Goal: Task Accomplishment & Management: Use online tool/utility

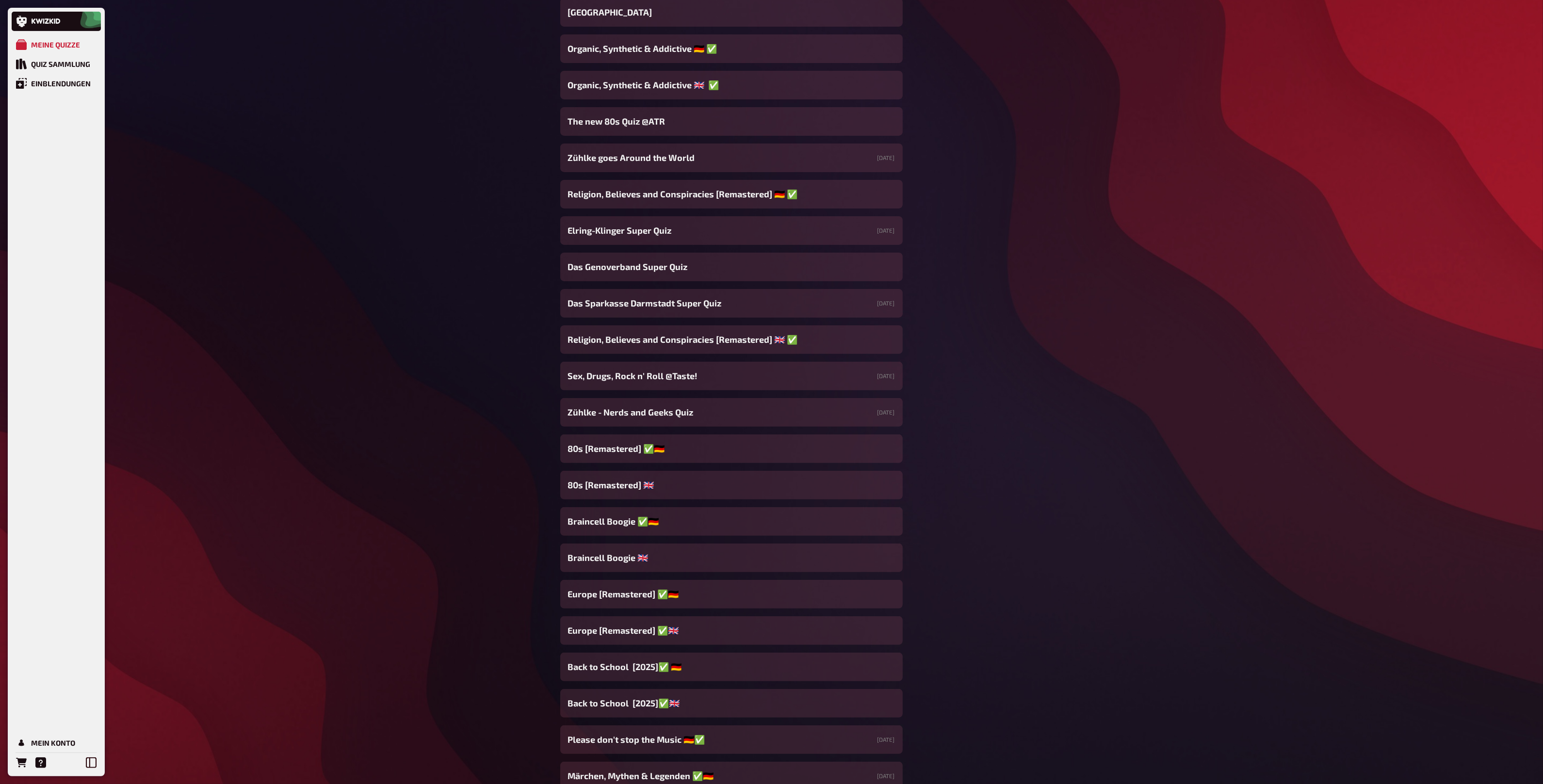
scroll to position [440, 0]
click at [687, 262] on div "Das Genoverband Super Quiz" at bounding box center [731, 266] width 342 height 28
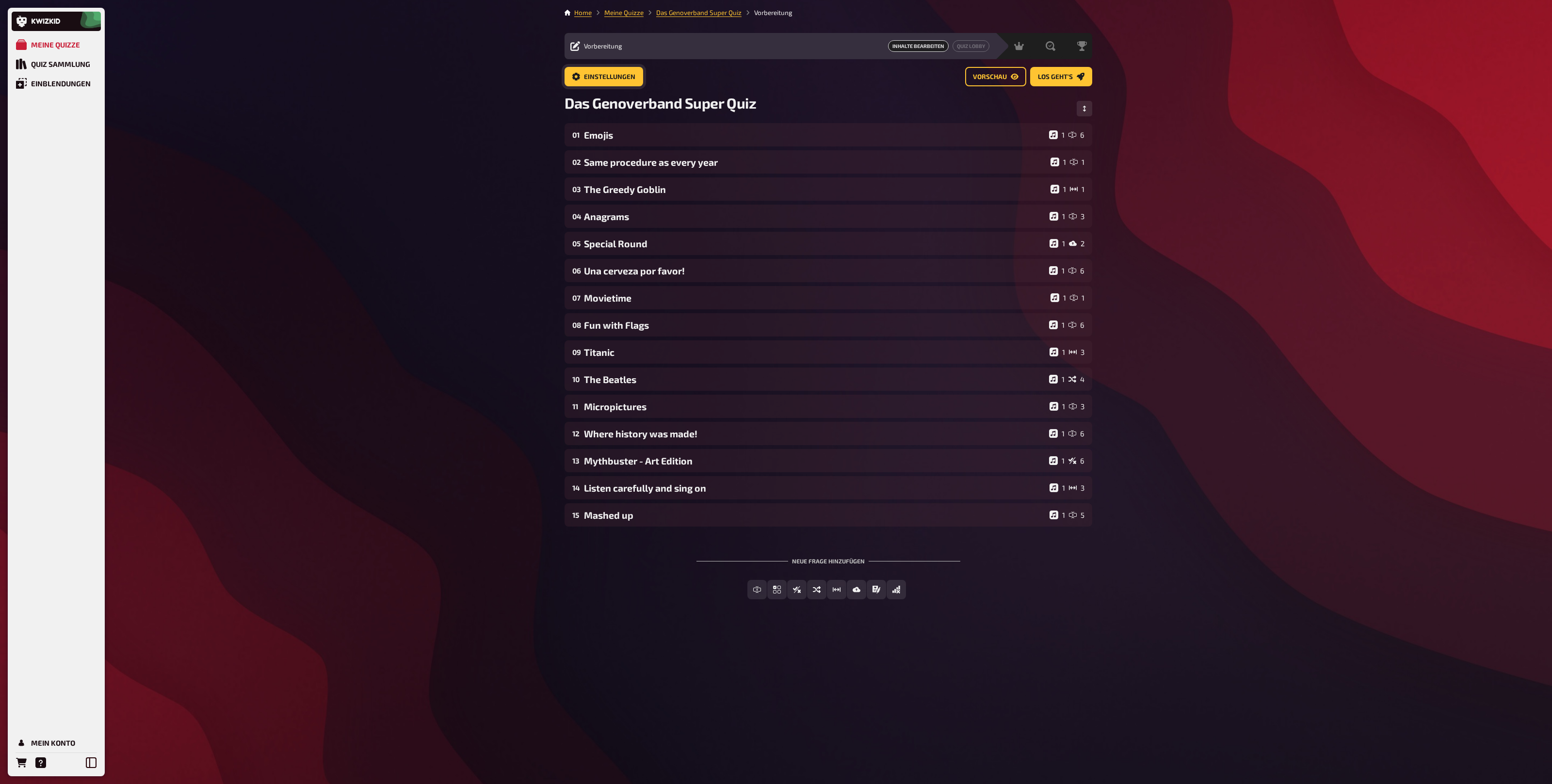
click at [626, 74] on span "Einstellungen" at bounding box center [609, 77] width 51 height 7
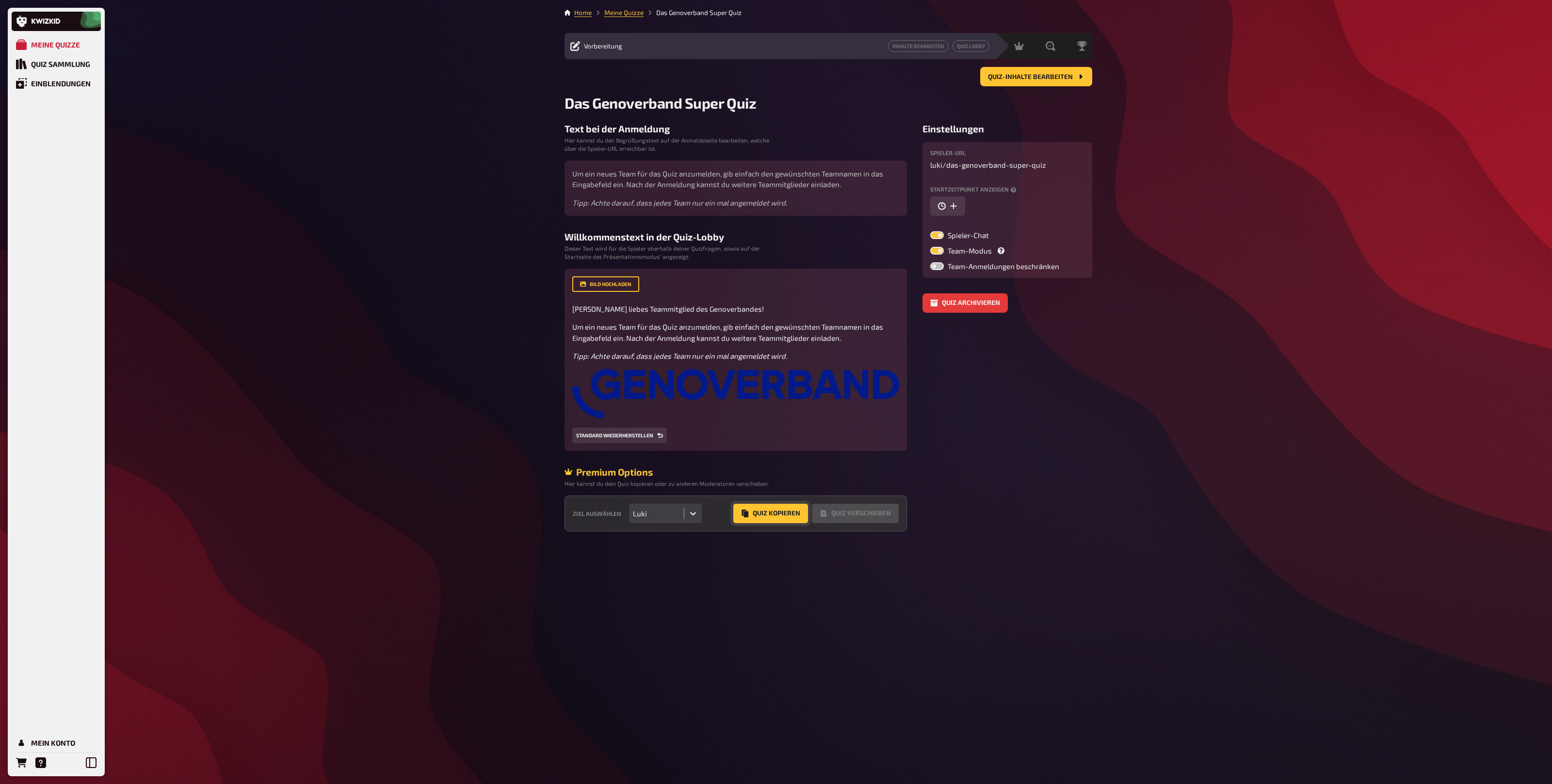
click at [759, 514] on button "Quiz Kopieren" at bounding box center [770, 513] width 75 height 19
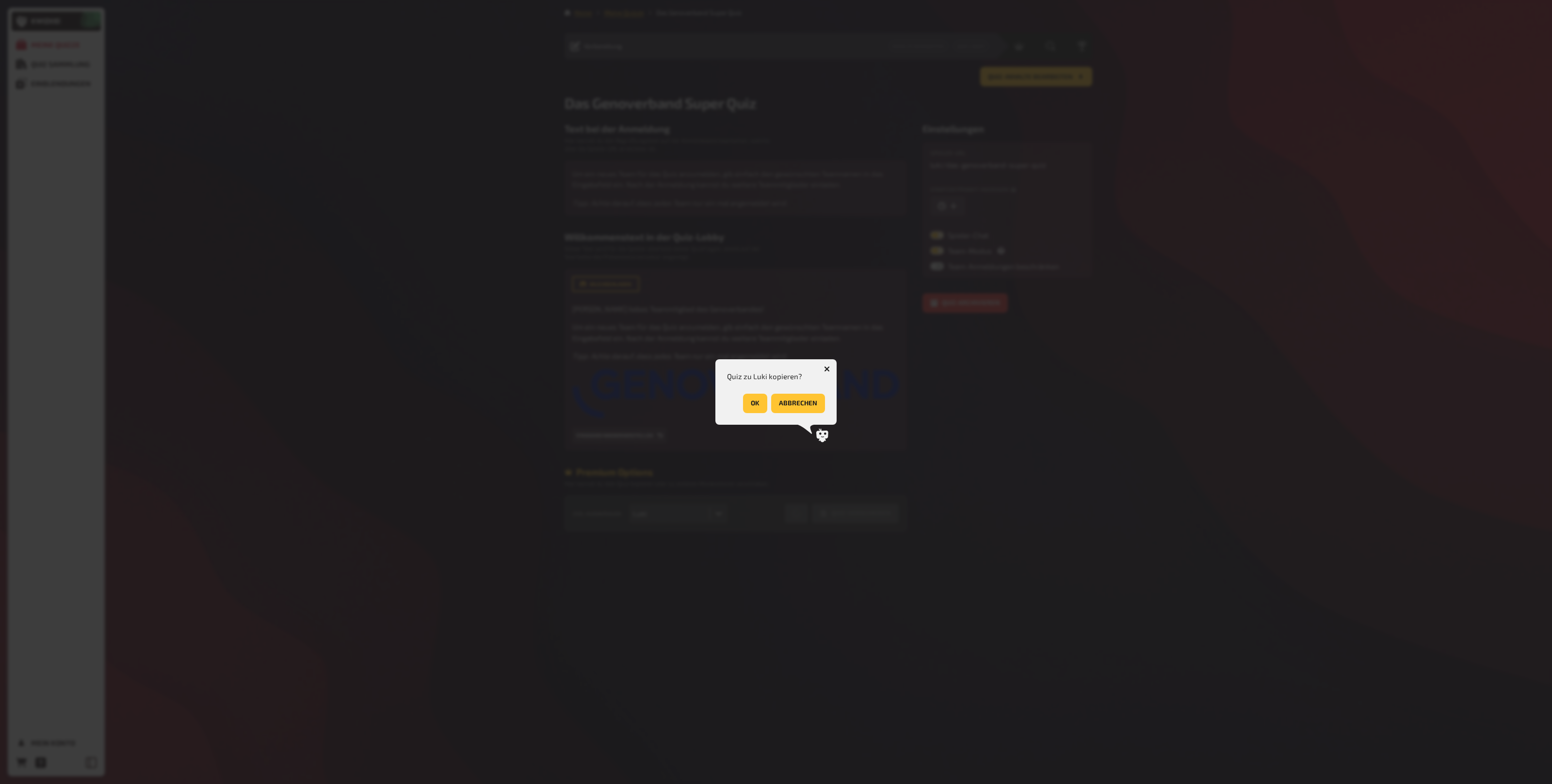
click at [759, 404] on button "OK" at bounding box center [754, 403] width 24 height 19
click at [822, 404] on button "OK" at bounding box center [812, 403] width 24 height 19
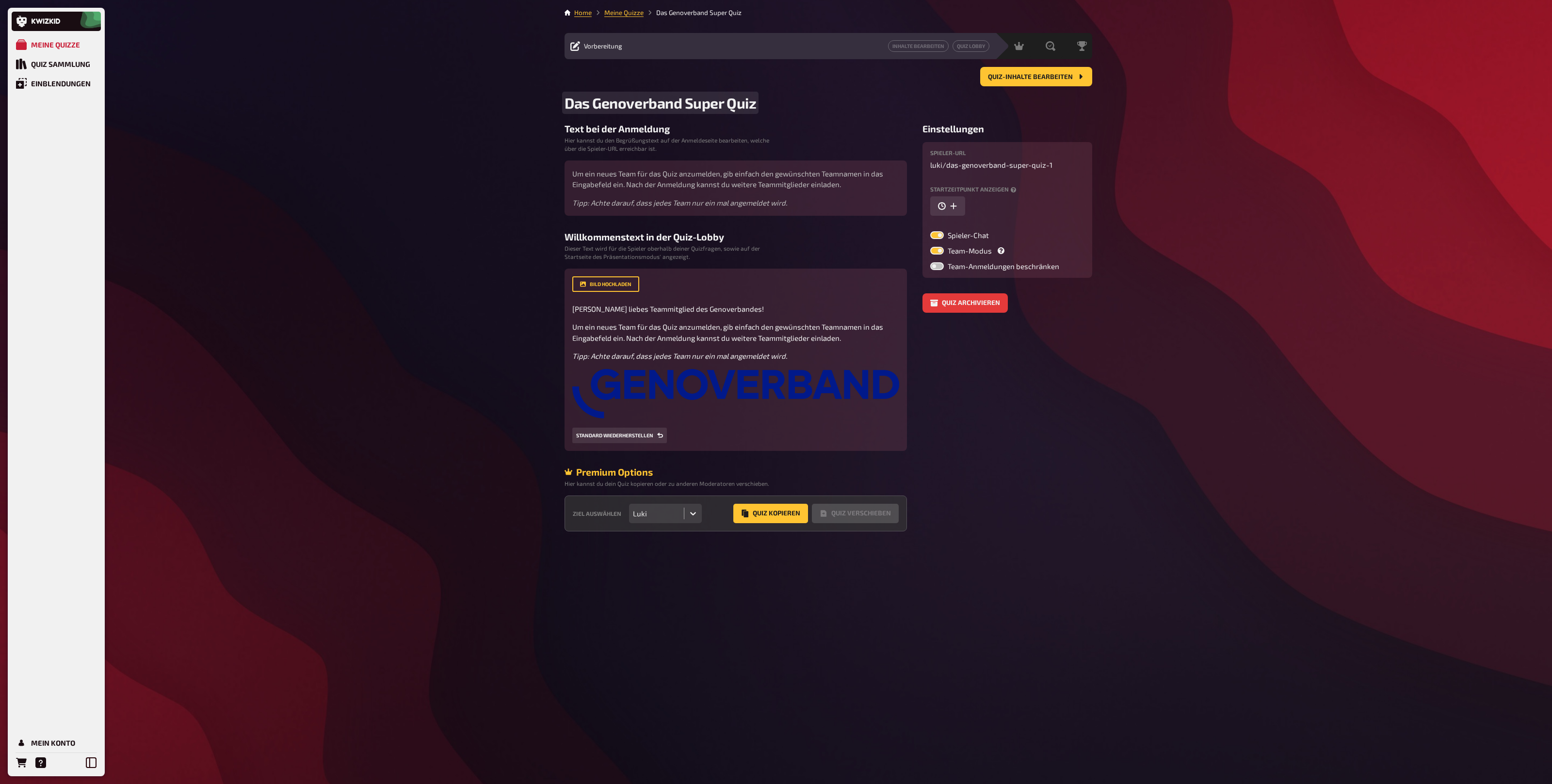
click at [645, 101] on span "Das Genoverband Super Quiz" at bounding box center [660, 103] width 192 height 17
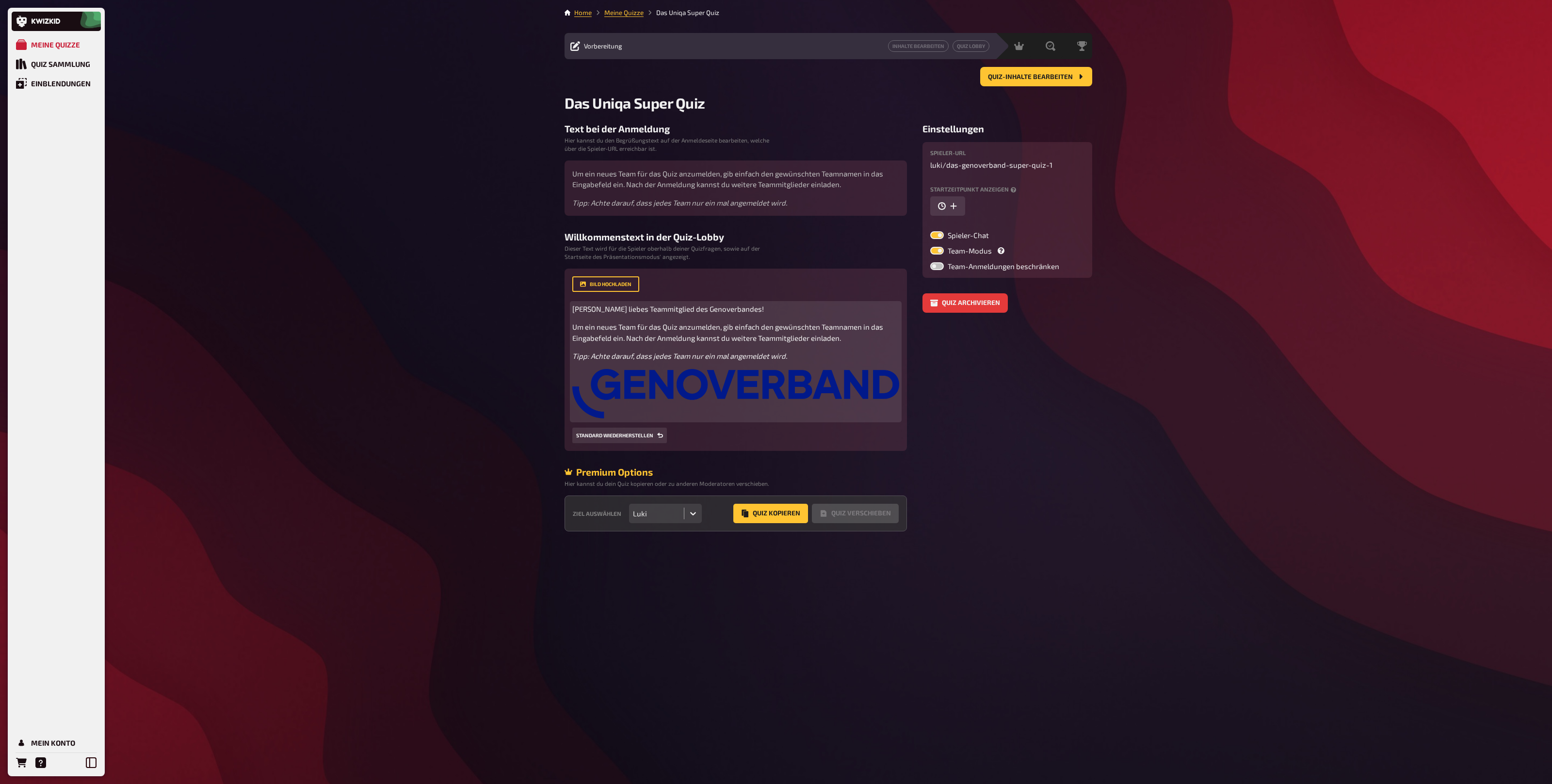
click at [689, 413] on img at bounding box center [735, 394] width 327 height 49
drag, startPoint x: 660, startPoint y: 309, endPoint x: 723, endPoint y: 307, distance: 63.0
click at [723, 307] on span "[PERSON_NAME] liebes Teammitglied des Genoverbandes!" at bounding box center [668, 309] width 192 height 9
click at [742, 382] on img at bounding box center [735, 394] width 327 height 49
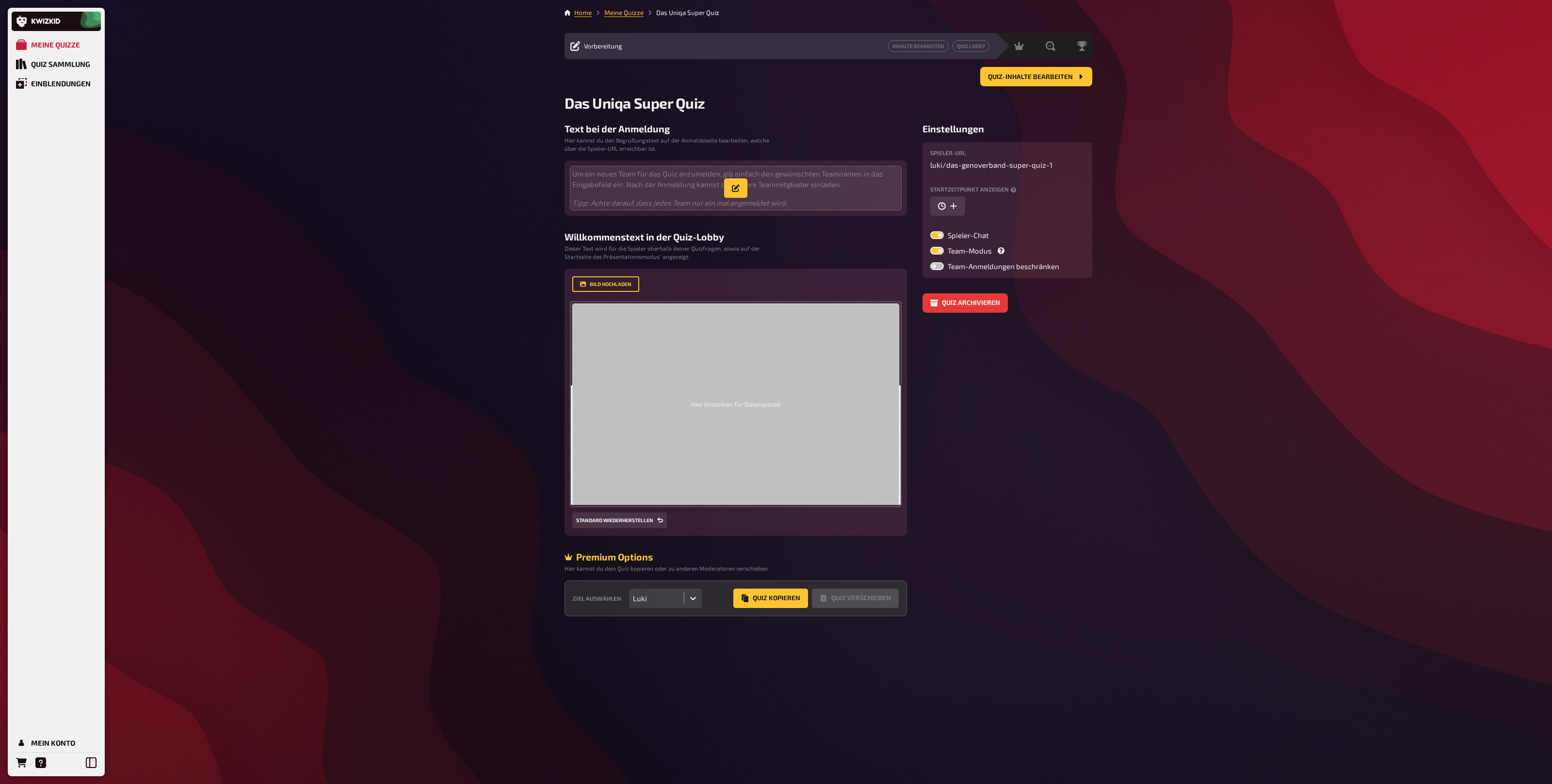
click at [791, 200] on p "Tipp: Achte darauf, dass jedes Team nur ein mal angemeldet wird." at bounding box center [735, 203] width 327 height 11
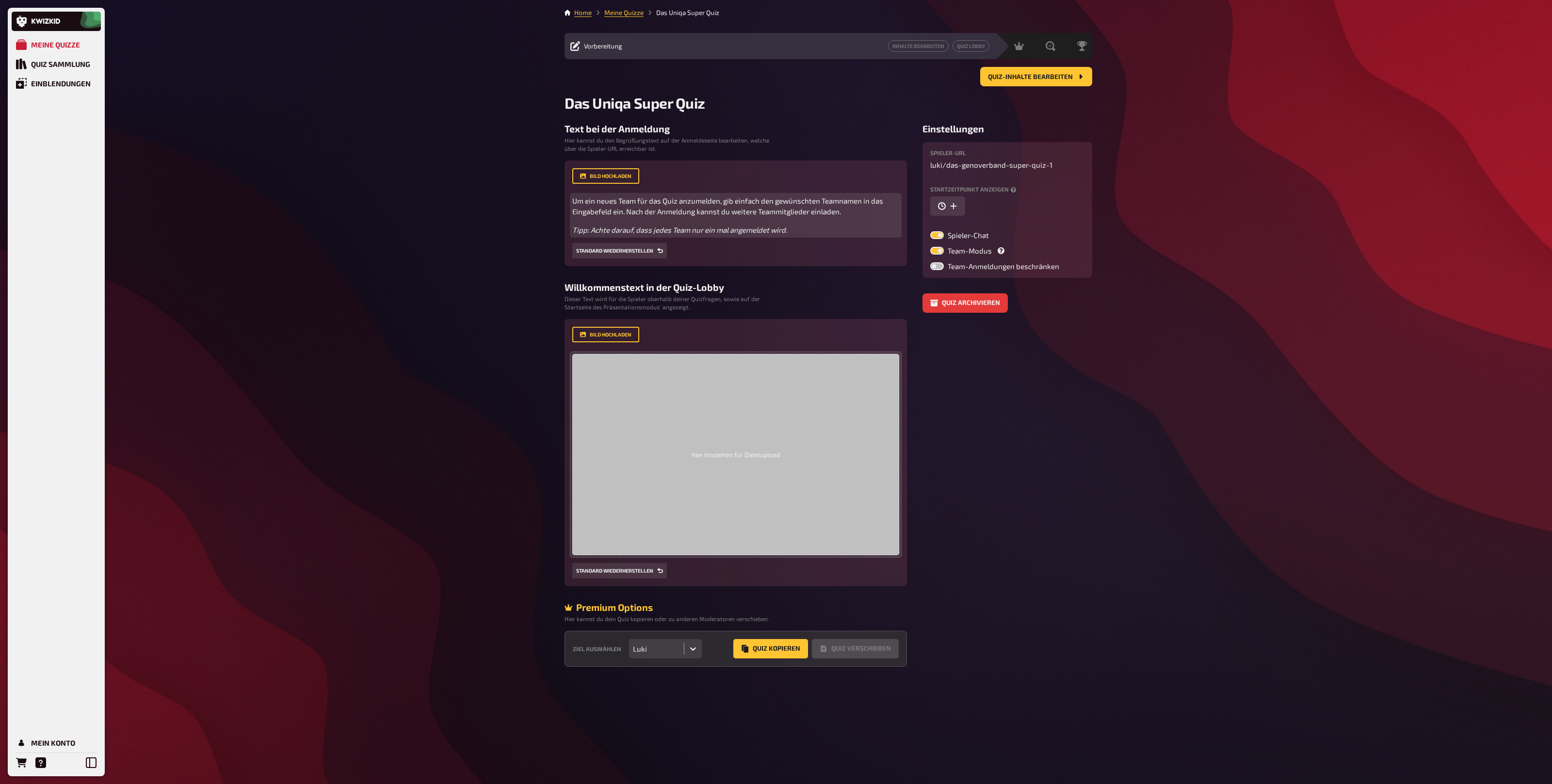
click at [793, 229] on p "Tipp: Achte darauf, dass jedes Team nur ein mal angemeldet wird." at bounding box center [735, 230] width 327 height 11
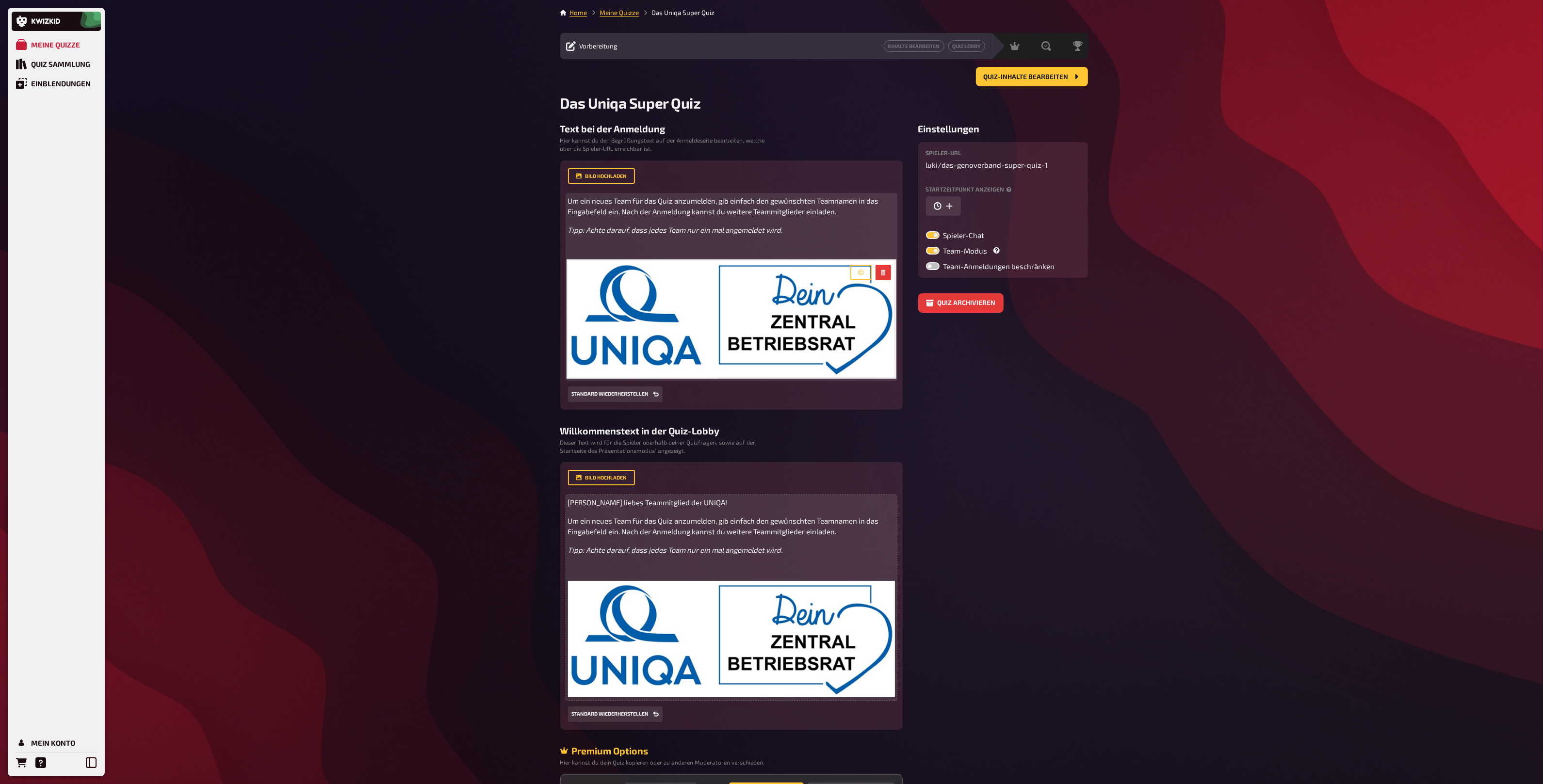
click at [727, 241] on div "Um ein neues Team für das Quiz anzumelden, gib einfach den gewünschten Teamname…" at bounding box center [731, 287] width 327 height 184
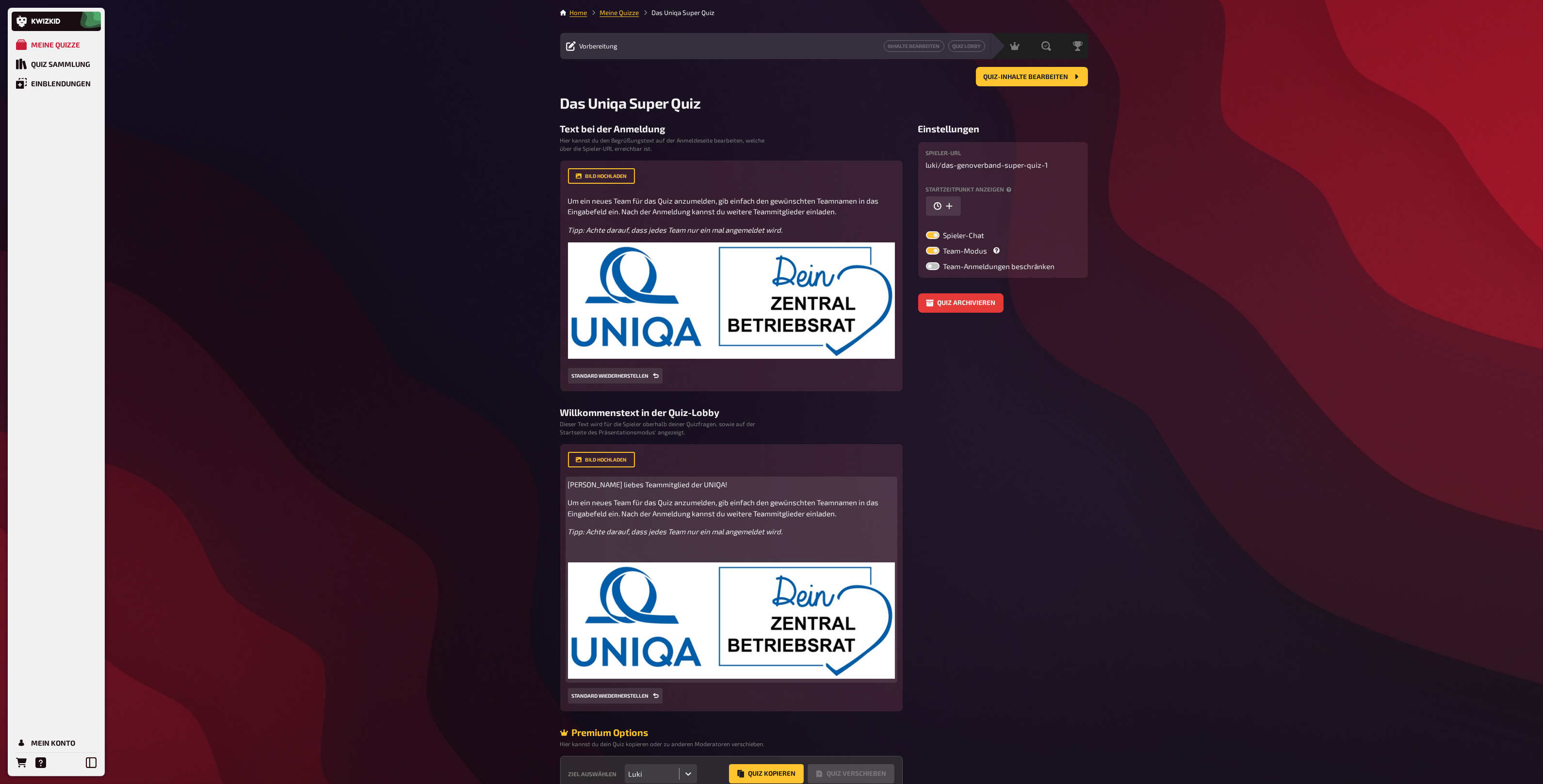
click at [670, 546] on p "﻿" at bounding box center [731, 550] width 327 height 11
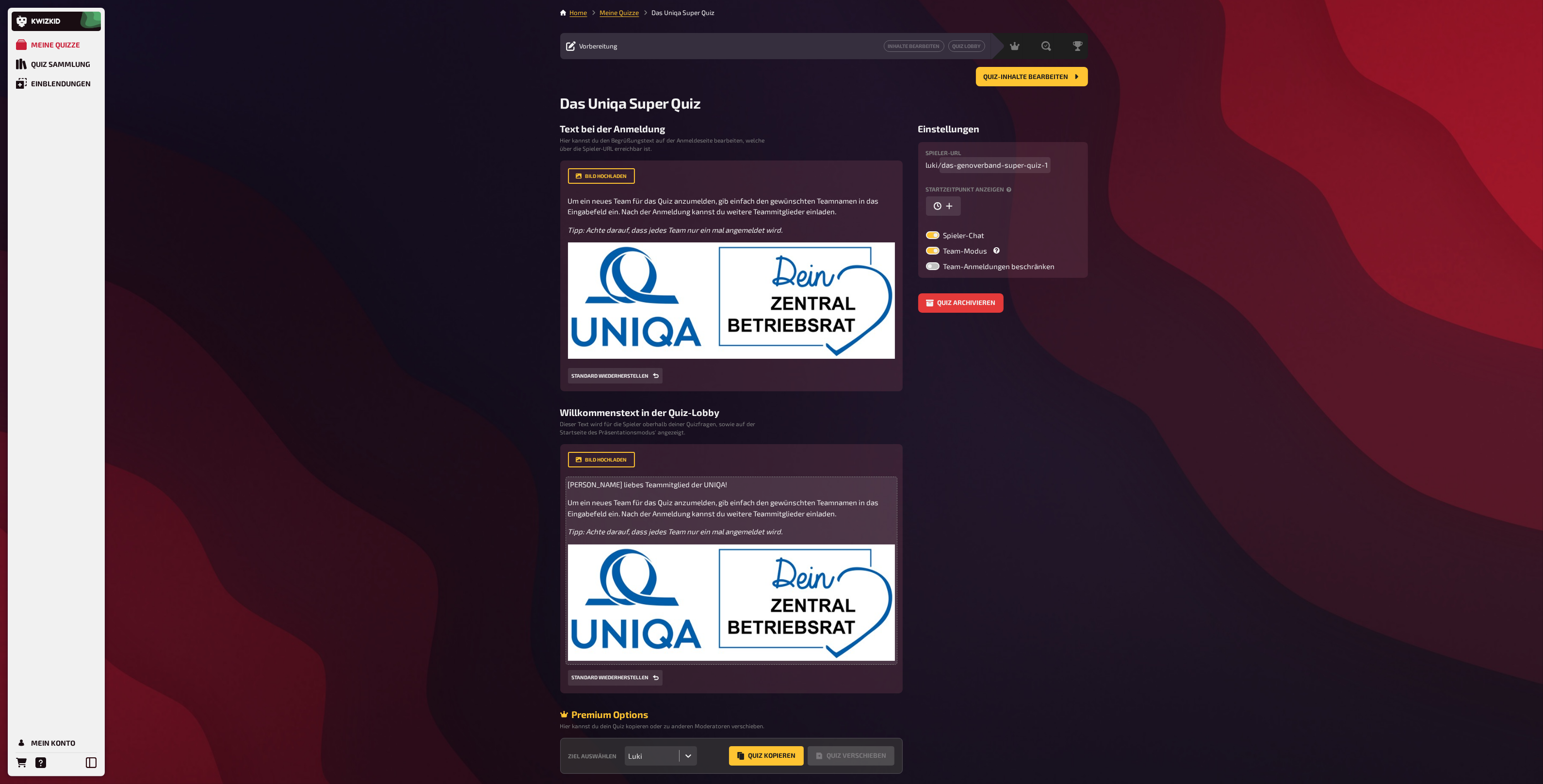
click at [989, 168] on span "das-genoverband-super-quiz-1" at bounding box center [995, 165] width 106 height 11
click at [1002, 169] on span "uniqa-super-quiz-1" at bounding box center [974, 165] width 65 height 11
click at [916, 46] on link "Inhalte Bearbeiten" at bounding box center [914, 46] width 60 height 12
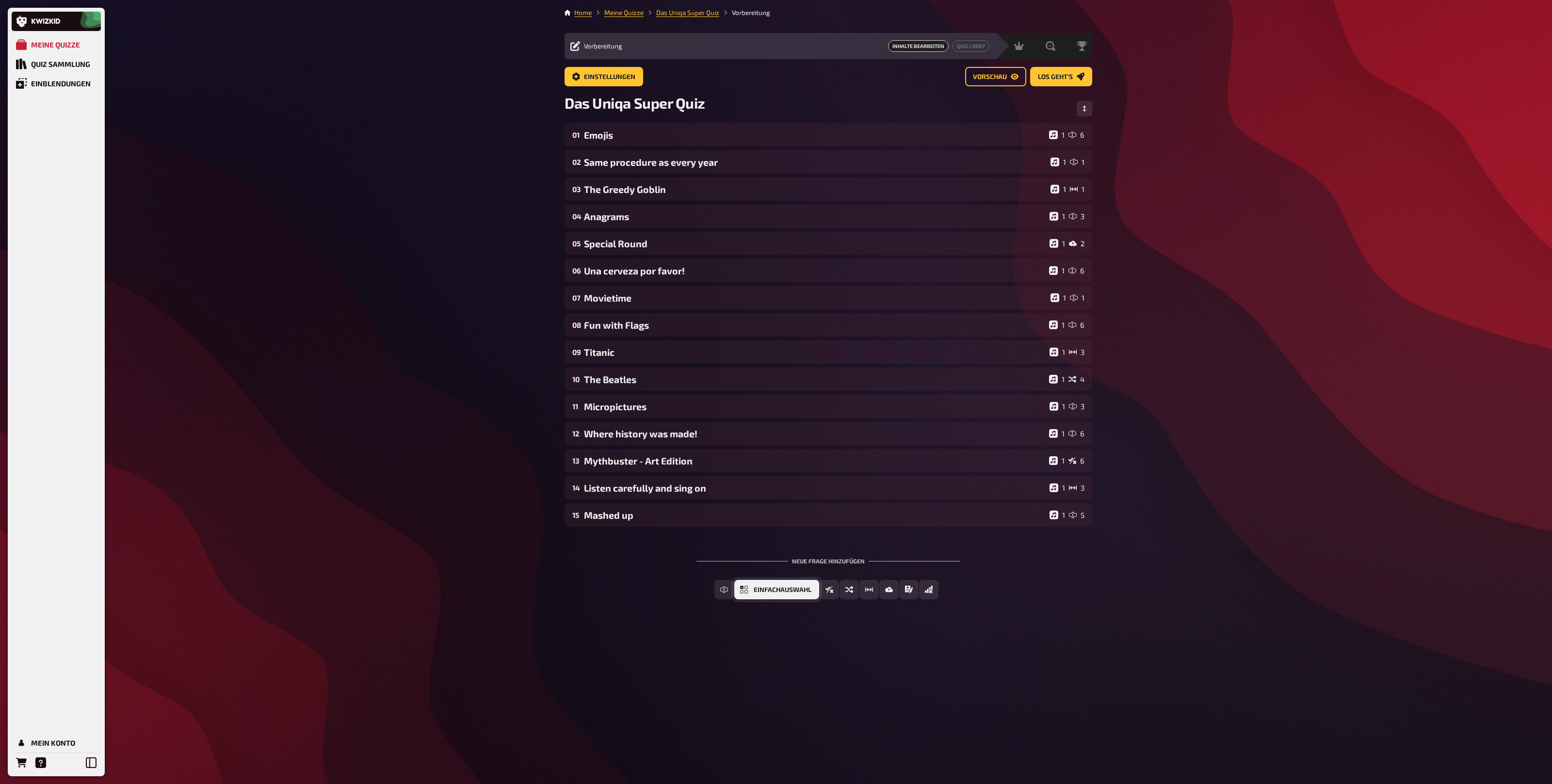
click at [783, 595] on button "Einfachauswahl" at bounding box center [777, 589] width 85 height 19
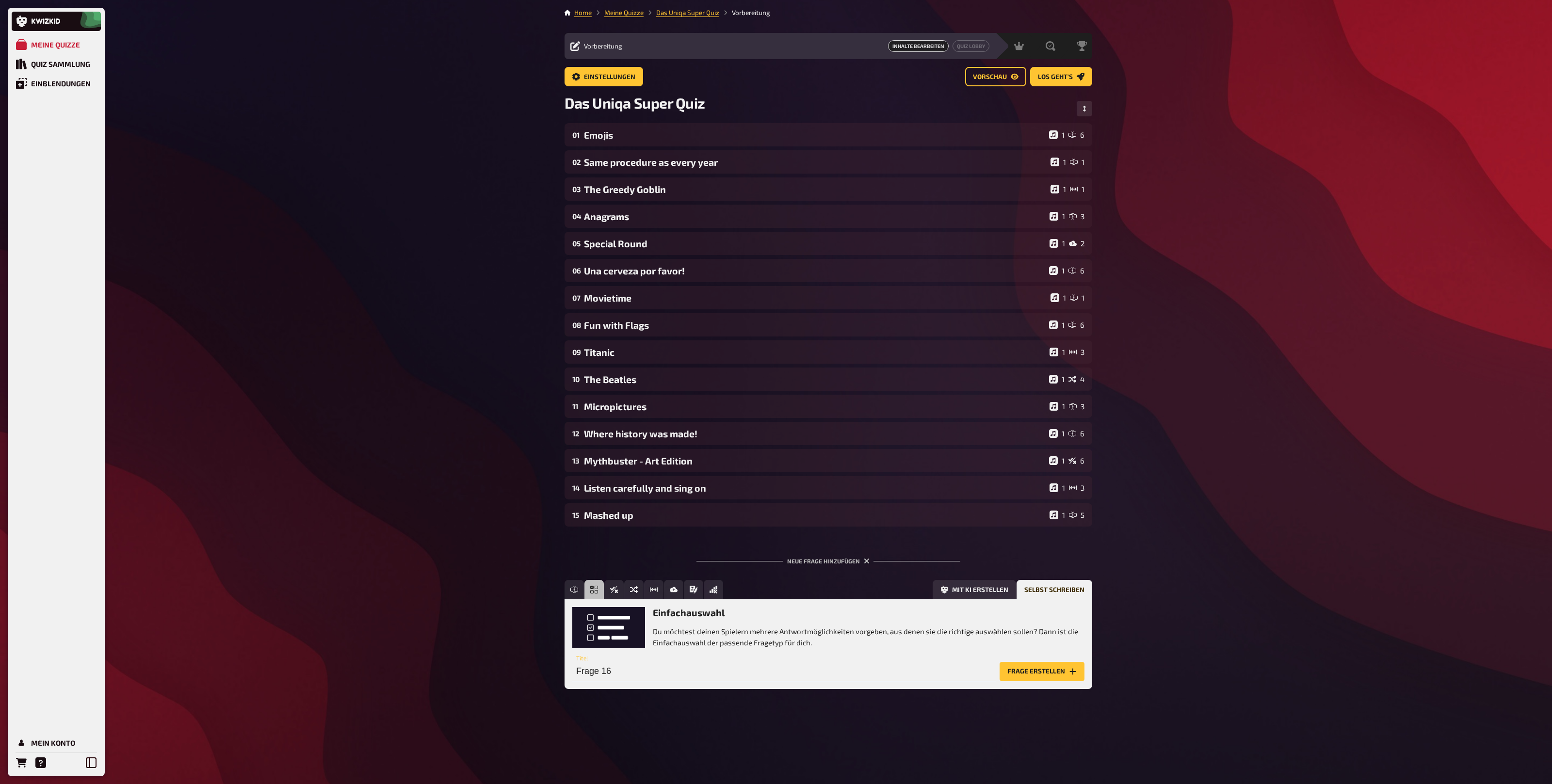
click at [683, 667] on input "Frage 16" at bounding box center [783, 671] width 423 height 19
click at [1019, 673] on button "Frage erstellen" at bounding box center [1042, 671] width 85 height 19
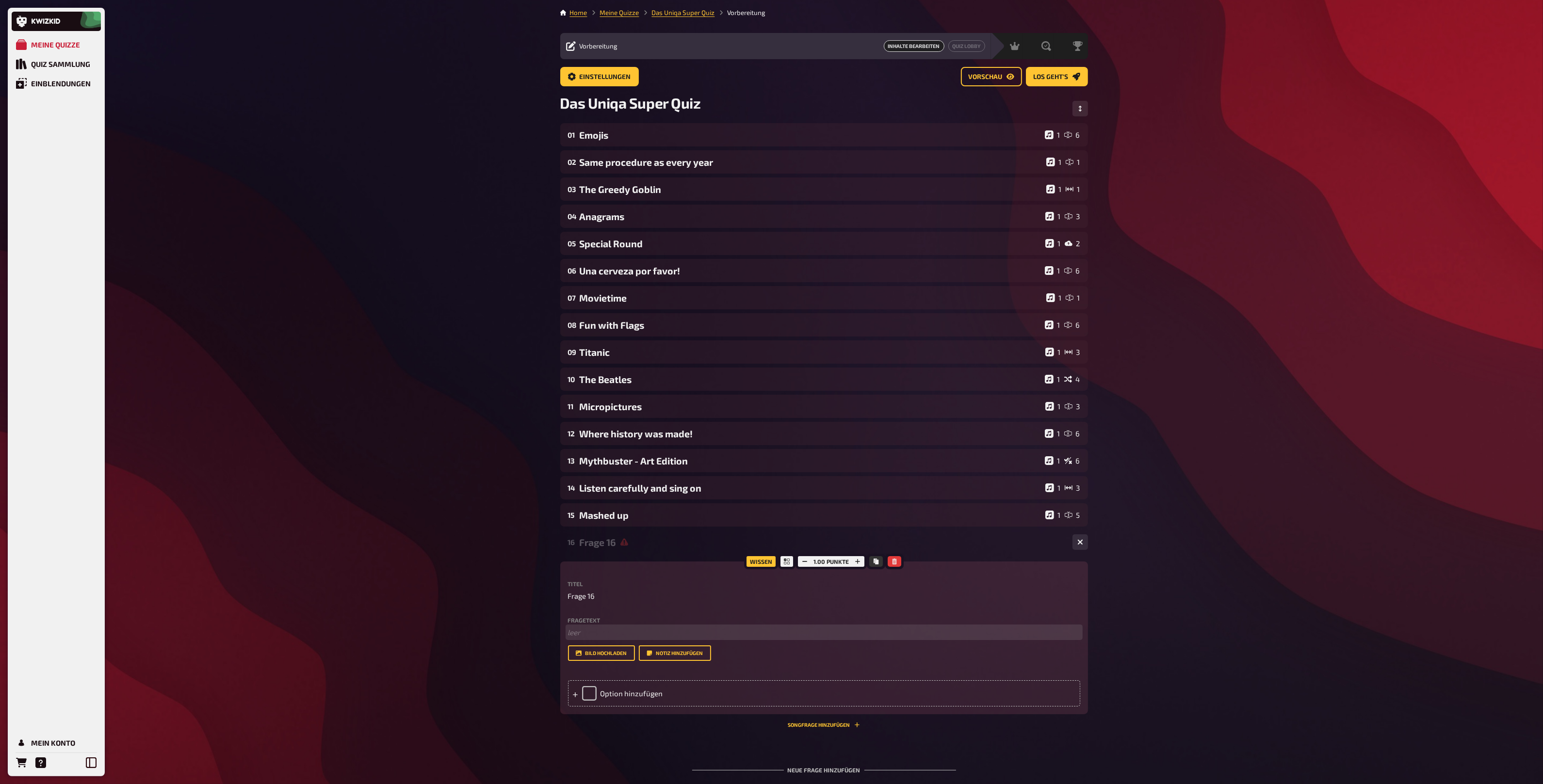
click at [643, 628] on p "﻿ leer" at bounding box center [824, 632] width 512 height 11
drag, startPoint x: 581, startPoint y: 632, endPoint x: 560, endPoint y: 629, distance: 21.2
click at [560, 629] on div "Wissen 1.00 Punkte Titel Frage 16 Fragetext Welche Leistung kann man bei Mavie …" at bounding box center [824, 638] width 528 height 153
drag, startPoint x: 782, startPoint y: 632, endPoint x: 835, endPoint y: 631, distance: 53.0
click at [835, 631] on span "Welche Leistung kann man bei [PERSON_NAME] NICHT in Anspruch nehmen: Lifestyle …" at bounding box center [803, 632] width 470 height 9
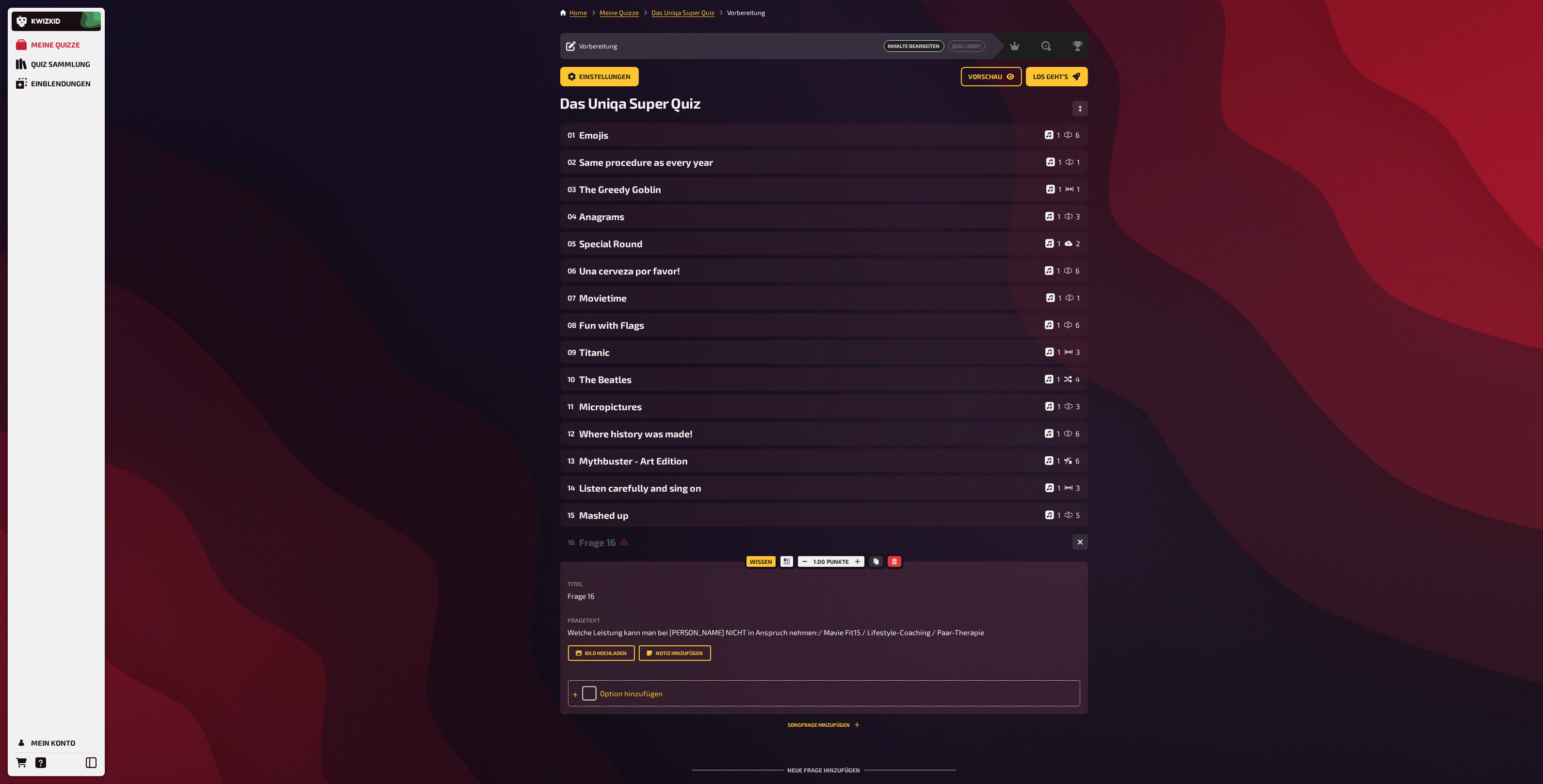
click at [620, 692] on div "Option hinzufügen" at bounding box center [824, 693] width 512 height 26
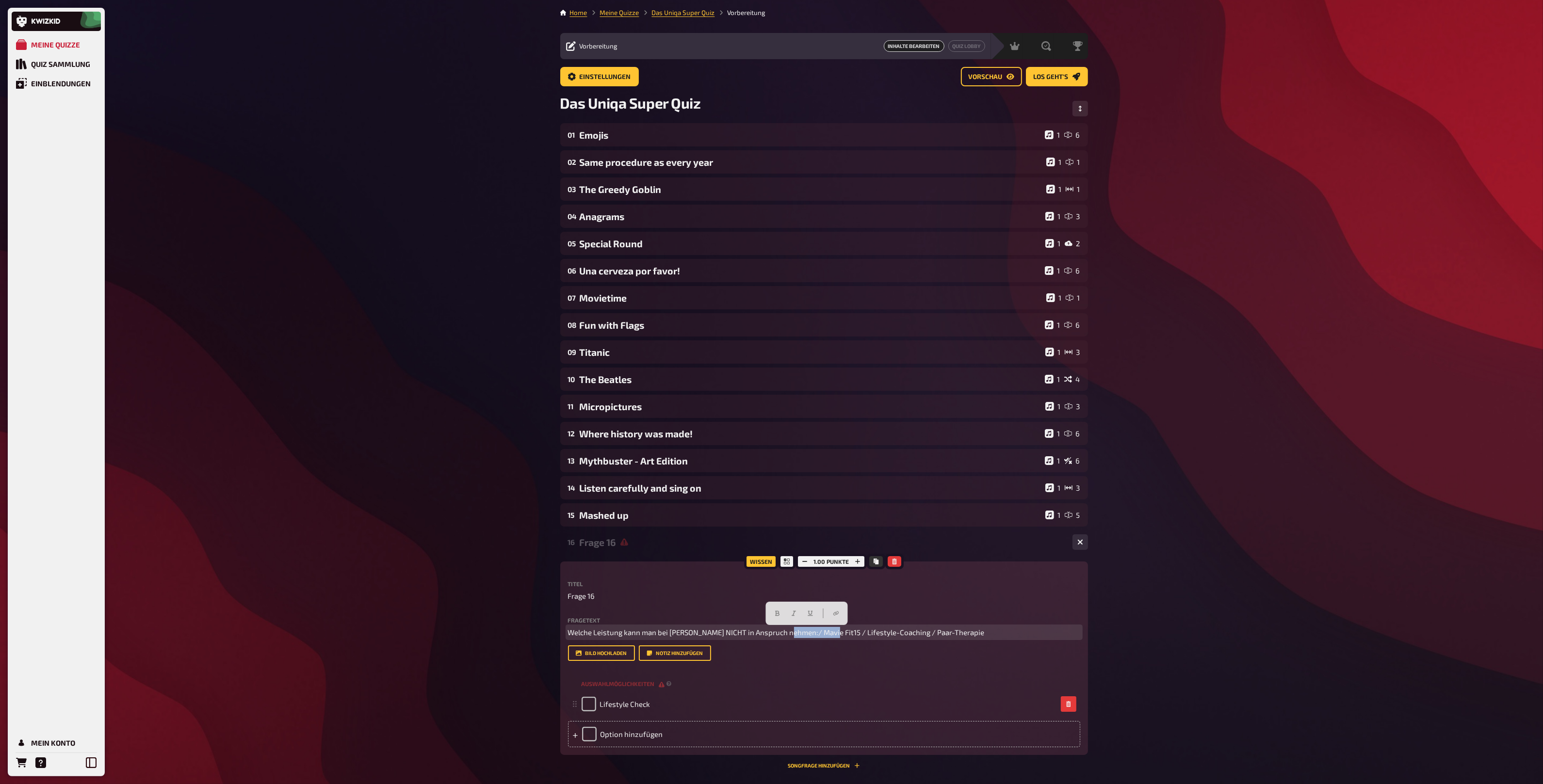
drag, startPoint x: 825, startPoint y: 631, endPoint x: 788, endPoint y: 631, distance: 37.0
click at [788, 631] on span "Welche Leistung kann man bei [PERSON_NAME] NICHT in Anspruch nehmen:/ Mavie Fit…" at bounding box center [776, 632] width 416 height 9
click at [623, 732] on div "Option hinzufügen" at bounding box center [824, 734] width 512 height 26
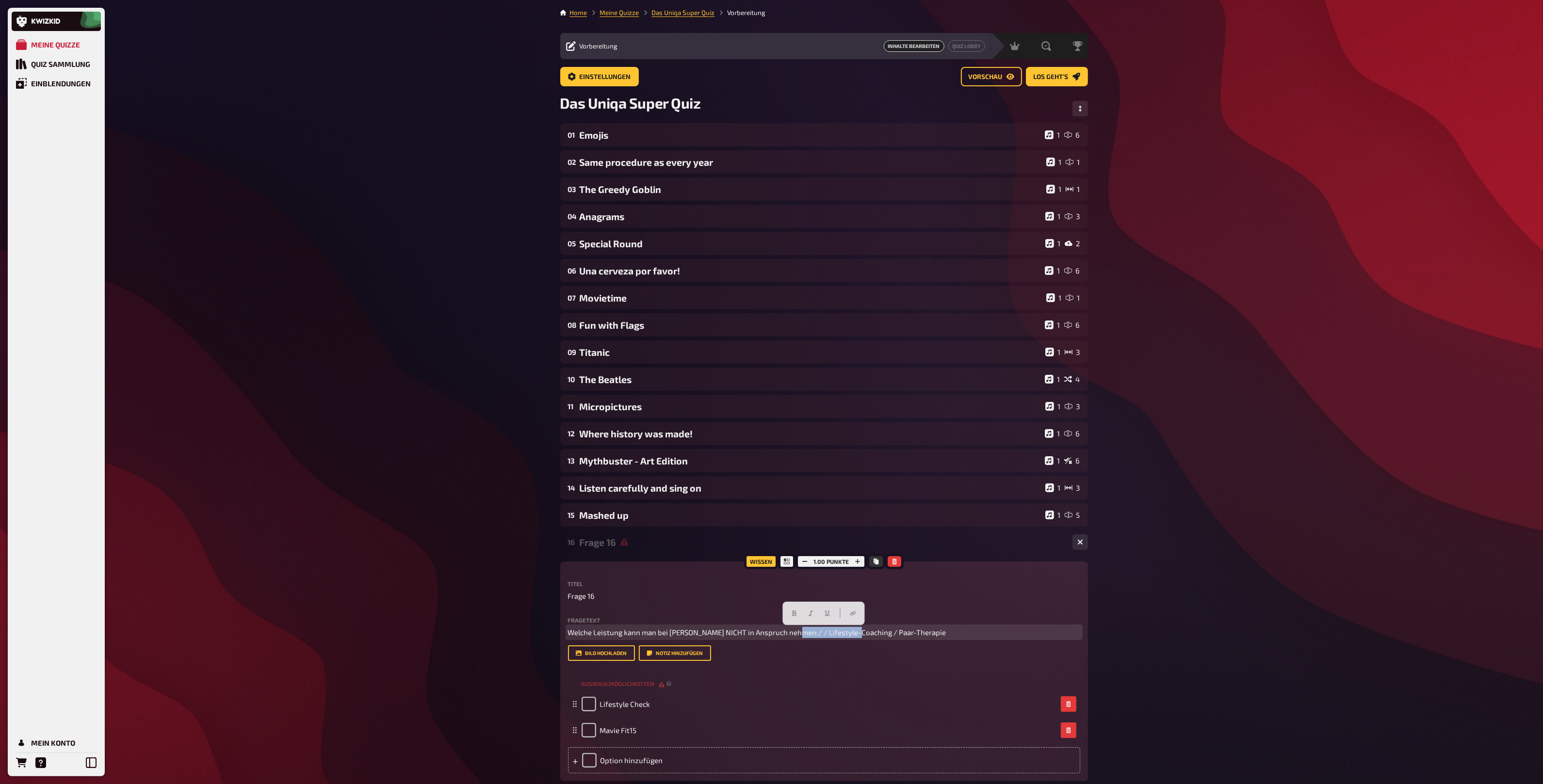
drag, startPoint x: 854, startPoint y: 633, endPoint x: 793, endPoint y: 633, distance: 61.0
click at [793, 633] on span "Welche Leistung kann man bei [PERSON_NAME] NICHT in Anspruch nehmen:/ / Lifesty…" at bounding box center [757, 632] width 378 height 9
click at [613, 764] on div "Option hinzufügen" at bounding box center [824, 760] width 512 height 26
drag, startPoint x: 857, startPoint y: 634, endPoint x: 798, endPoint y: 632, distance: 59.0
click at [798, 632] on p "Welche Leistung kann man bei Mavie NICHT in Anspruch nehmen:/ / / Paar-Therapie" at bounding box center [824, 632] width 512 height 11
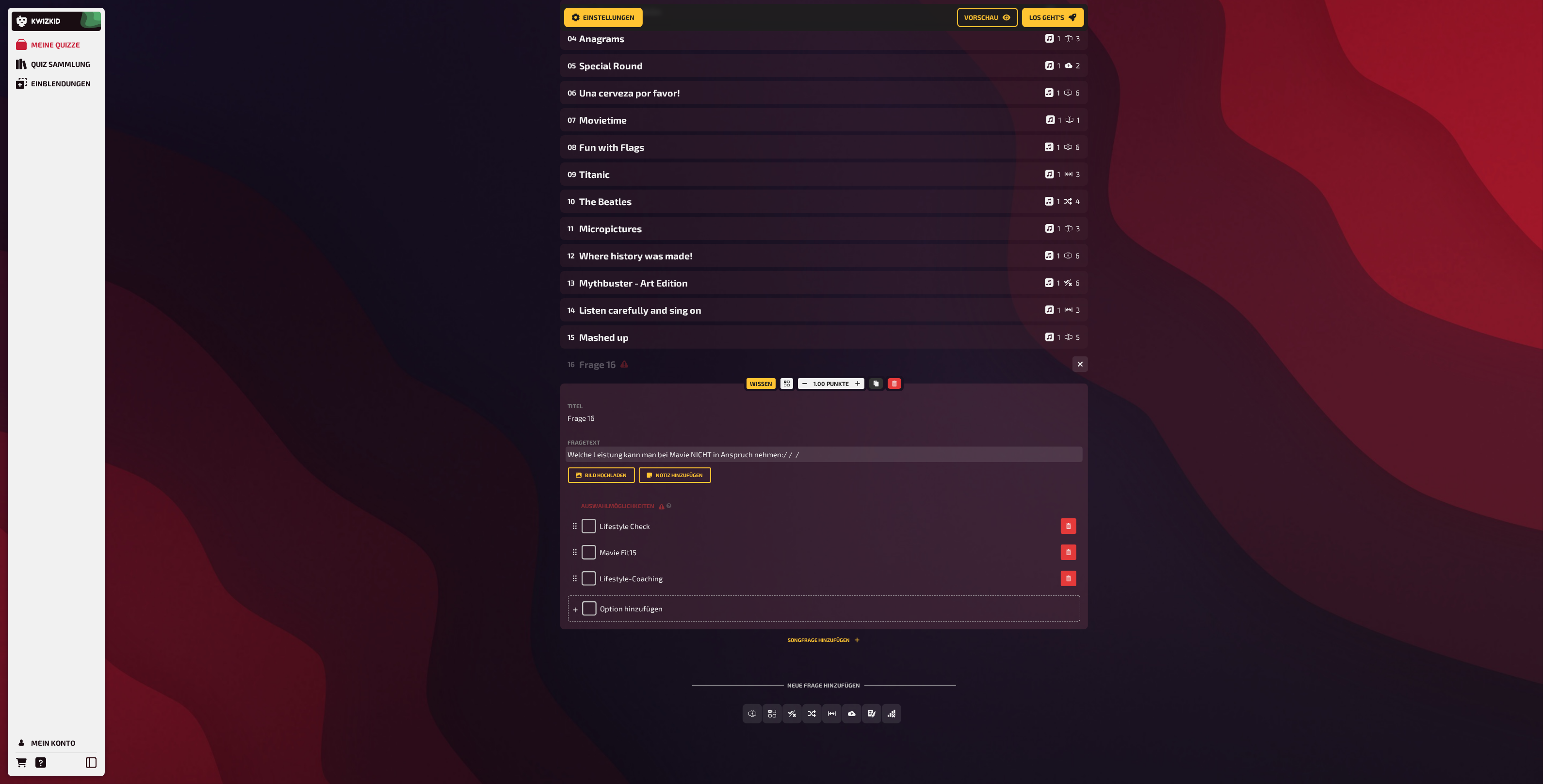
scroll to position [187, 0]
click at [628, 612] on div "Option hinzufügen" at bounding box center [824, 607] width 512 height 26
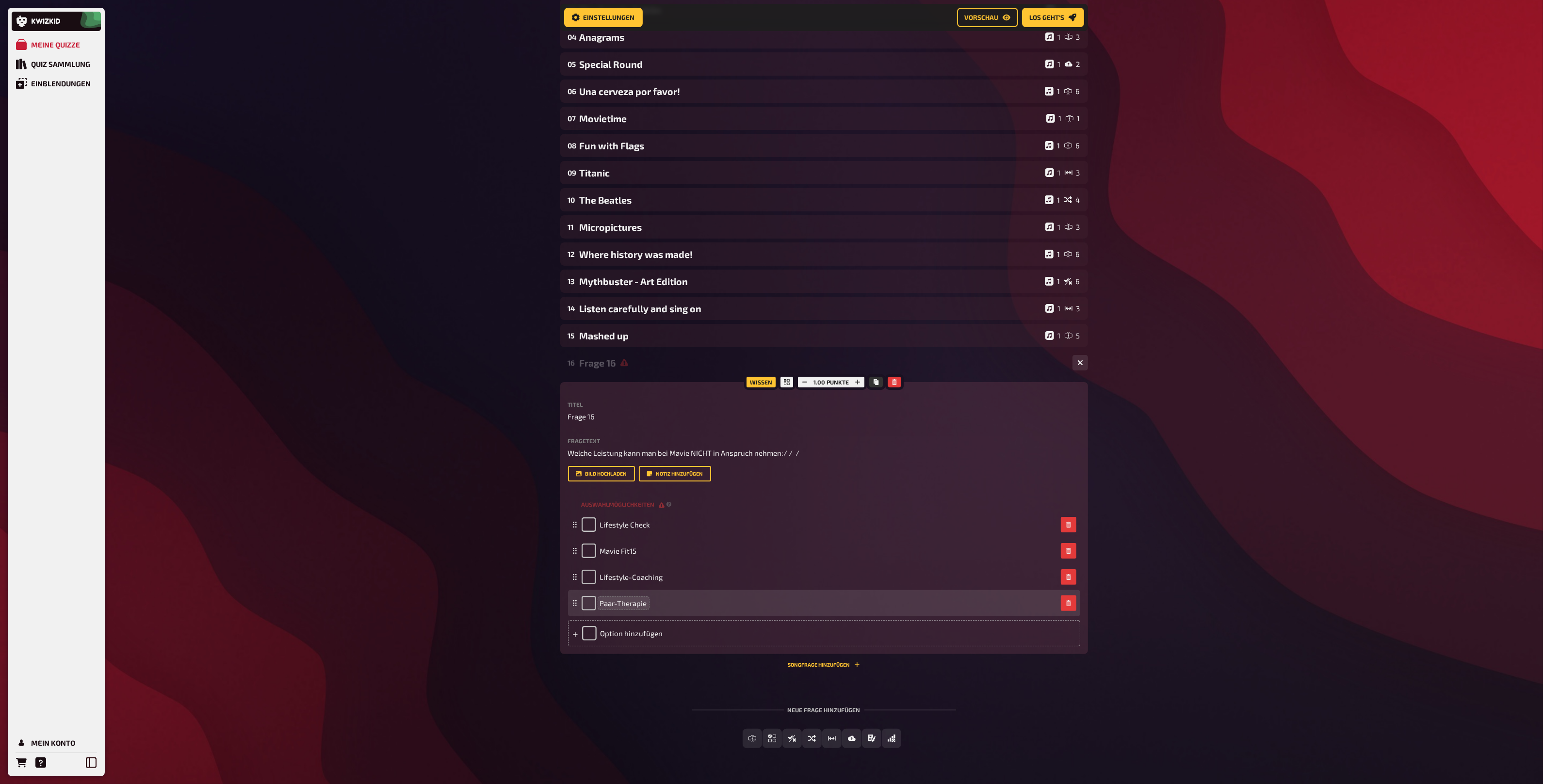
click at [602, 604] on span "Paar-Therapie" at bounding box center [623, 603] width 47 height 9
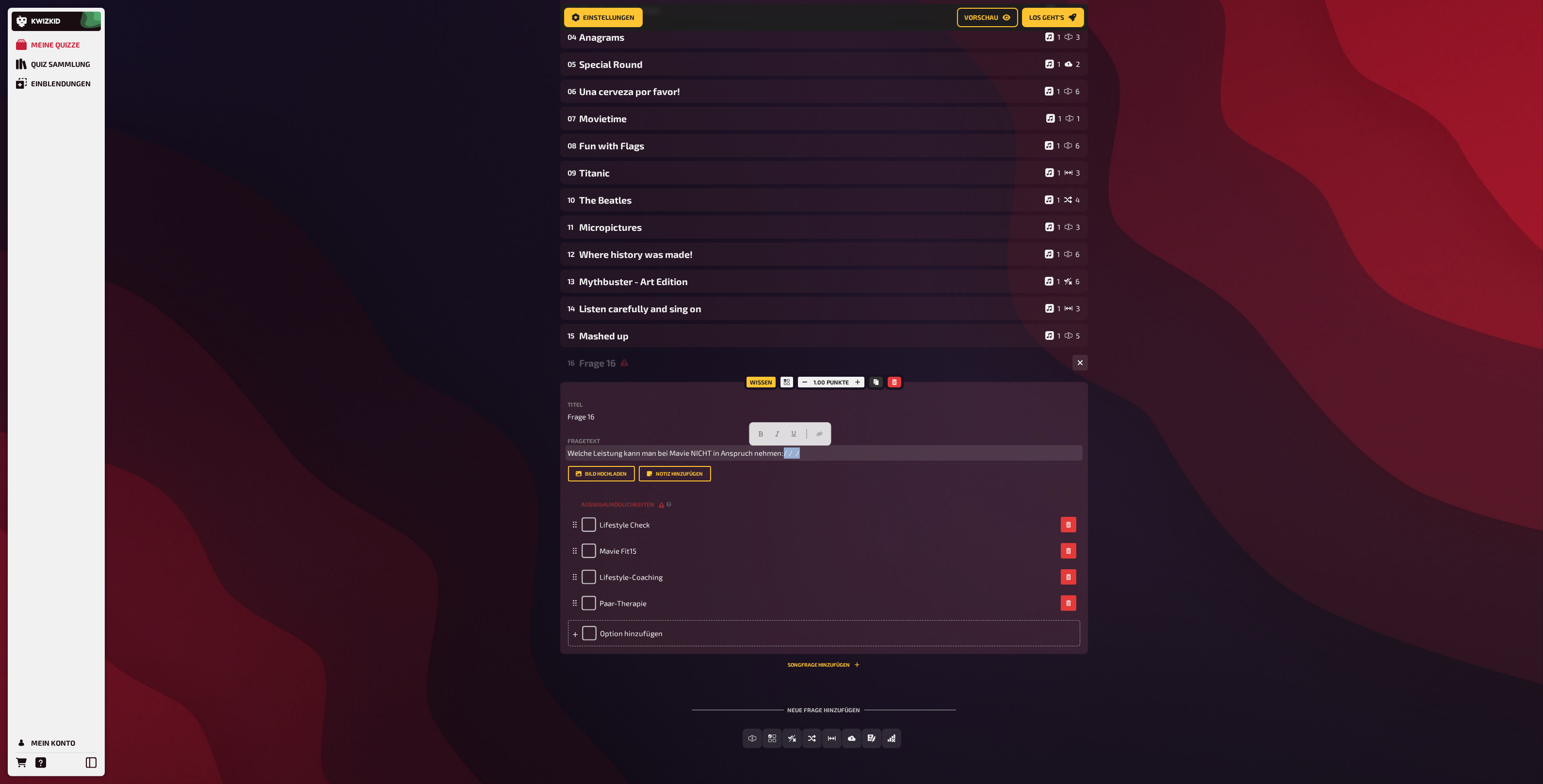
drag, startPoint x: 806, startPoint y: 451, endPoint x: 782, endPoint y: 451, distance: 24.0
click at [782, 451] on p "Welche Leistung kann man bei Mavie NICHT in Anspruch nehmen:/ / /" at bounding box center [824, 453] width 512 height 11
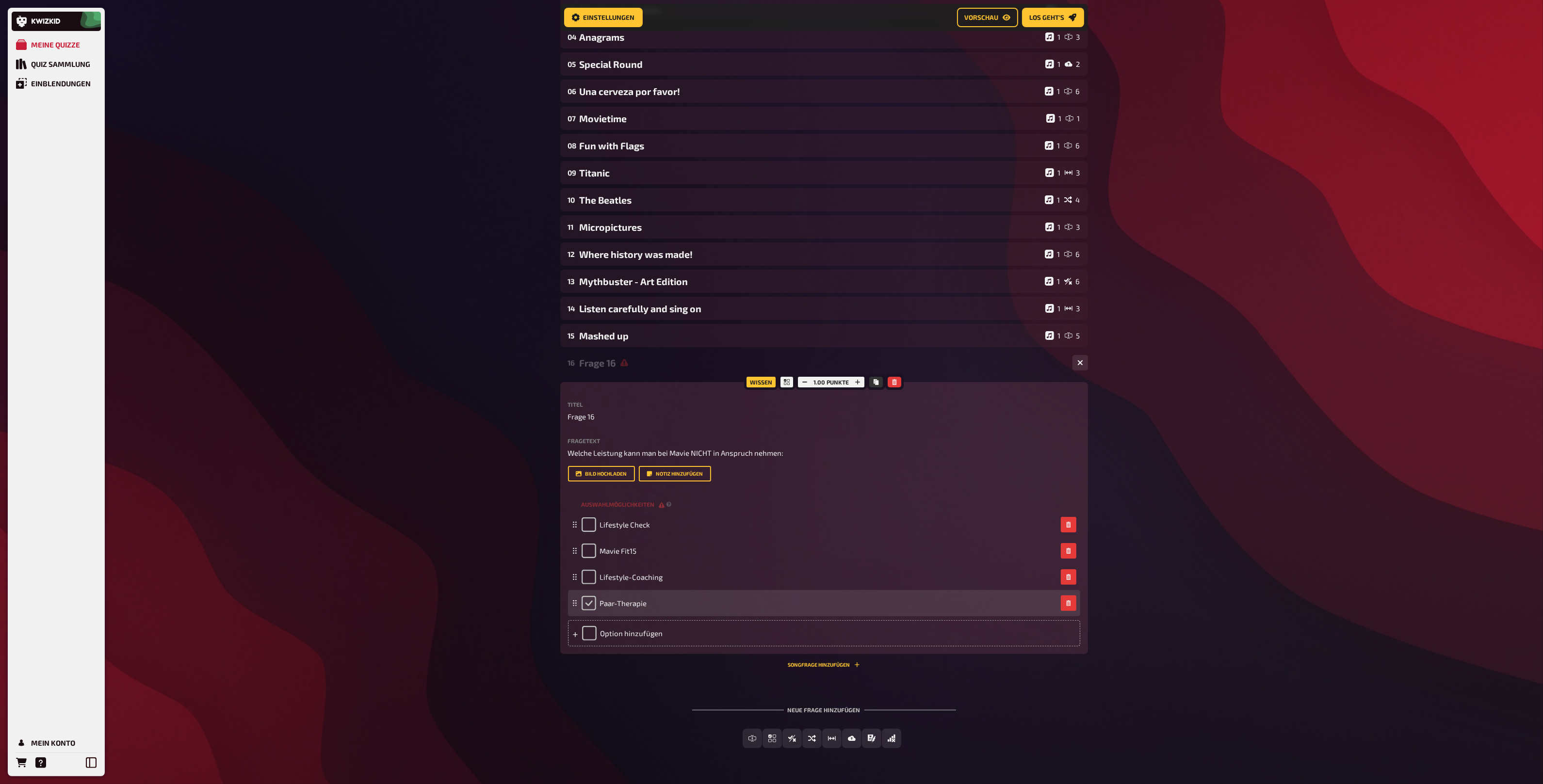
click at [594, 605] on input "checkbox" at bounding box center [589, 604] width 15 height 15
checkbox input "true"
click at [667, 362] on div "Frage 16" at bounding box center [822, 363] width 485 height 11
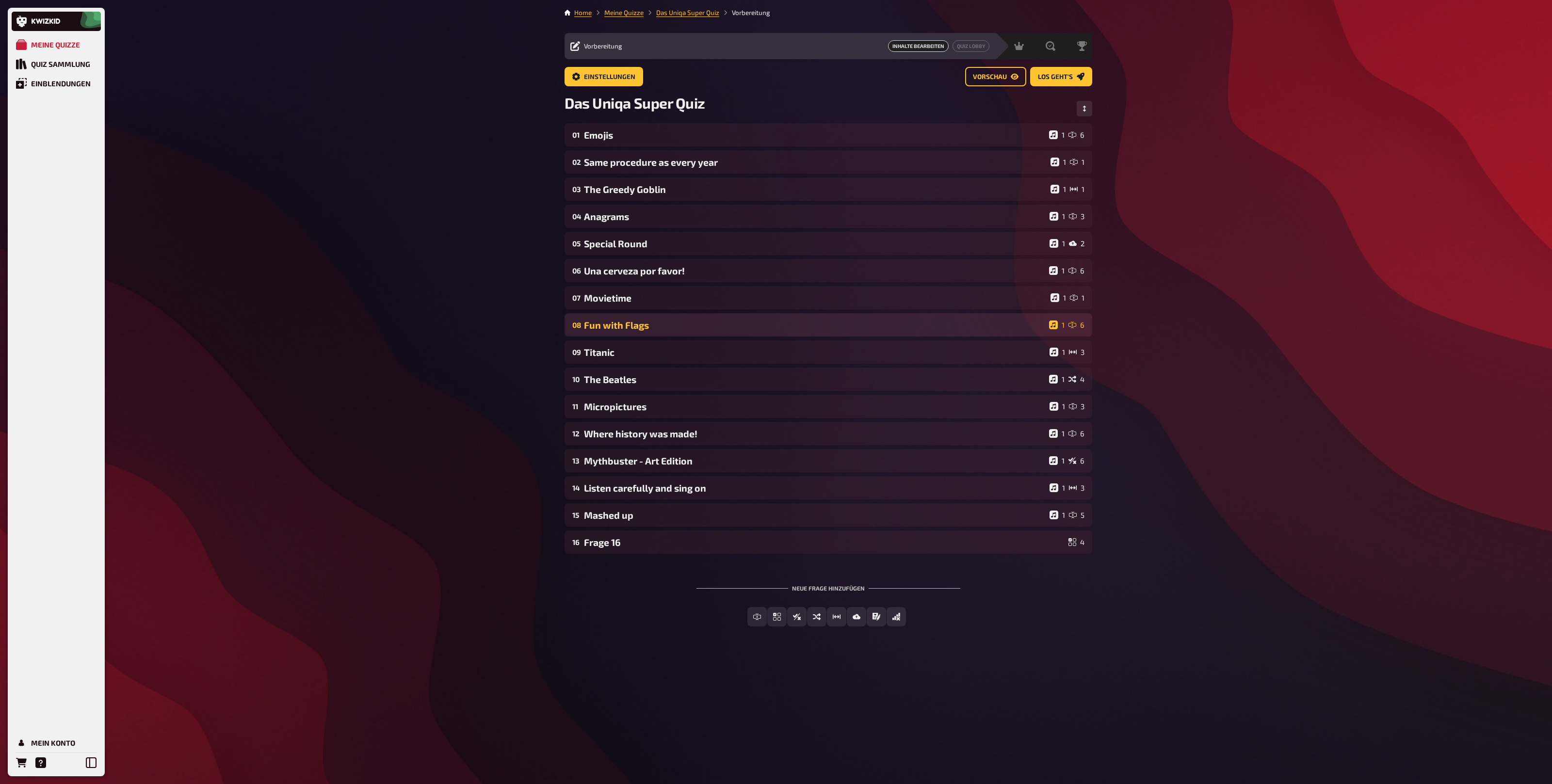
click at [737, 332] on div "08 Fun with Flags 1 6" at bounding box center [828, 325] width 528 height 23
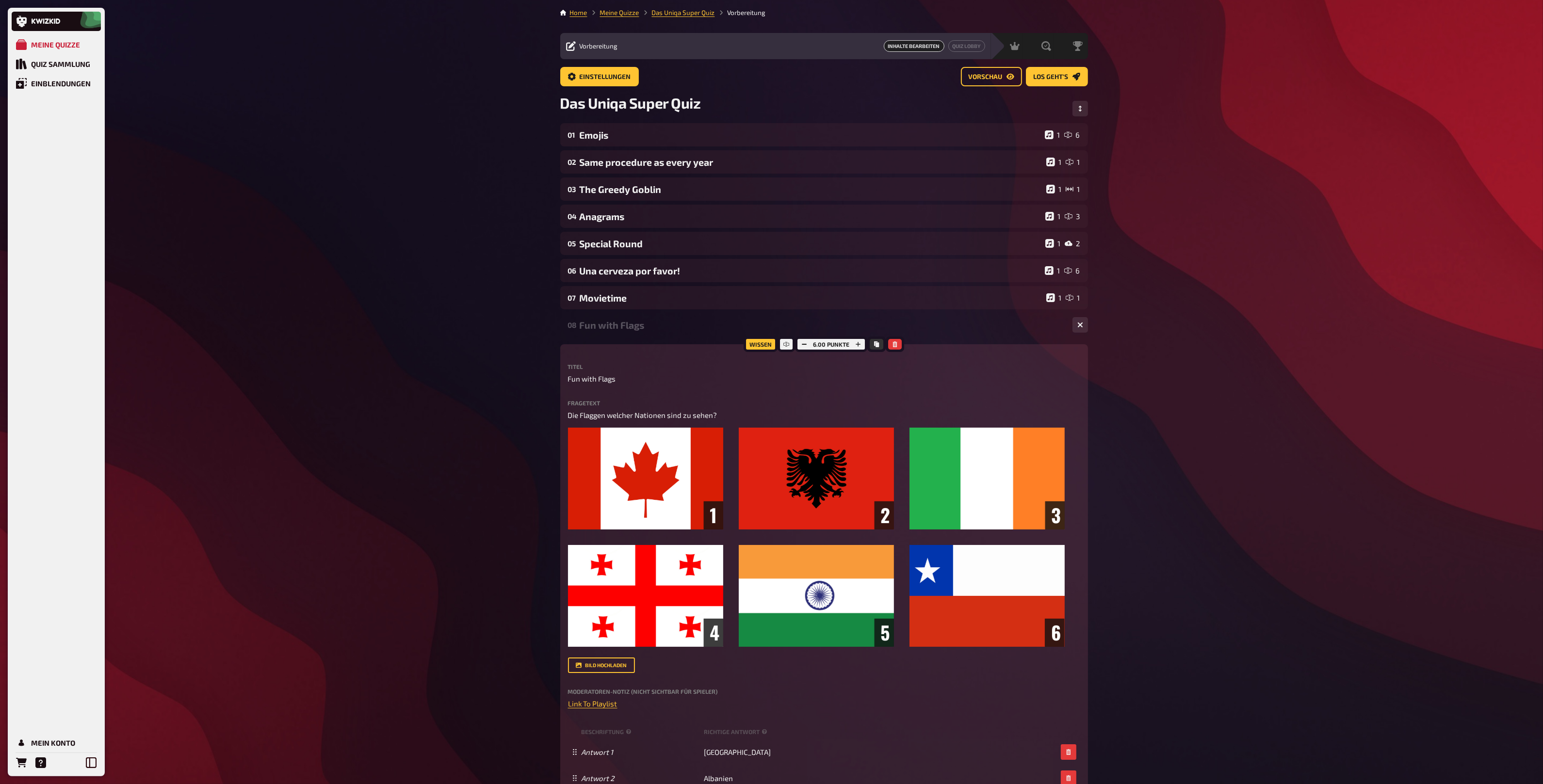
click at [724, 328] on div "Fun with Flags" at bounding box center [822, 325] width 485 height 11
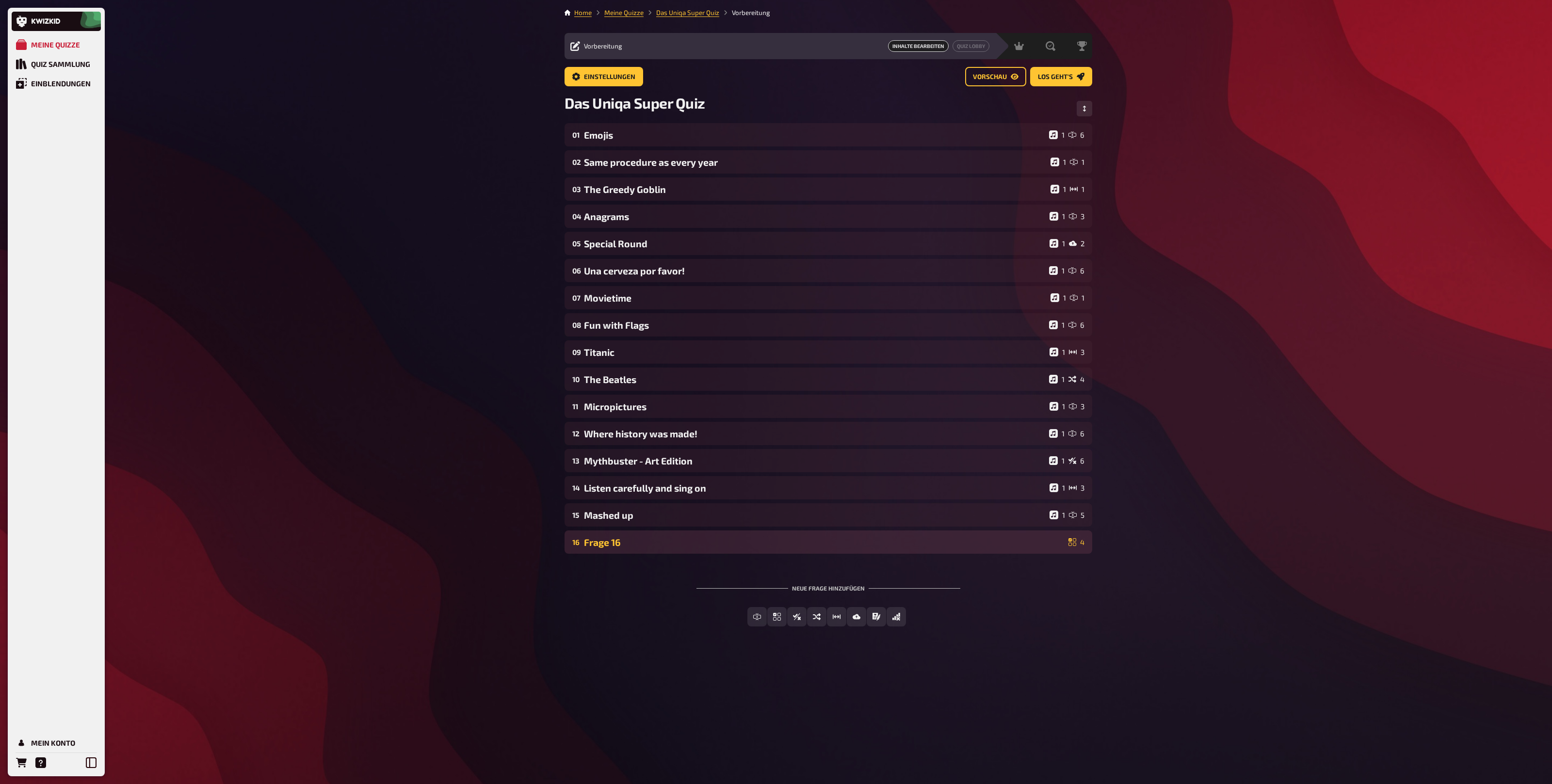
click at [706, 541] on div "Frage 16" at bounding box center [824, 543] width 480 height 11
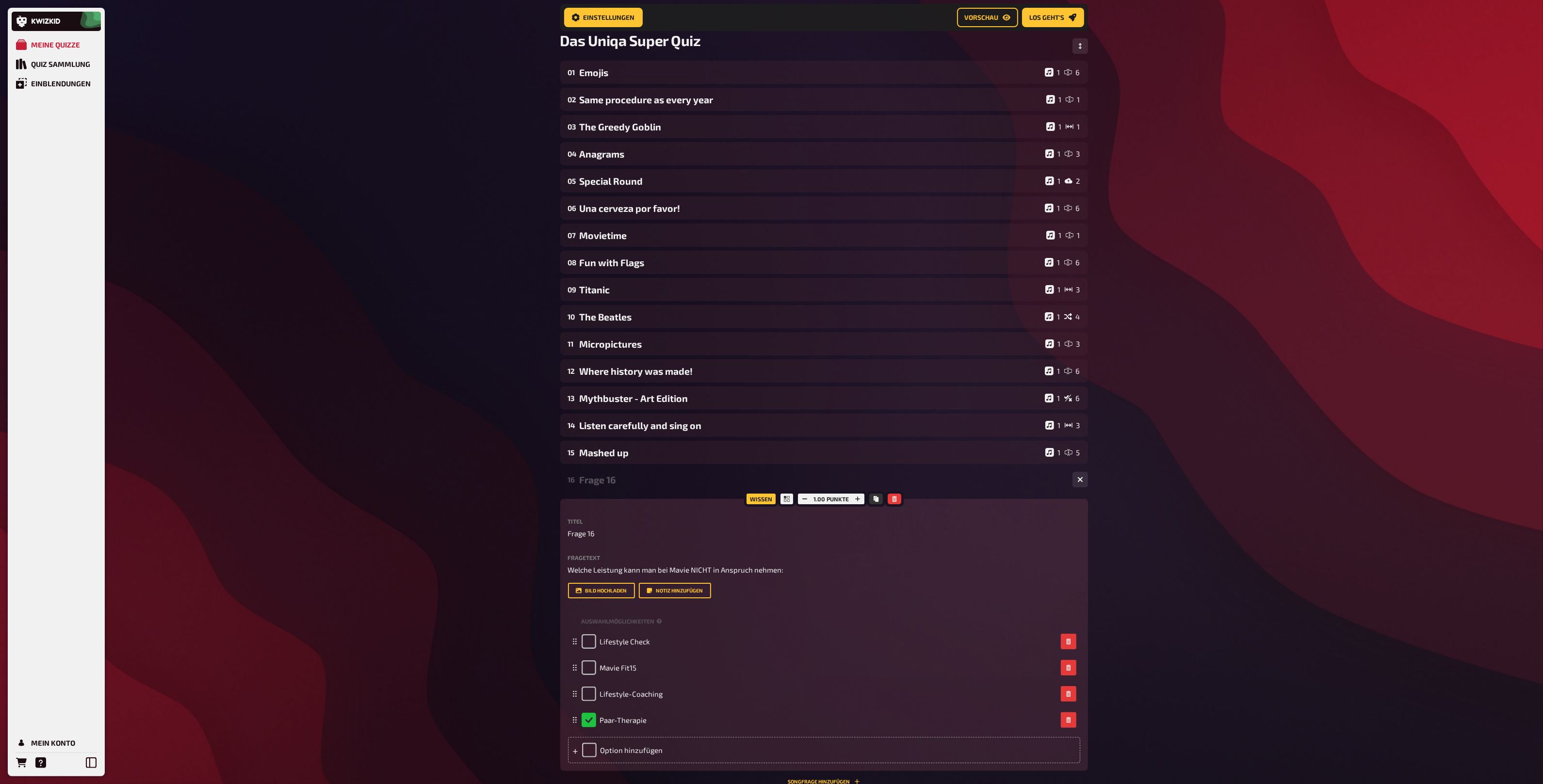
scroll to position [71, 0]
click at [588, 539] on div "Titel Frage 16 Fragetext Welche Leistung kann man bei Mavie NICHT in Anspruch n…" at bounding box center [824, 557] width 512 height 80
click at [590, 533] on span "Frage 16" at bounding box center [581, 533] width 27 height 11
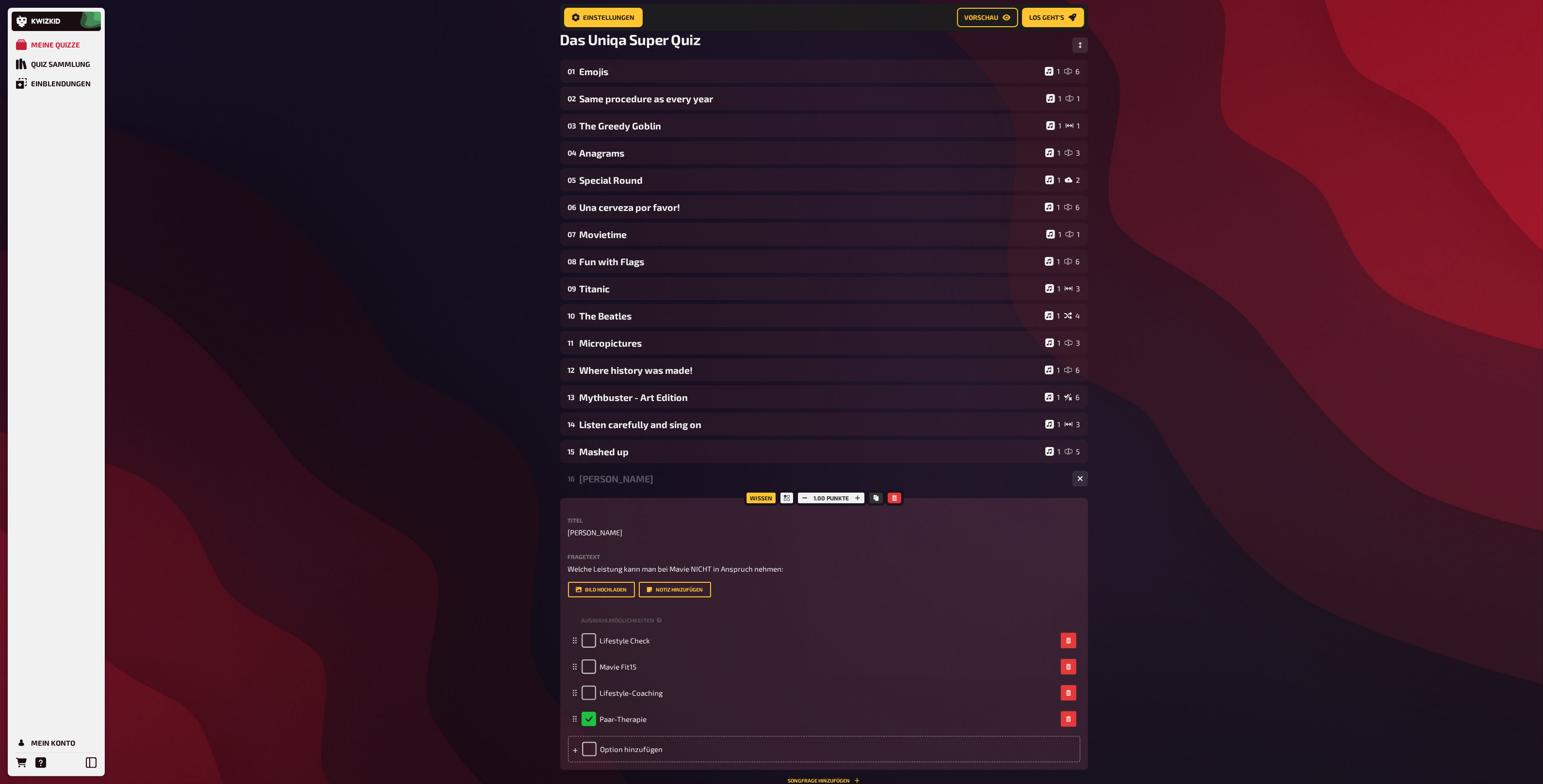
click at [628, 470] on div "16 Mavie 4" at bounding box center [824, 479] width 528 height 23
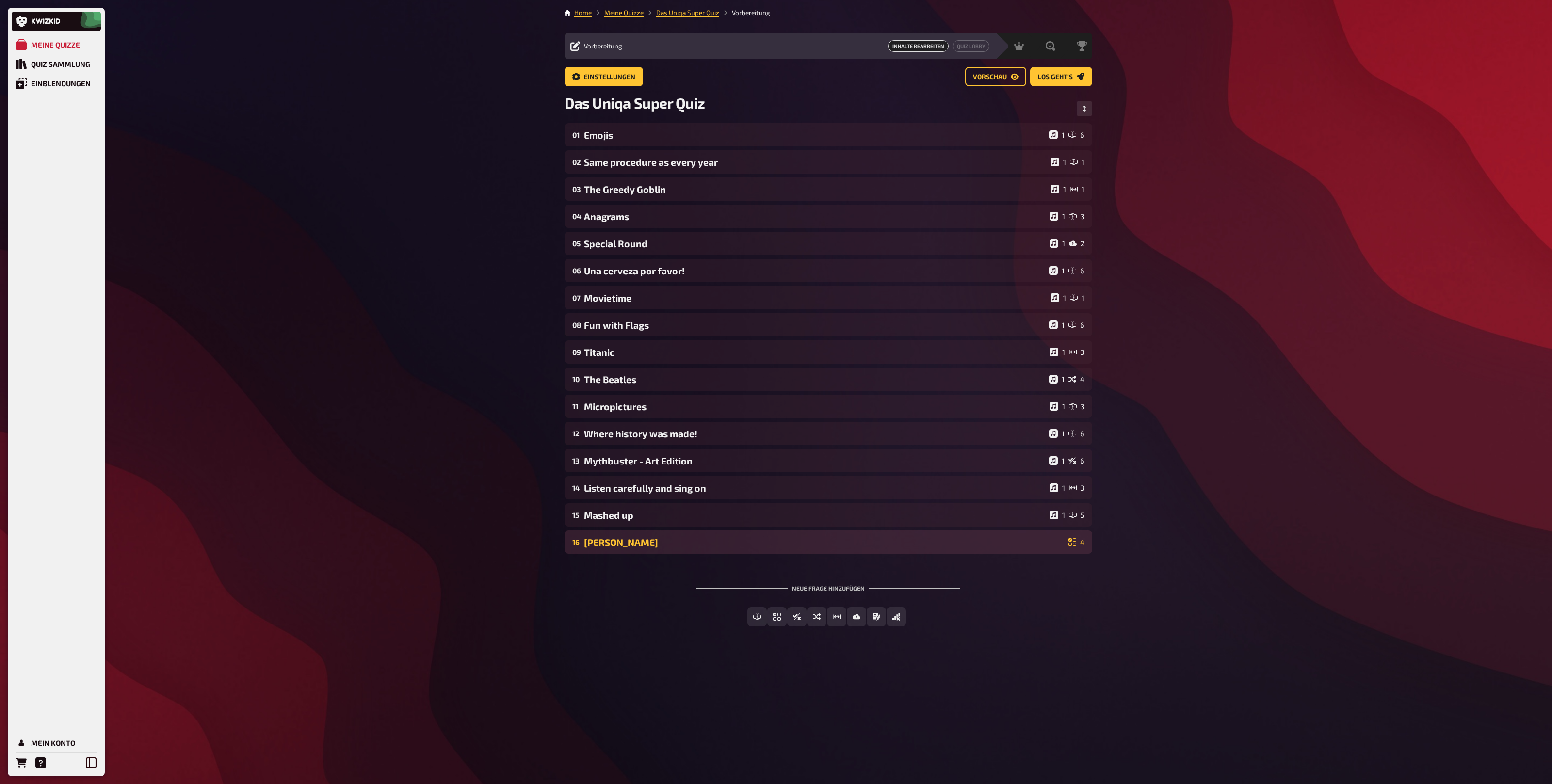
click at [636, 549] on div "16 Mavie 4" at bounding box center [828, 542] width 528 height 23
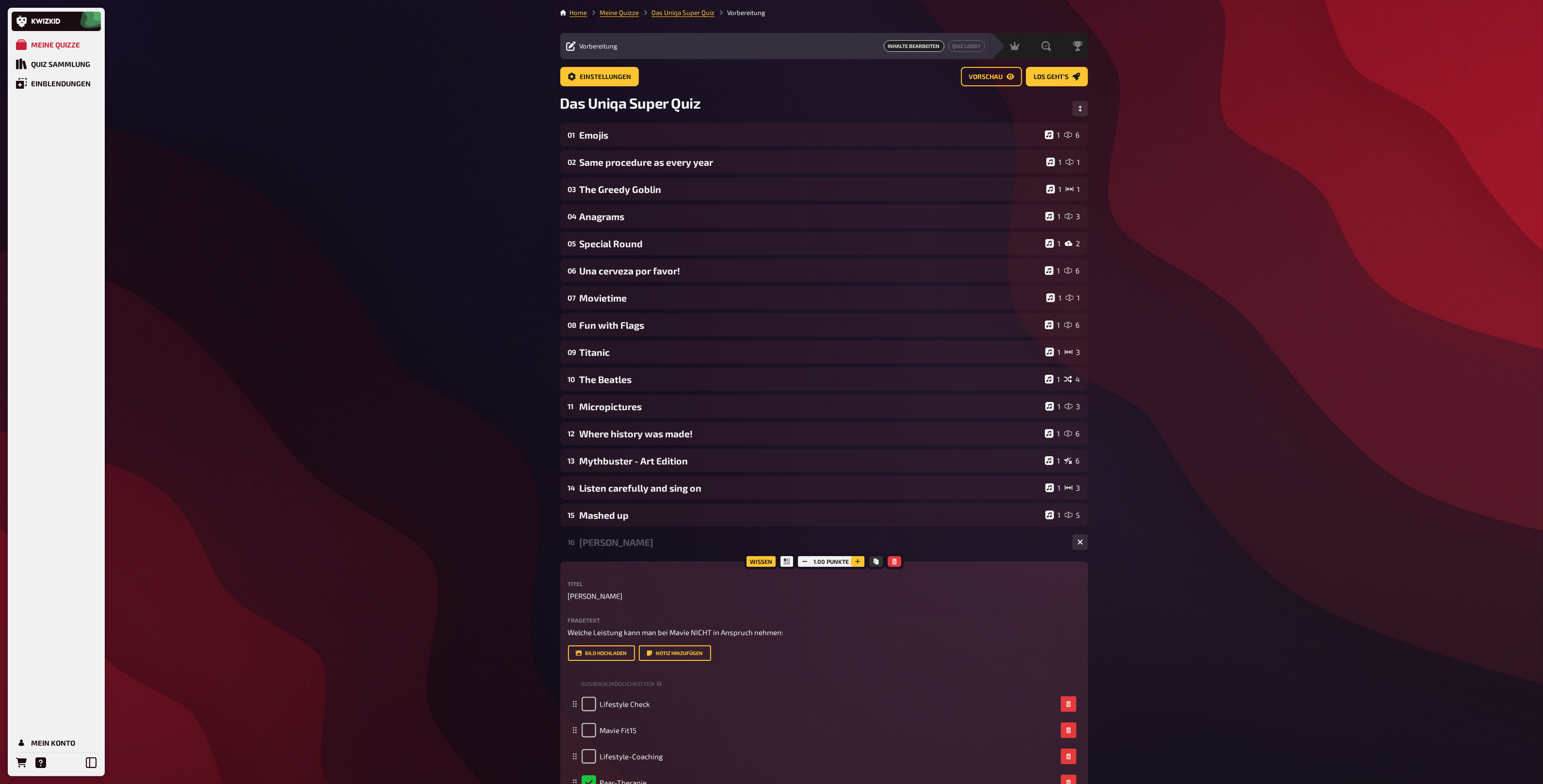
click at [858, 565] on button "button" at bounding box center [857, 561] width 14 height 10
click at [654, 546] on div "[PERSON_NAME]" at bounding box center [822, 543] width 485 height 11
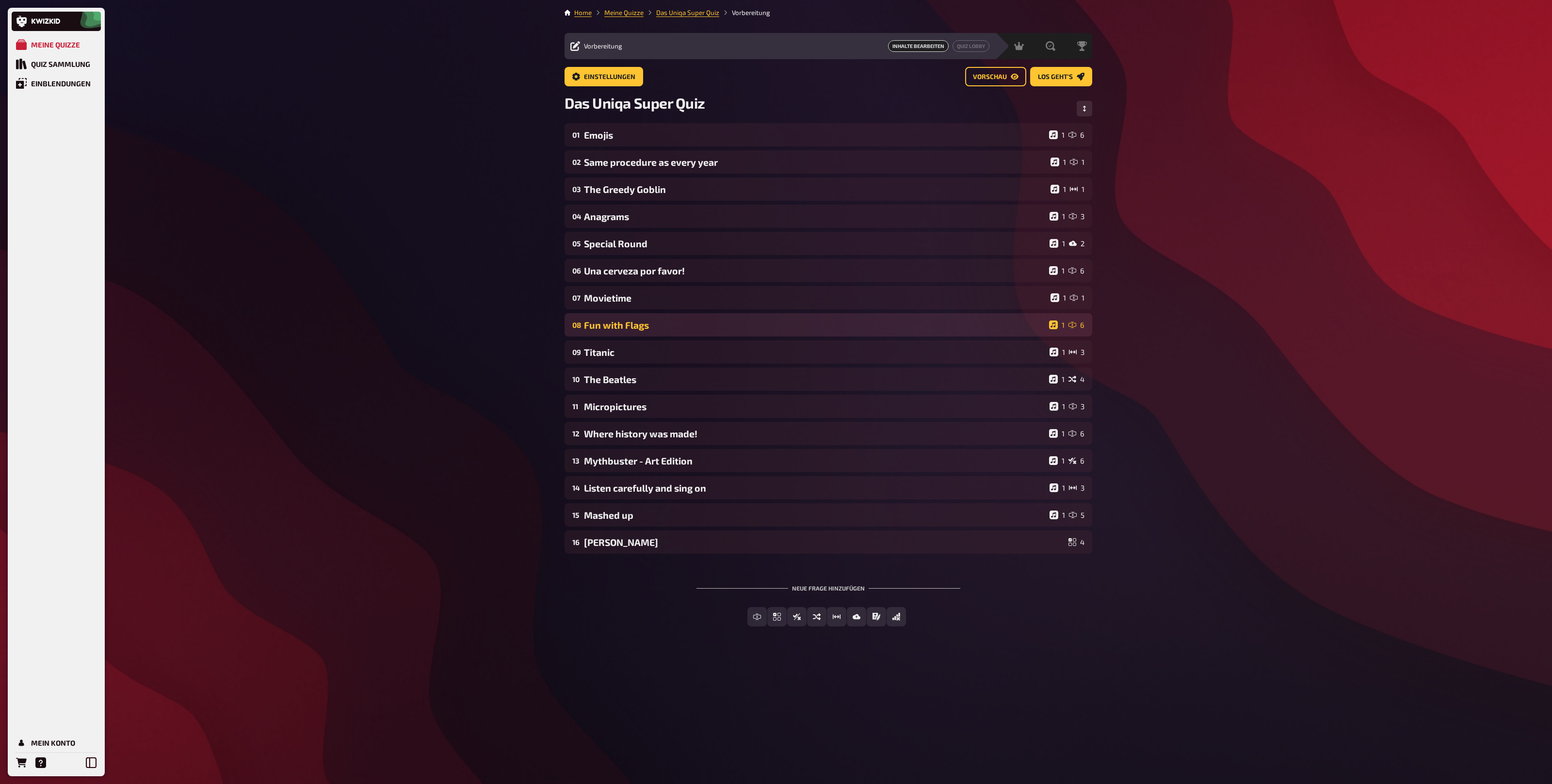
click at [703, 323] on div "Fun with Flags" at bounding box center [814, 325] width 461 height 11
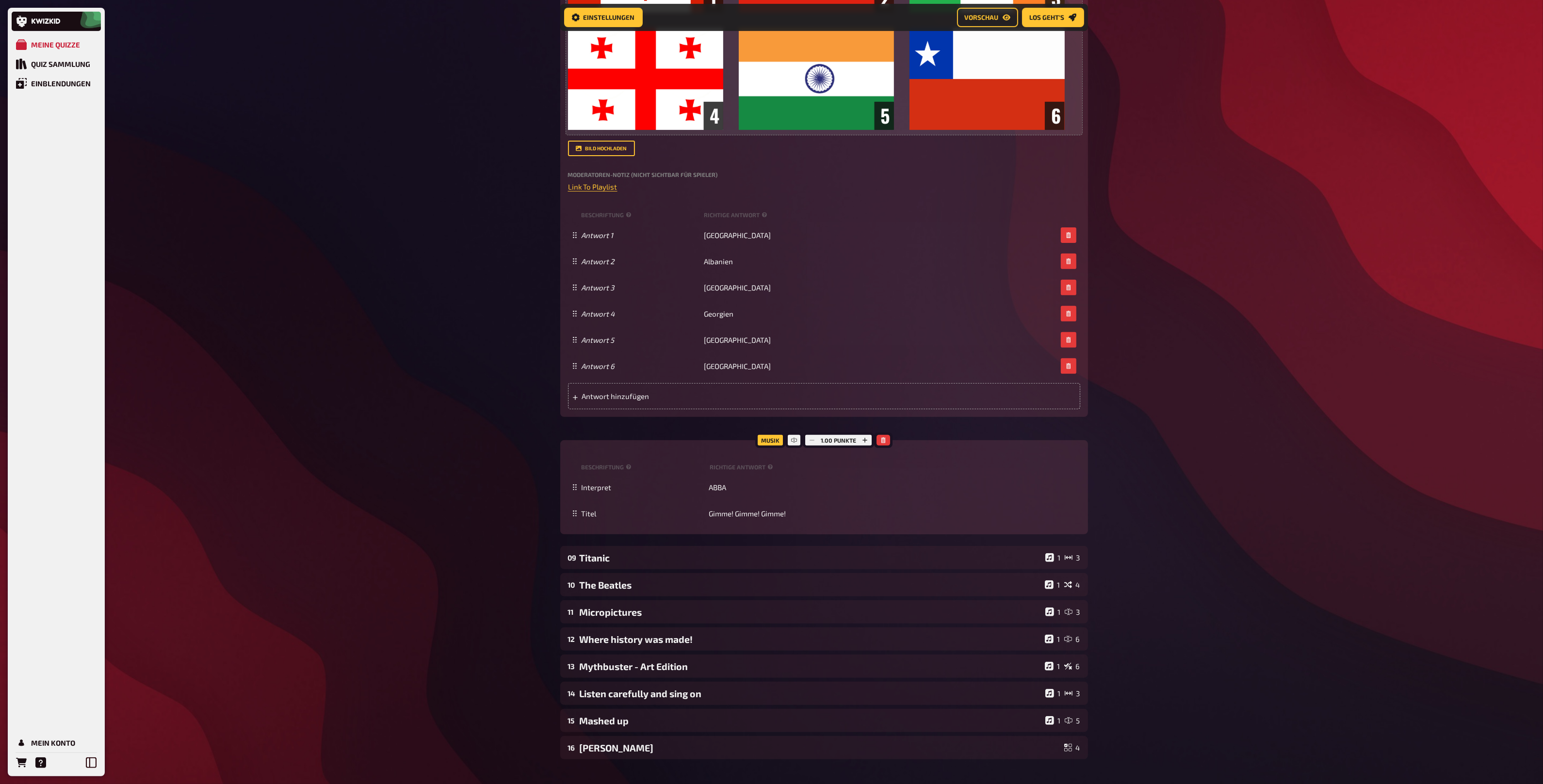
scroll to position [528, 0]
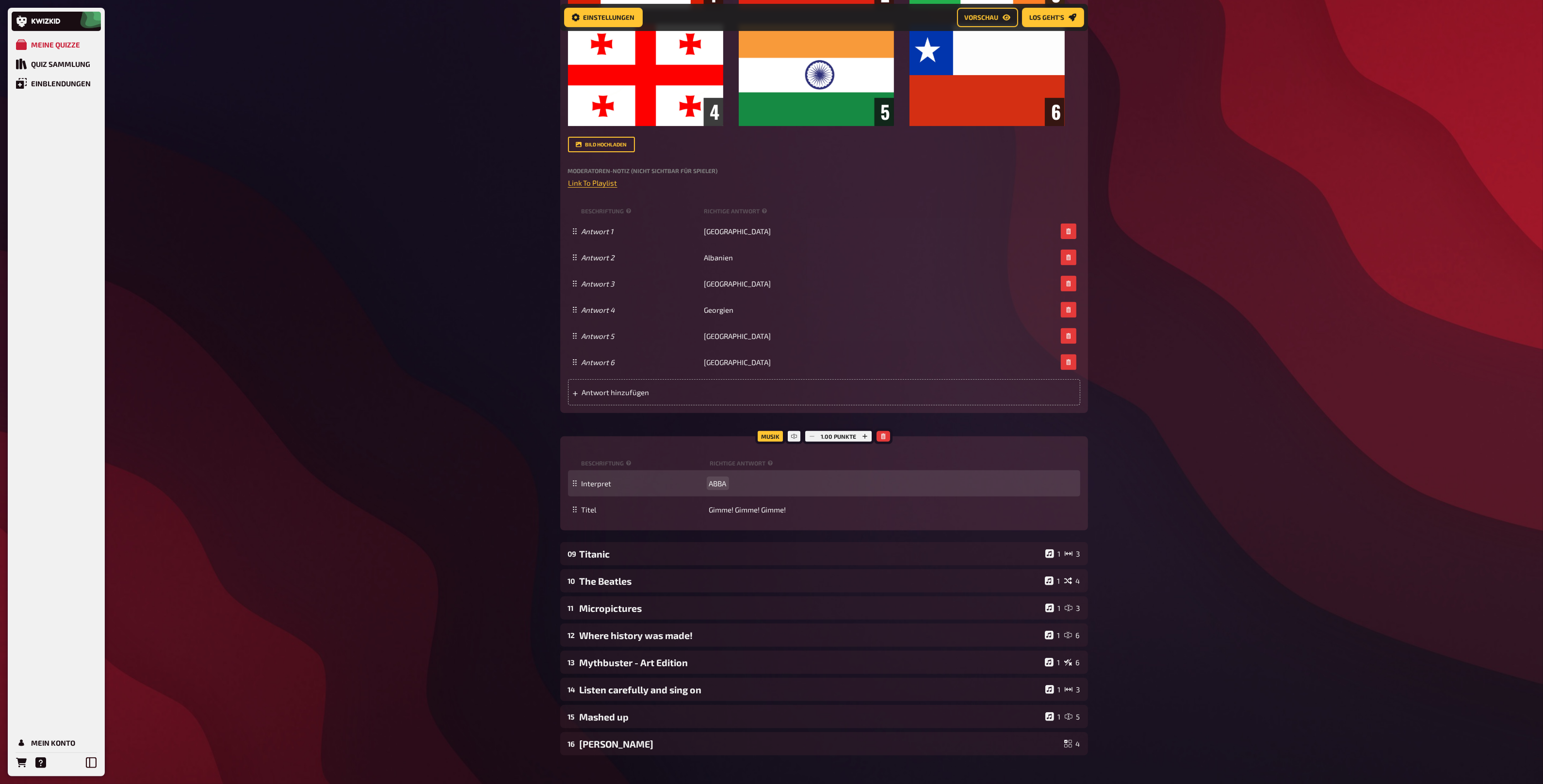
click at [713, 482] on span "ABBA" at bounding box center [718, 483] width 17 height 9
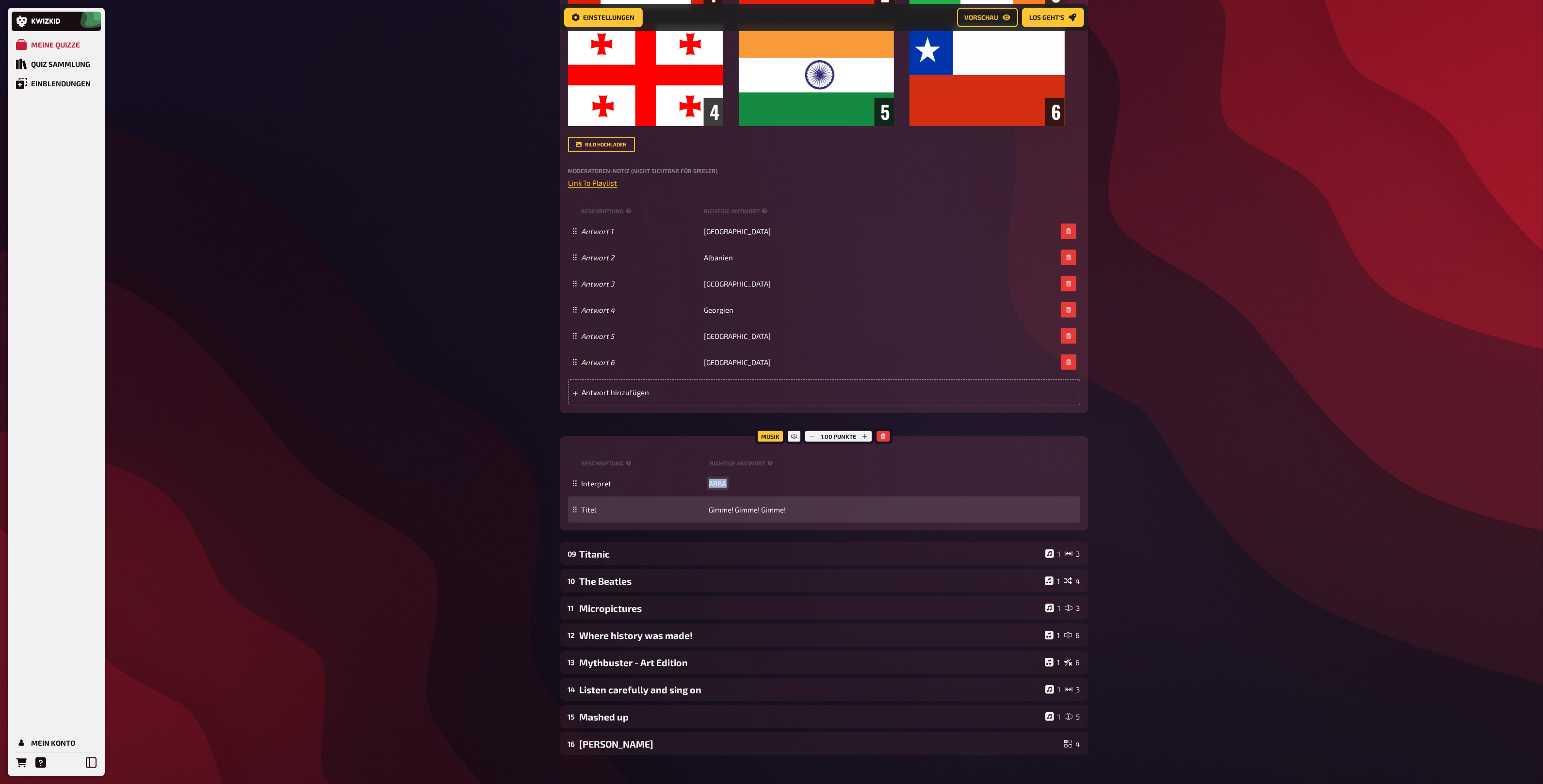
copy span "ABBA"
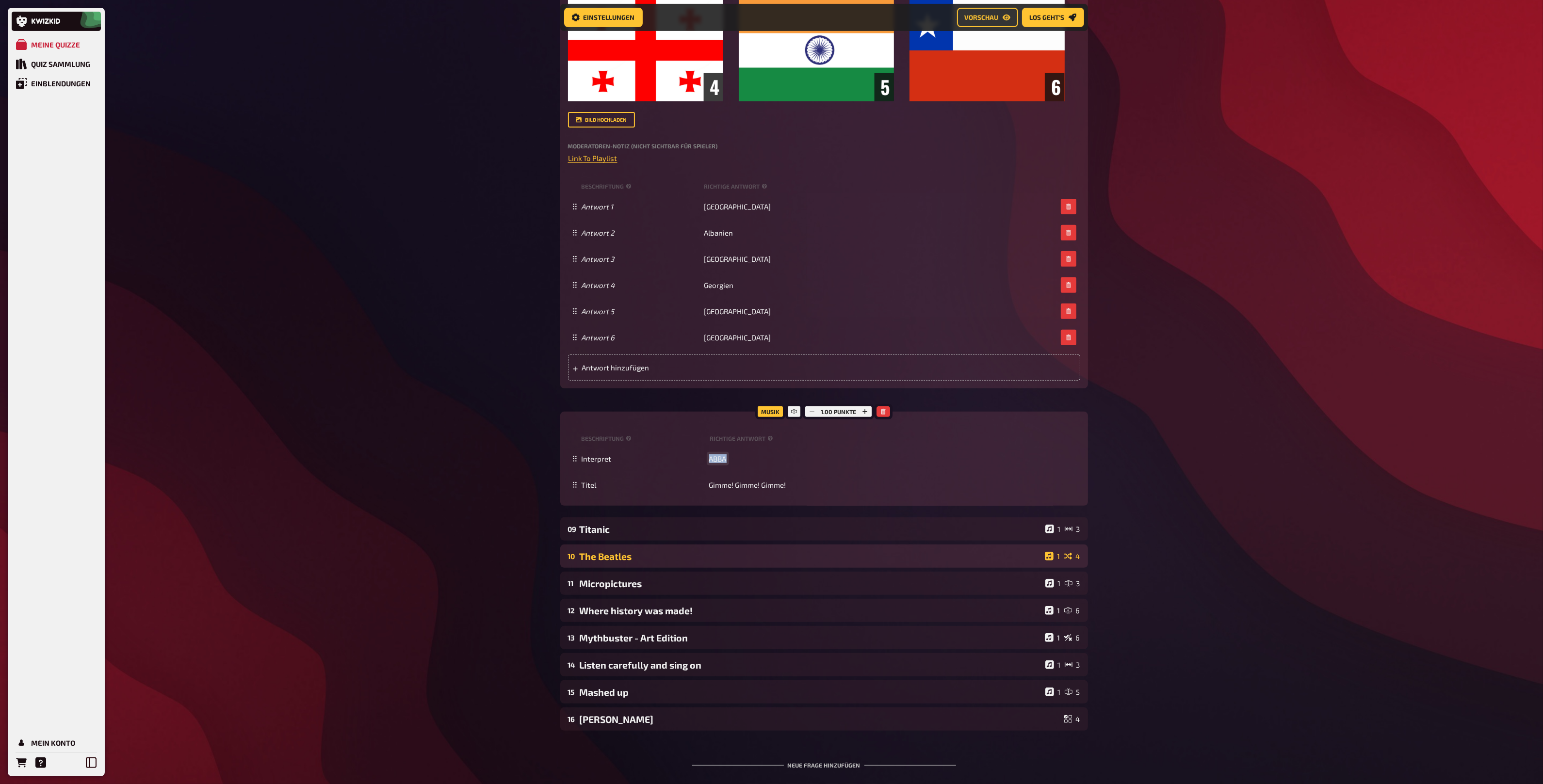
scroll to position [634, 0]
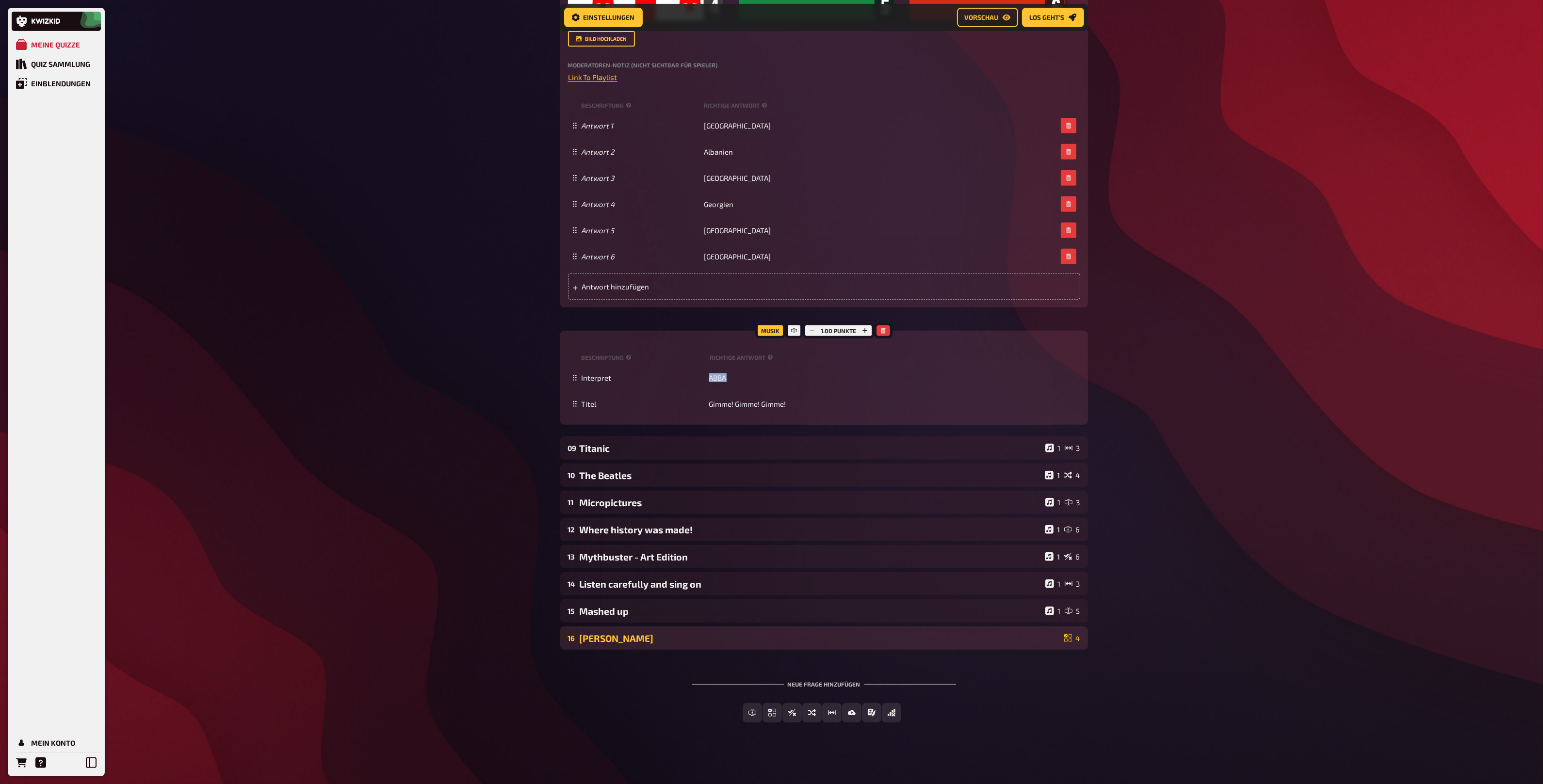
click at [704, 637] on div "[PERSON_NAME]" at bounding box center [820, 639] width 480 height 11
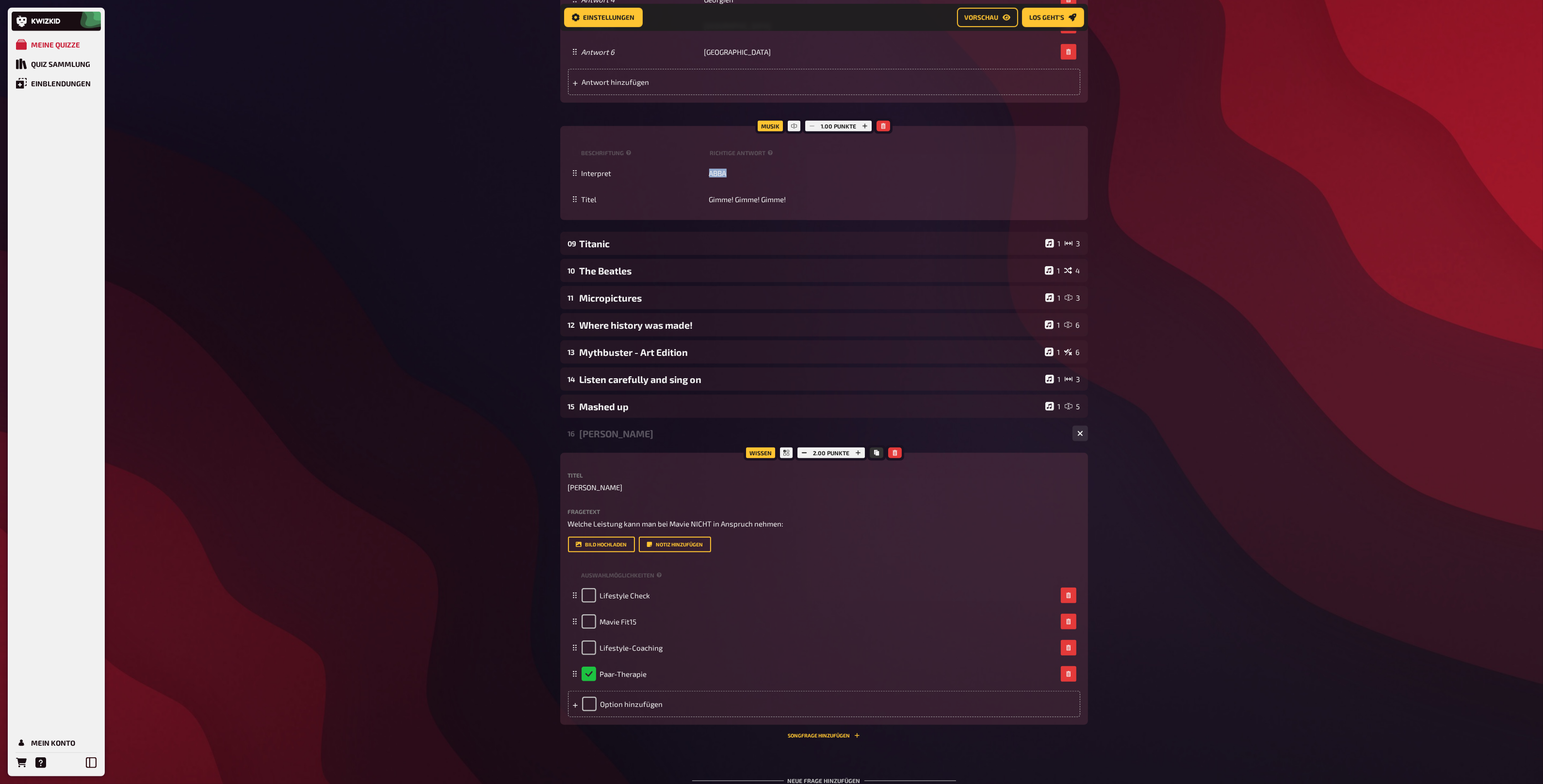
scroll to position [936, 0]
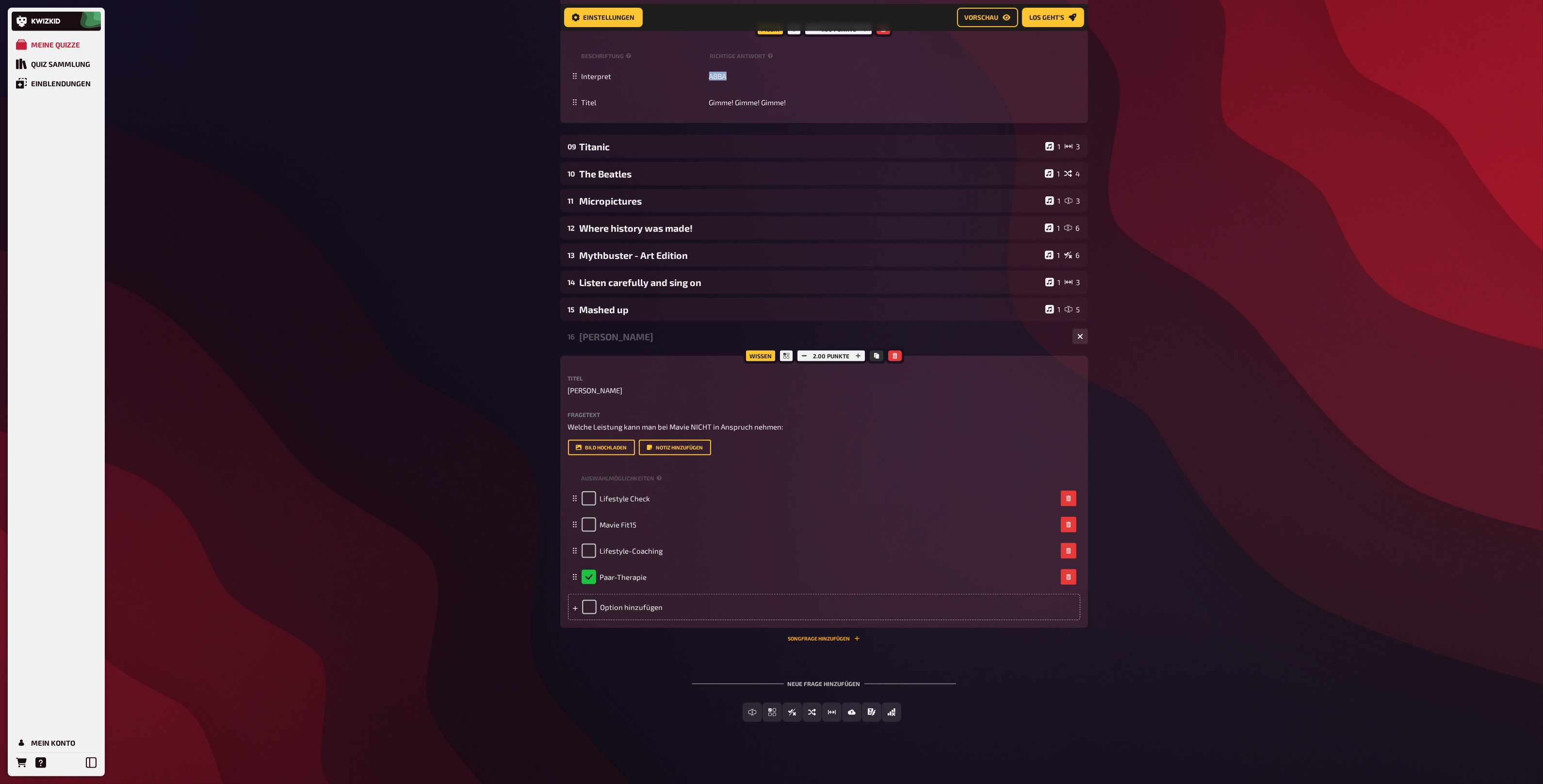
click at [811, 640] on button "Songfrage hinzufügen" at bounding box center [824, 638] width 72 height 6
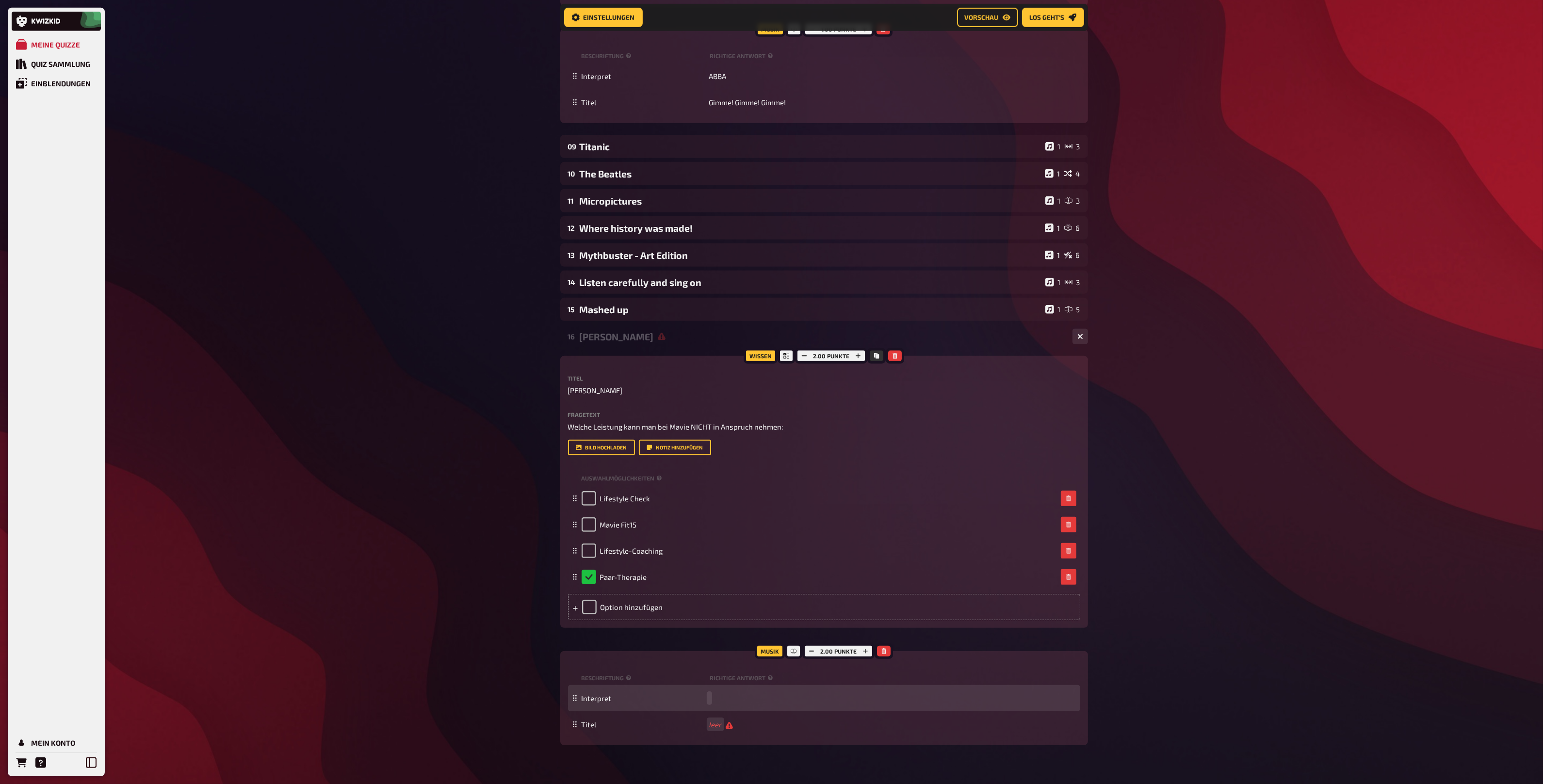
paste span
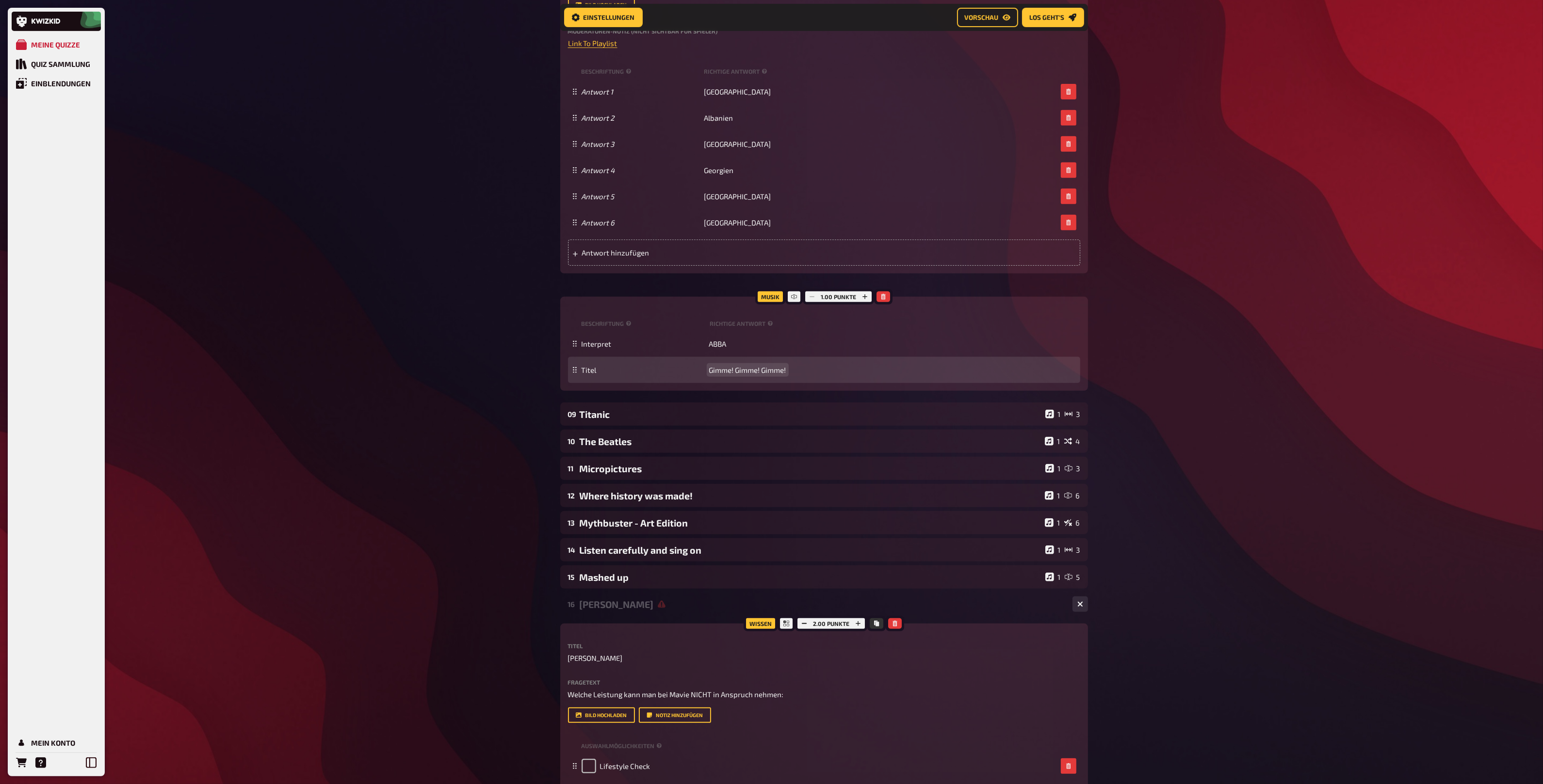
click at [742, 374] on div "Titel Gimme! Gimme! Gimme!" at bounding box center [824, 370] width 512 height 26
click at [742, 371] on span "Gimme! Gimme! Gimme!" at bounding box center [747, 370] width 77 height 9
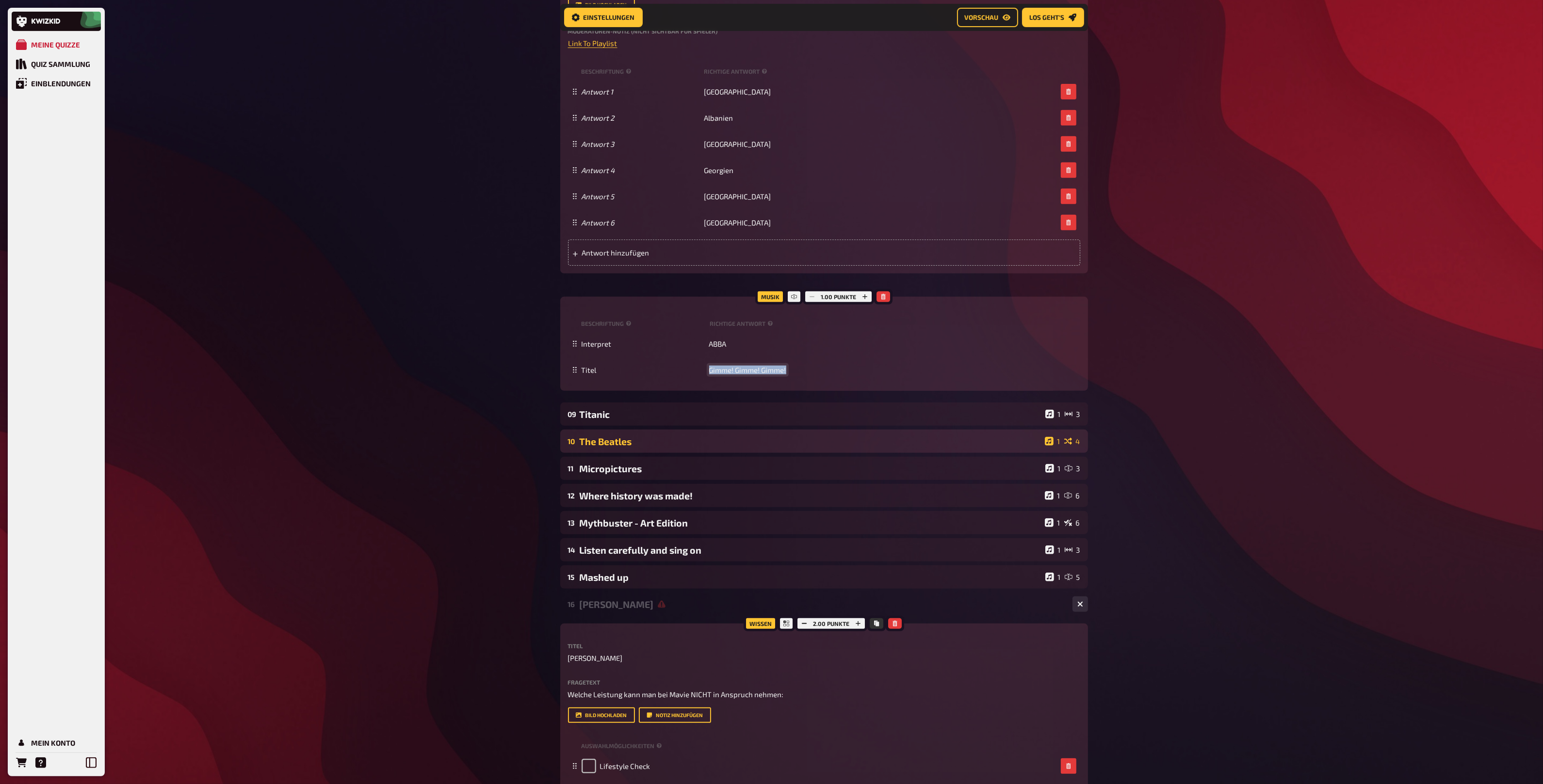
copy span "Gimme! Gimme! Gimme!"
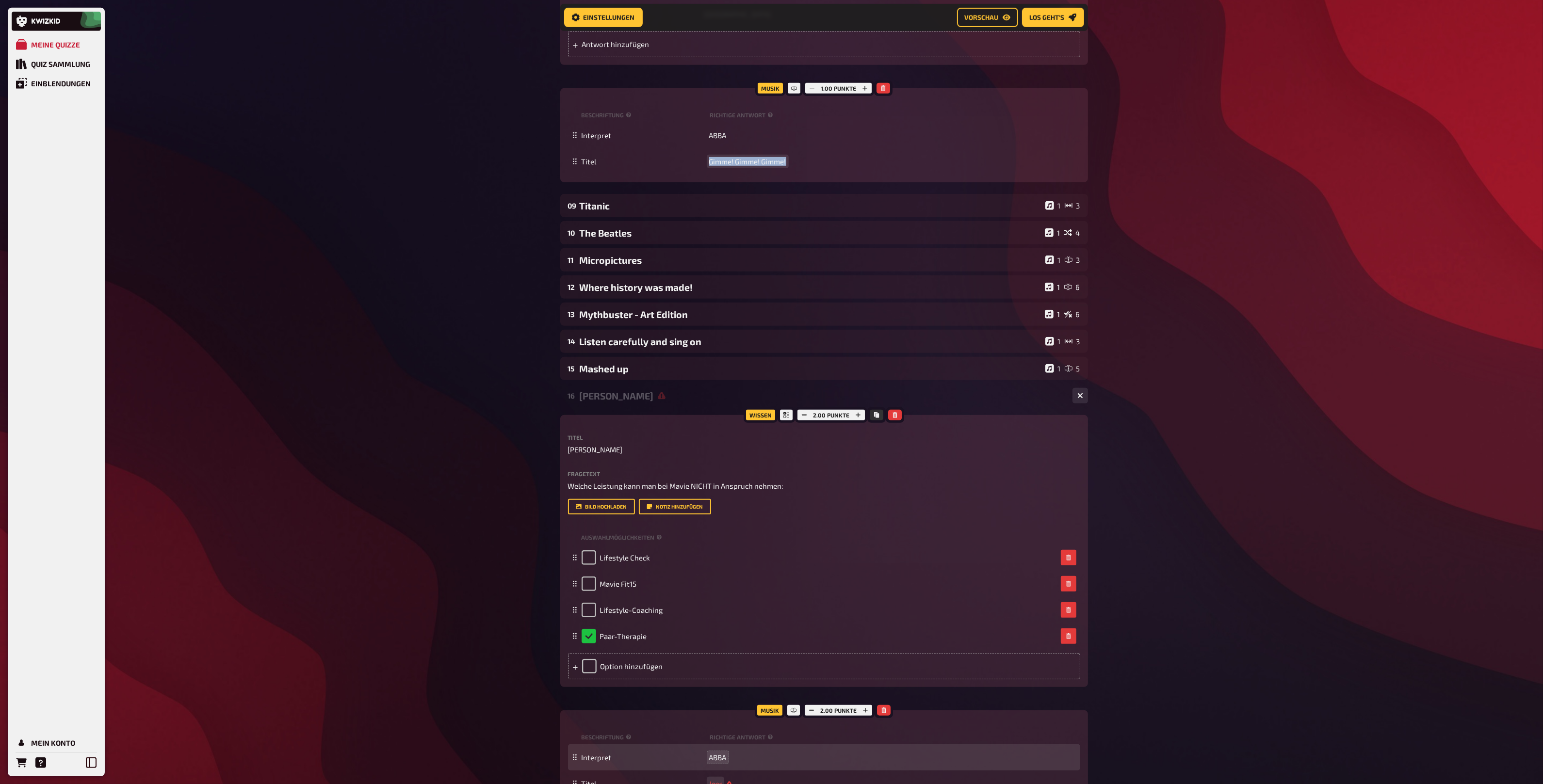
scroll to position [1039, 0]
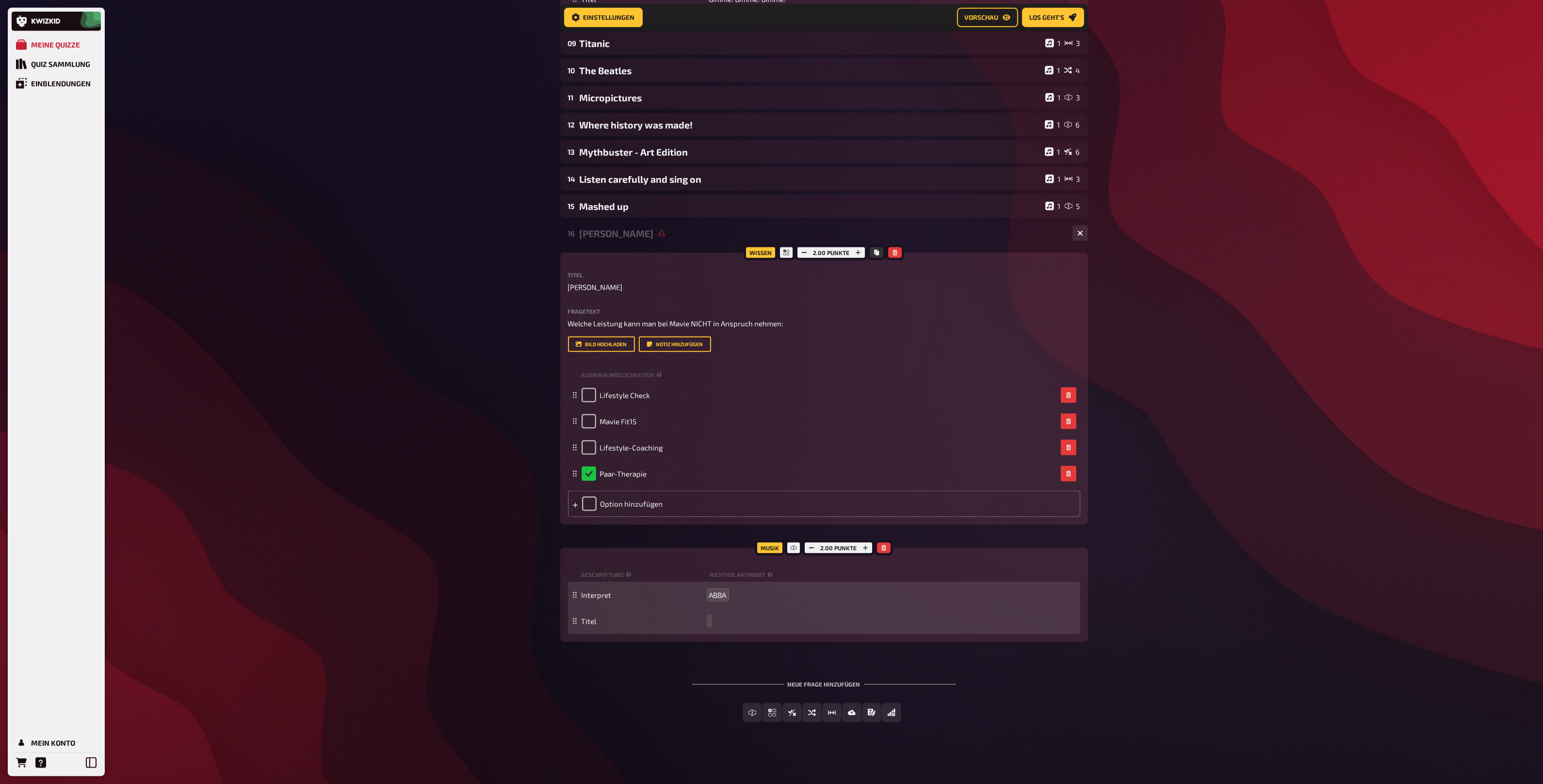
paste span
click at [808, 545] on button "button" at bounding box center [811, 548] width 14 height 10
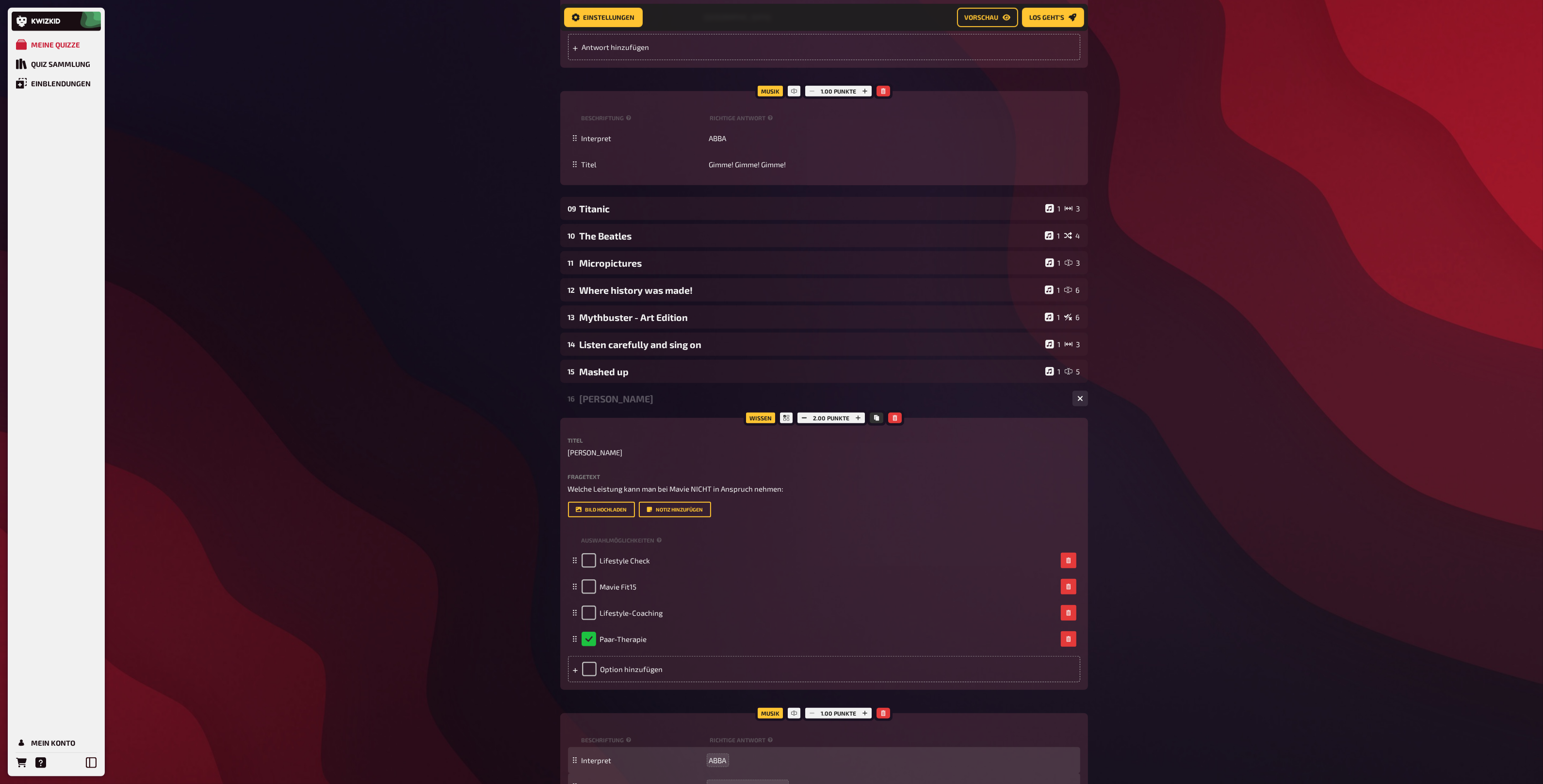
click at [614, 394] on div "[PERSON_NAME]" at bounding box center [822, 399] width 485 height 11
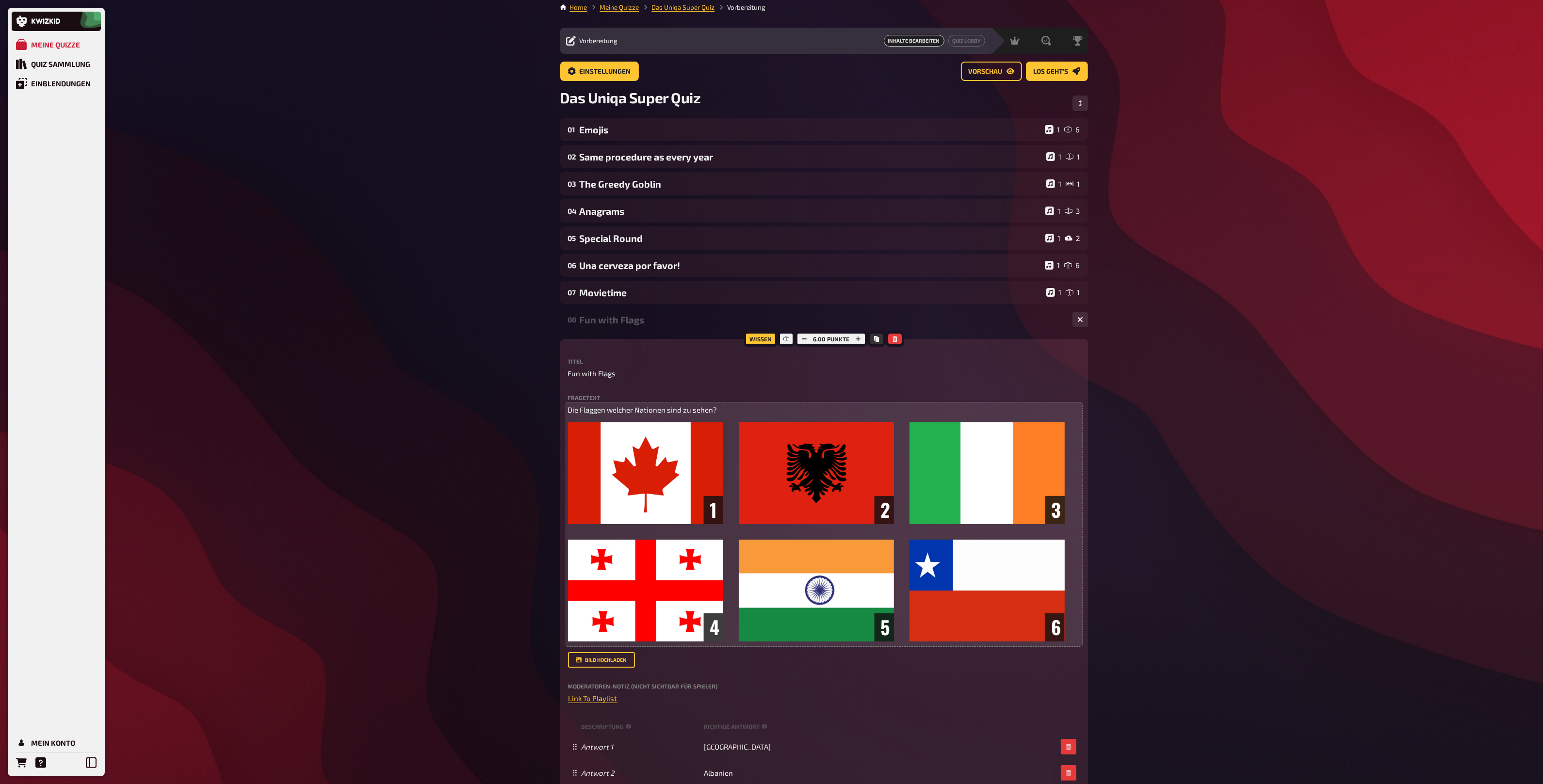
scroll to position [0, 0]
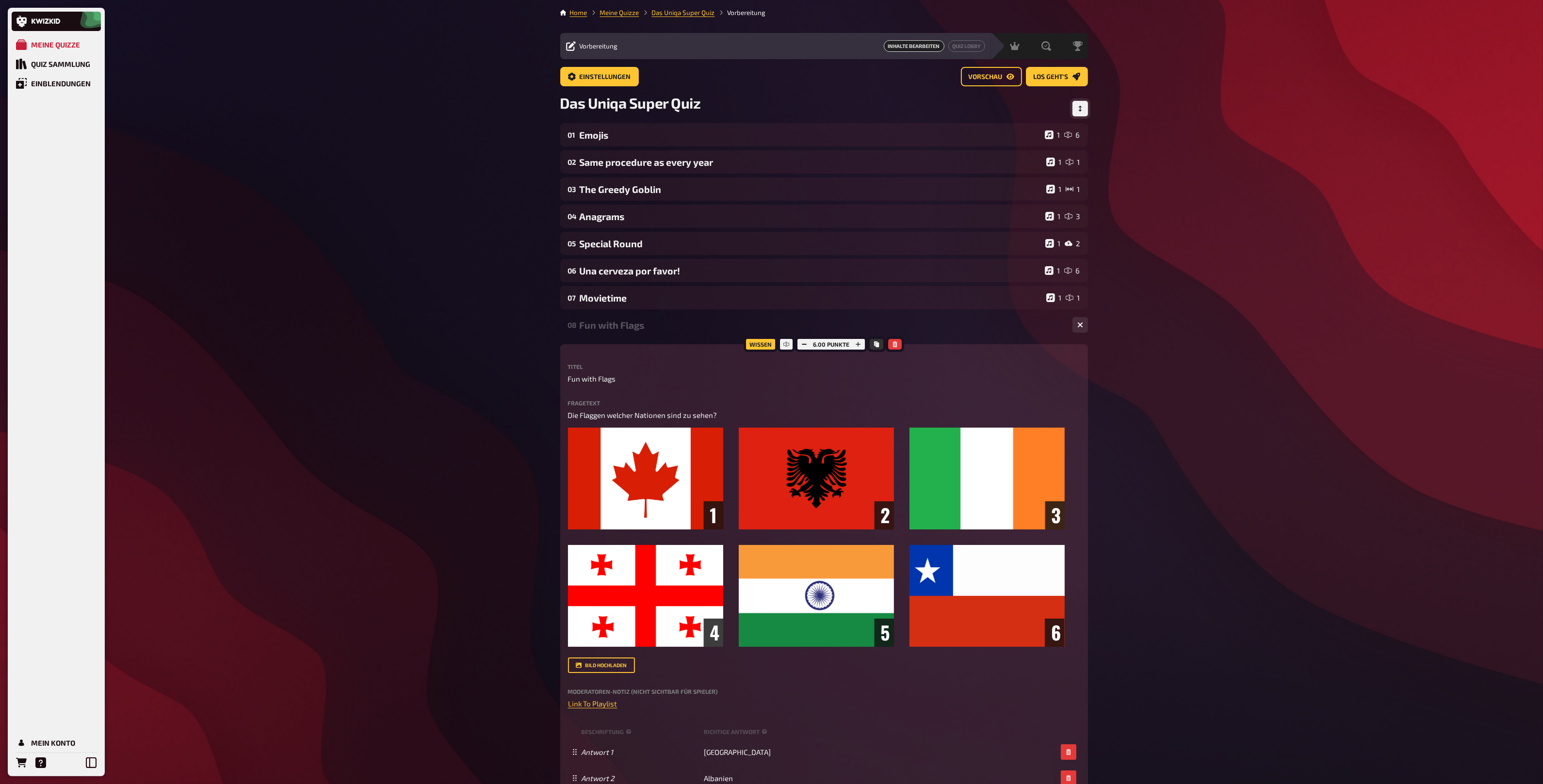
click at [1083, 106] on icon "Reihenfolge anpassen" at bounding box center [1080, 108] width 6 height 6
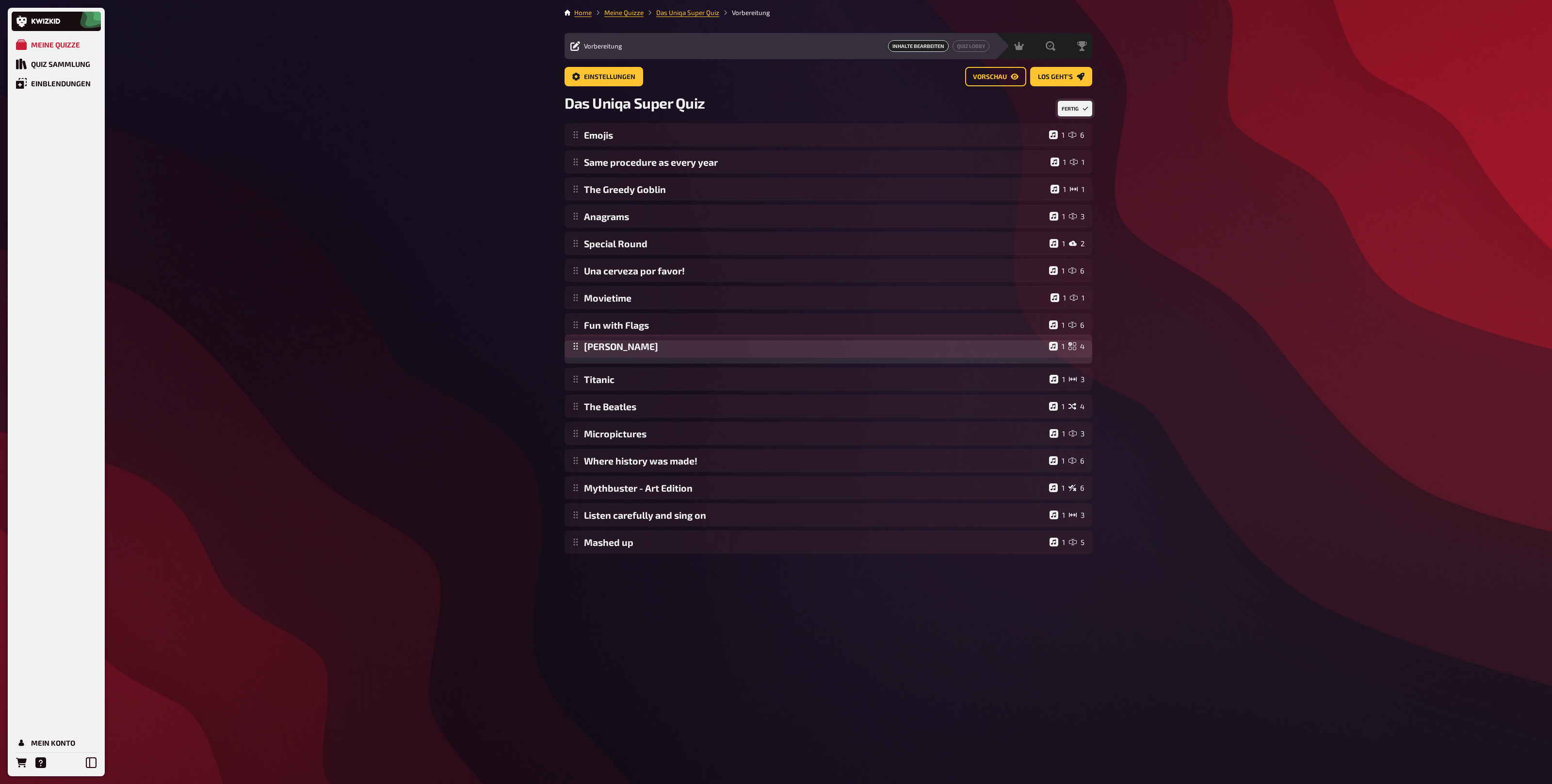
drag, startPoint x: 576, startPoint y: 543, endPoint x: 578, endPoint y: 348, distance: 195.0
click at [578, 348] on div "Emojis 1 6 Same procedure as every year 1 1 The Greedy Goblin 1 1 Anagrams 1 3 …" at bounding box center [828, 338] width 528 height 430
click at [1080, 110] on button "Fertig" at bounding box center [1075, 108] width 34 height 15
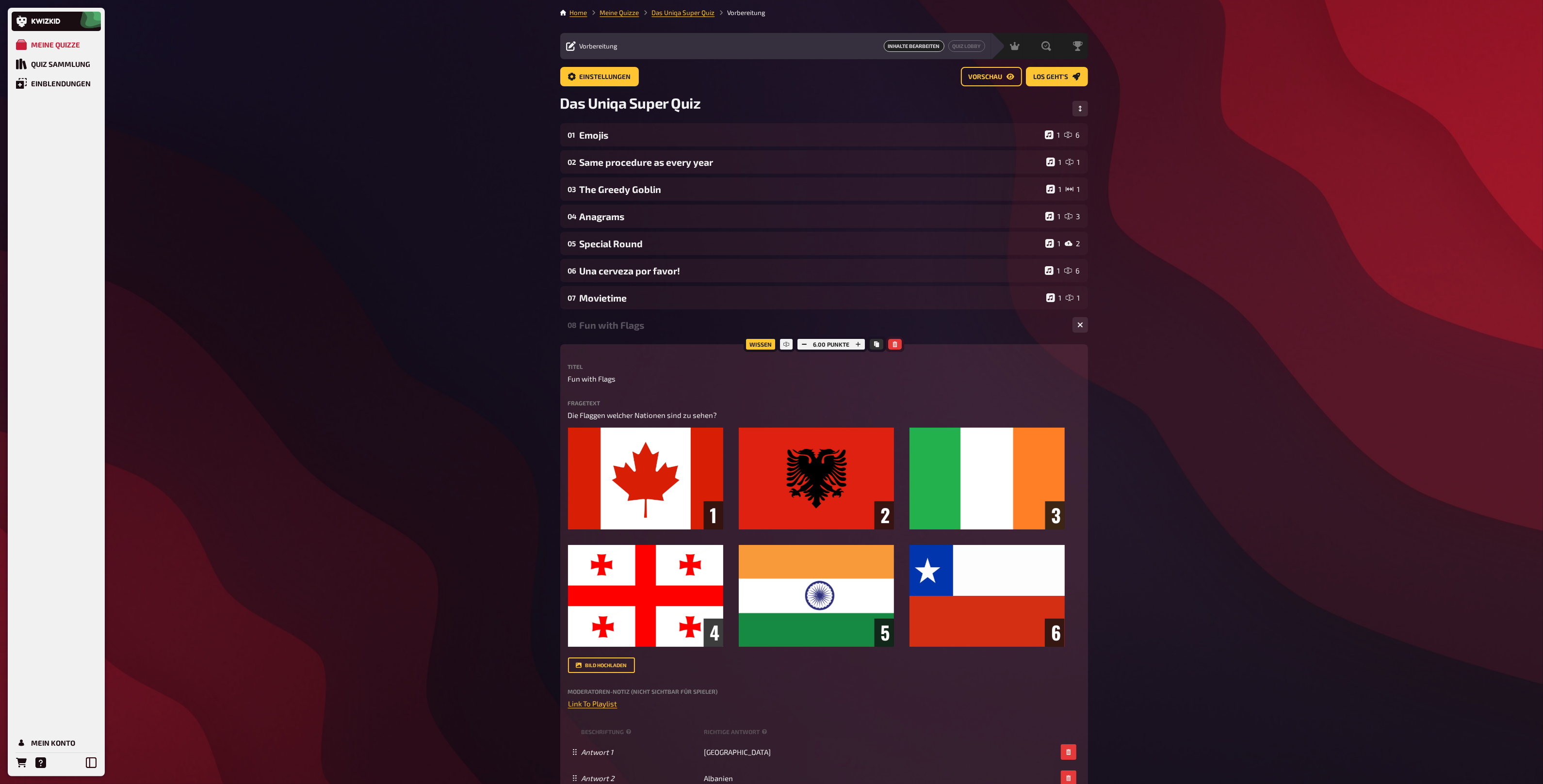
click at [892, 345] on icon "button" at bounding box center [894, 344] width 6 height 6
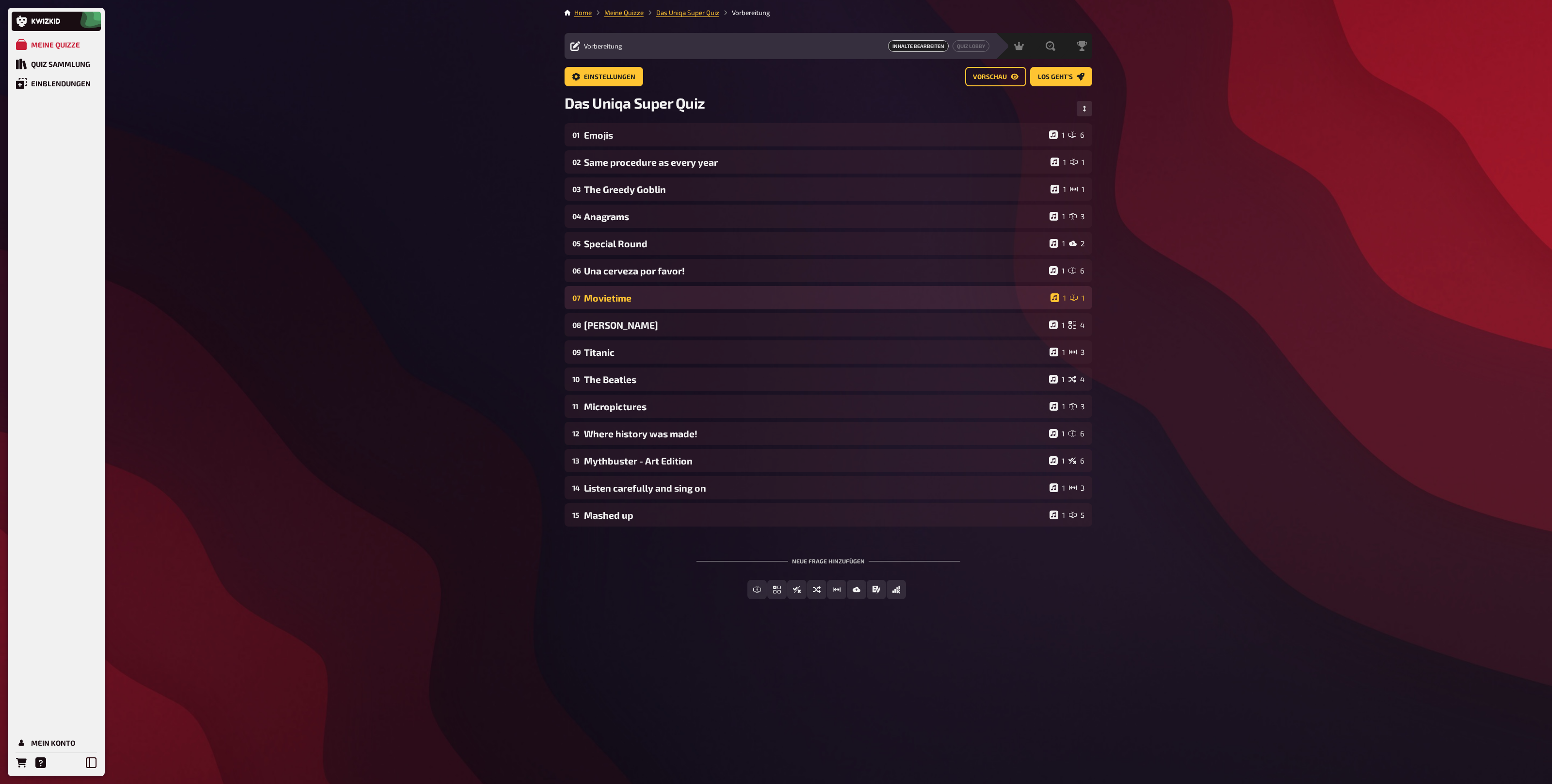
click at [777, 296] on div "Movietime" at bounding box center [815, 298] width 463 height 11
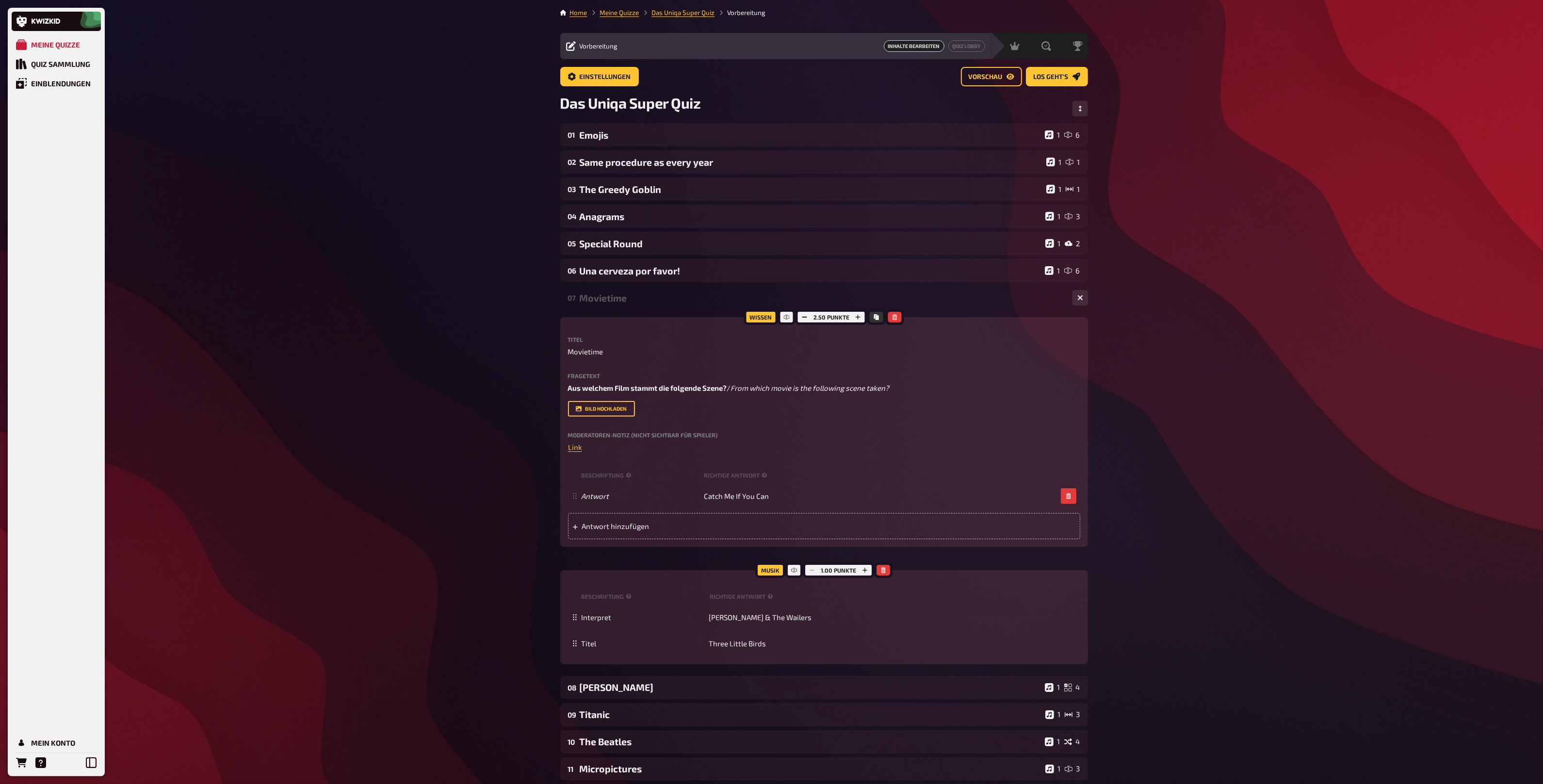
click at [763, 298] on div "Movietime" at bounding box center [822, 298] width 485 height 11
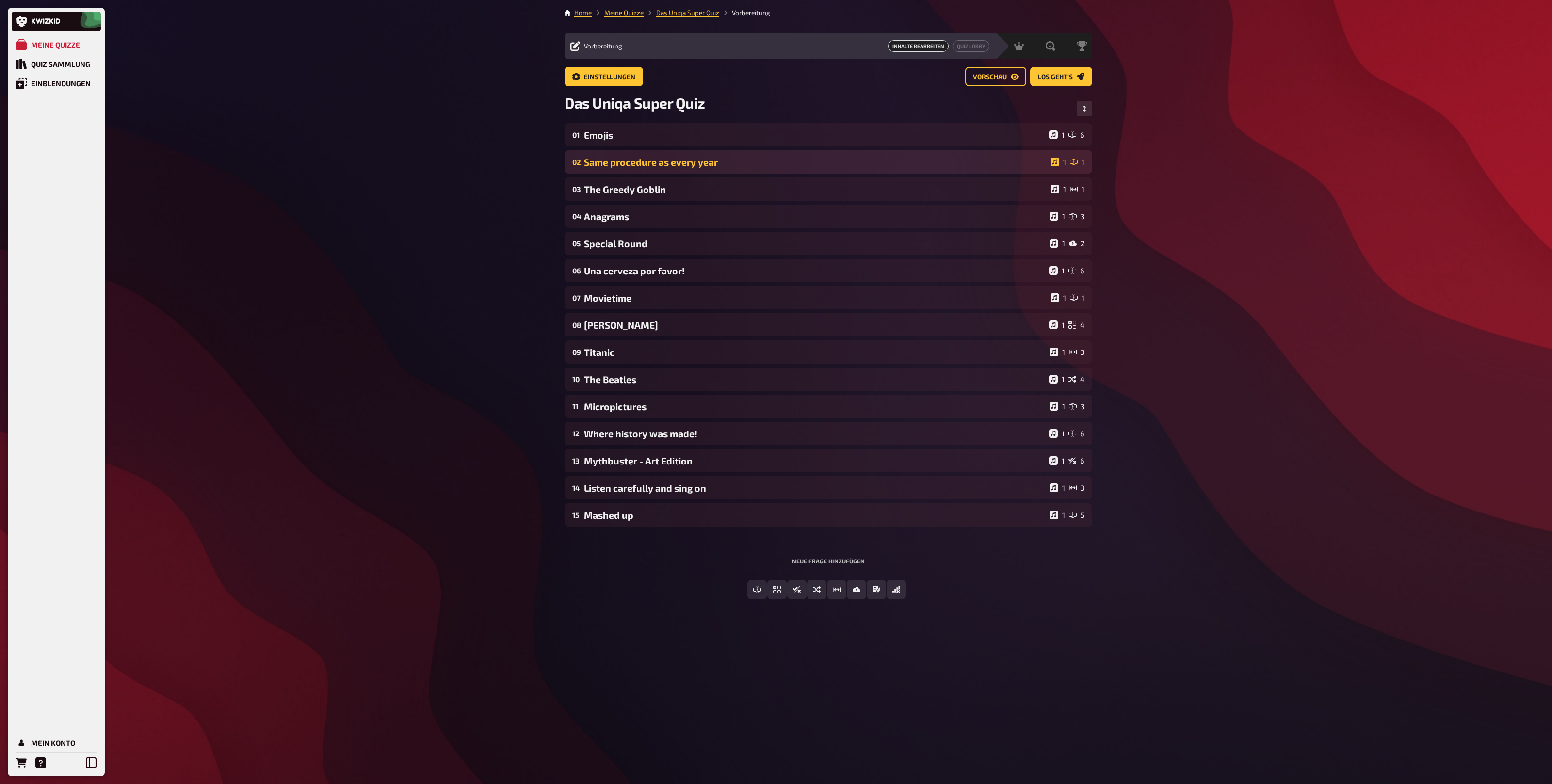
click at [762, 161] on div "Same procedure as every year" at bounding box center [815, 162] width 463 height 11
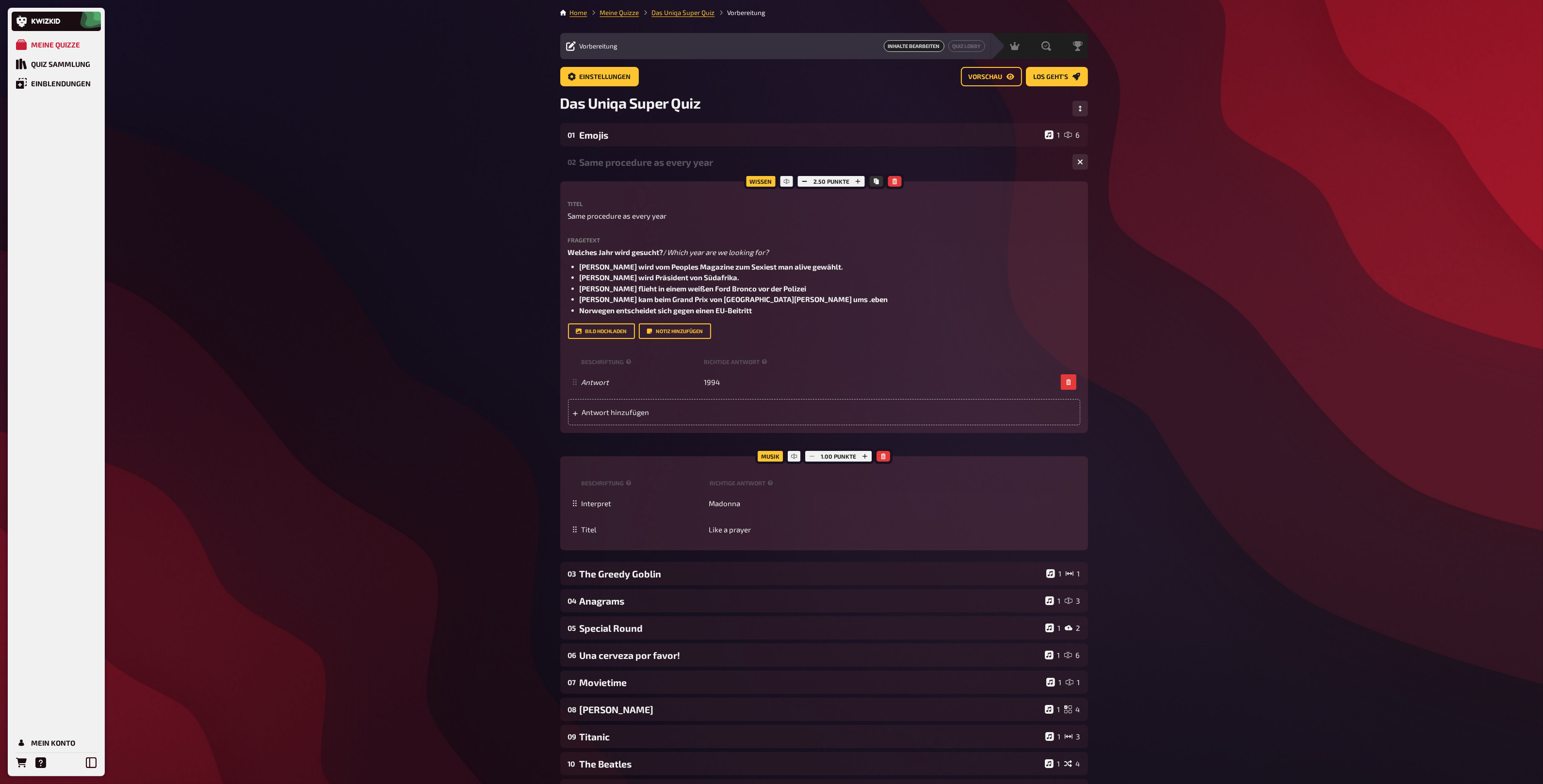
click at [762, 161] on div "Same procedure as every year" at bounding box center [822, 162] width 485 height 11
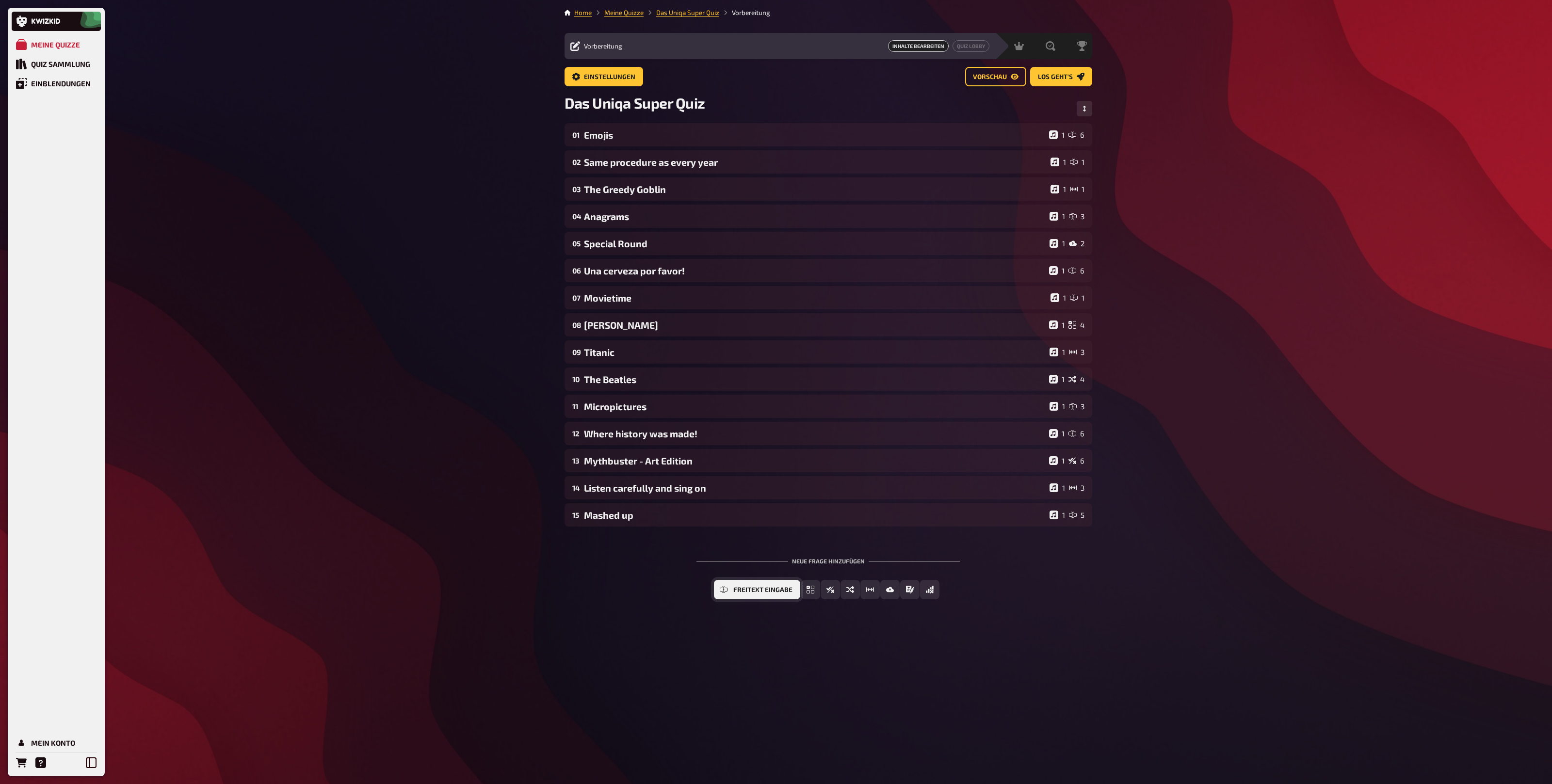
click at [754, 592] on span "Freitext Eingabe" at bounding box center [763, 590] width 59 height 7
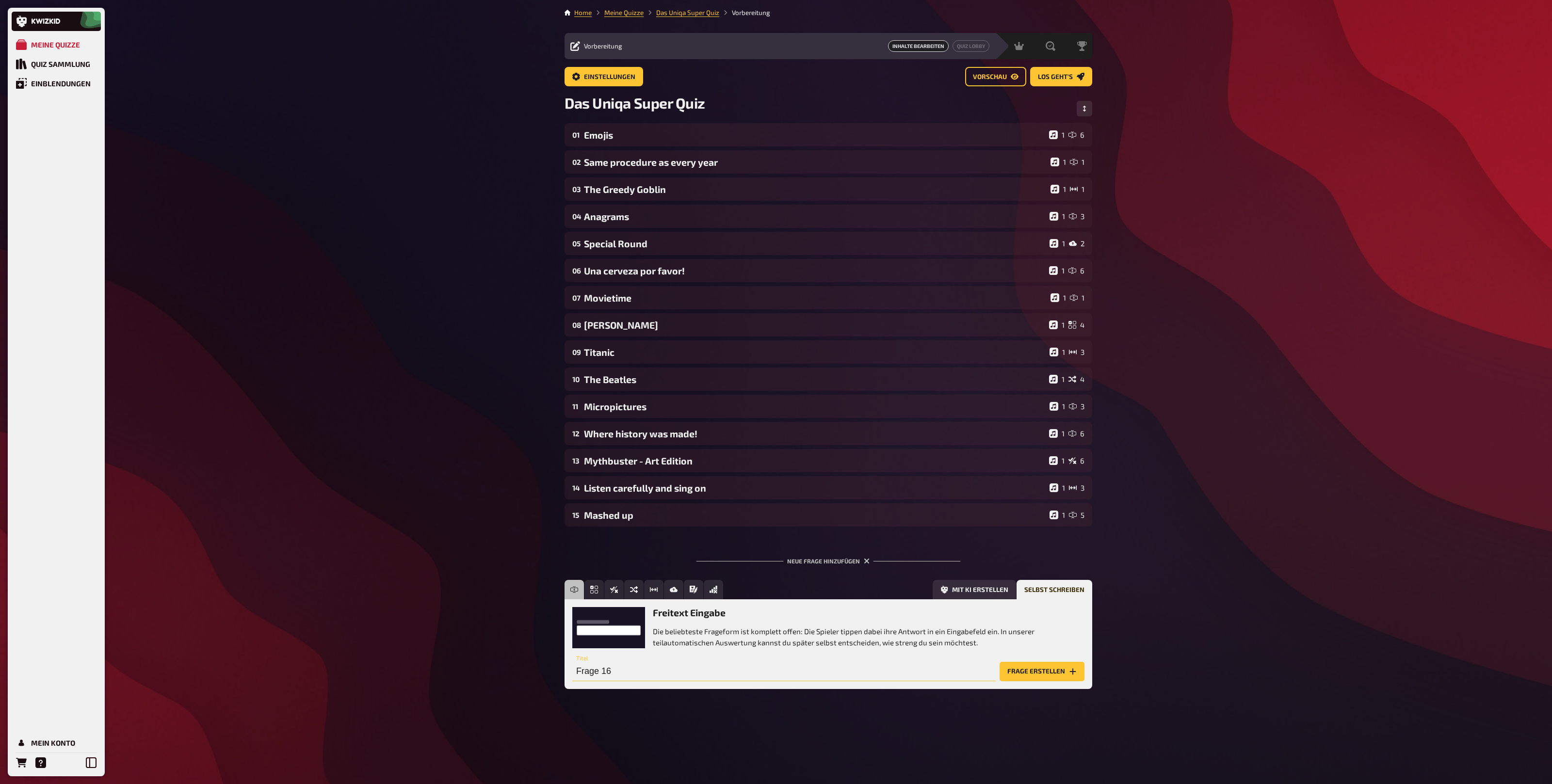
click at [787, 669] on input "Frage 16" at bounding box center [783, 671] width 423 height 19
type input "UNIQA und der ÖFB"
click at [1051, 678] on button "Frage erstellen" at bounding box center [1042, 671] width 85 height 19
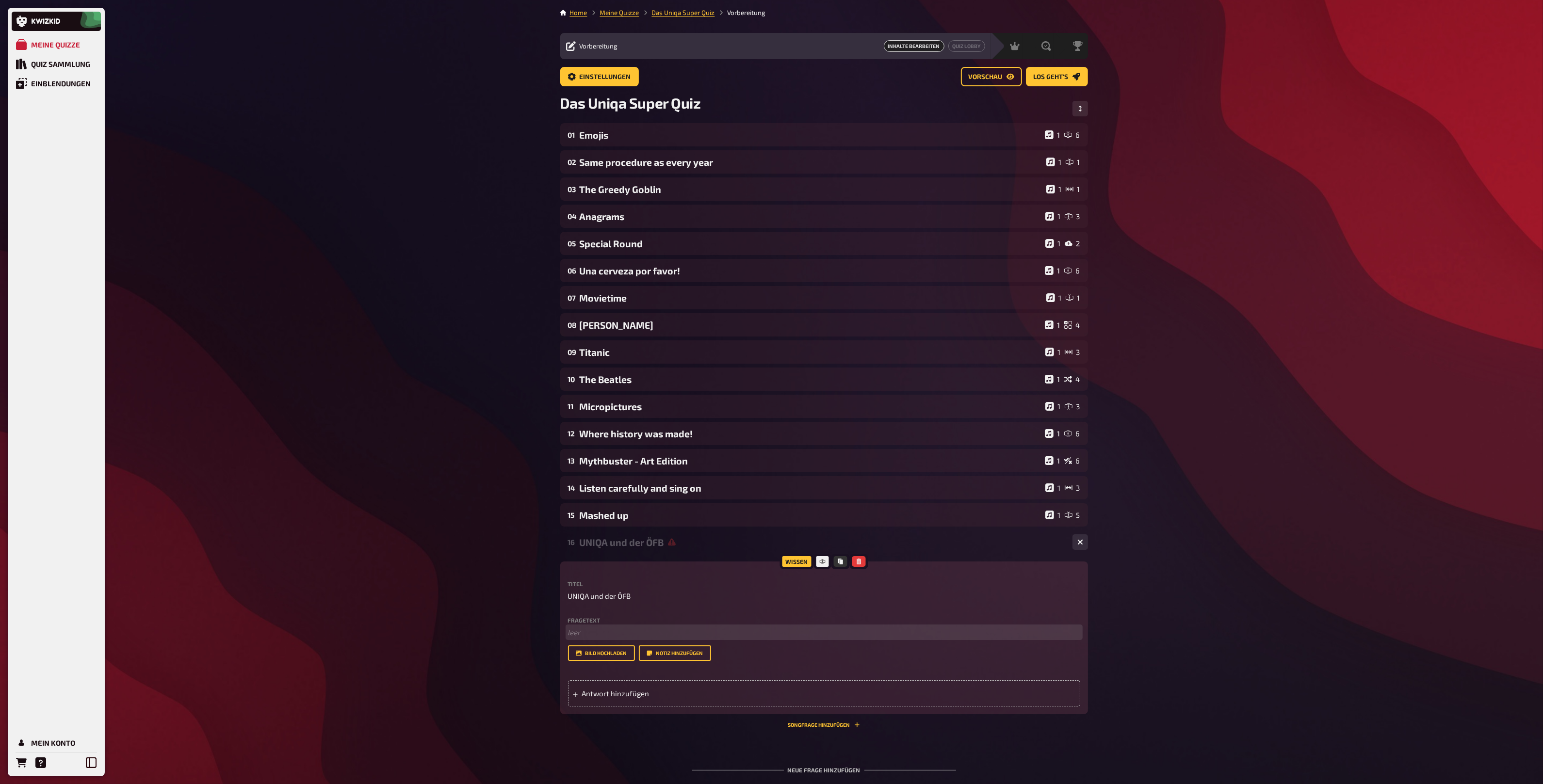
click at [644, 636] on p "﻿ leer" at bounding box center [824, 632] width 512 height 11
drag, startPoint x: 580, startPoint y: 631, endPoint x: 553, endPoint y: 632, distance: 27.0
click at [553, 632] on div "Home Meine Quizze Das Uniqa Super Quiz Vorbereitung Vorbereitung Inhalte Bearbe…" at bounding box center [824, 435] width 543 height 870
drag, startPoint x: 986, startPoint y: 631, endPoint x: 928, endPoint y: 634, distance: 58.1
click at [928, 634] on p "Mit welchem UNIQA Vorstand wurde 2016 die Kooperation mit dem Österreichischen …" at bounding box center [824, 632] width 512 height 11
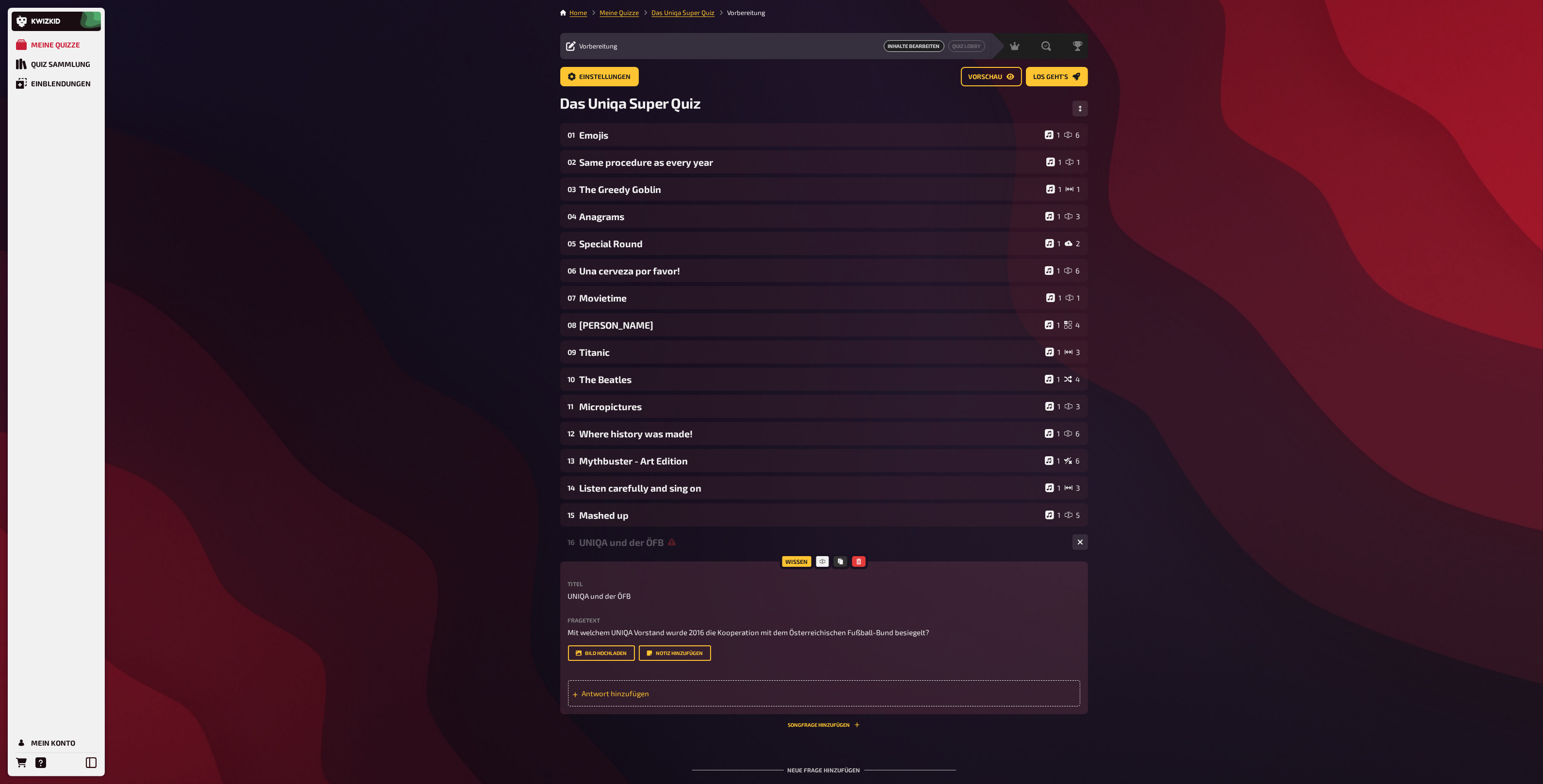
click at [625, 694] on span "Antwort hinzufügen" at bounding box center [657, 693] width 151 height 9
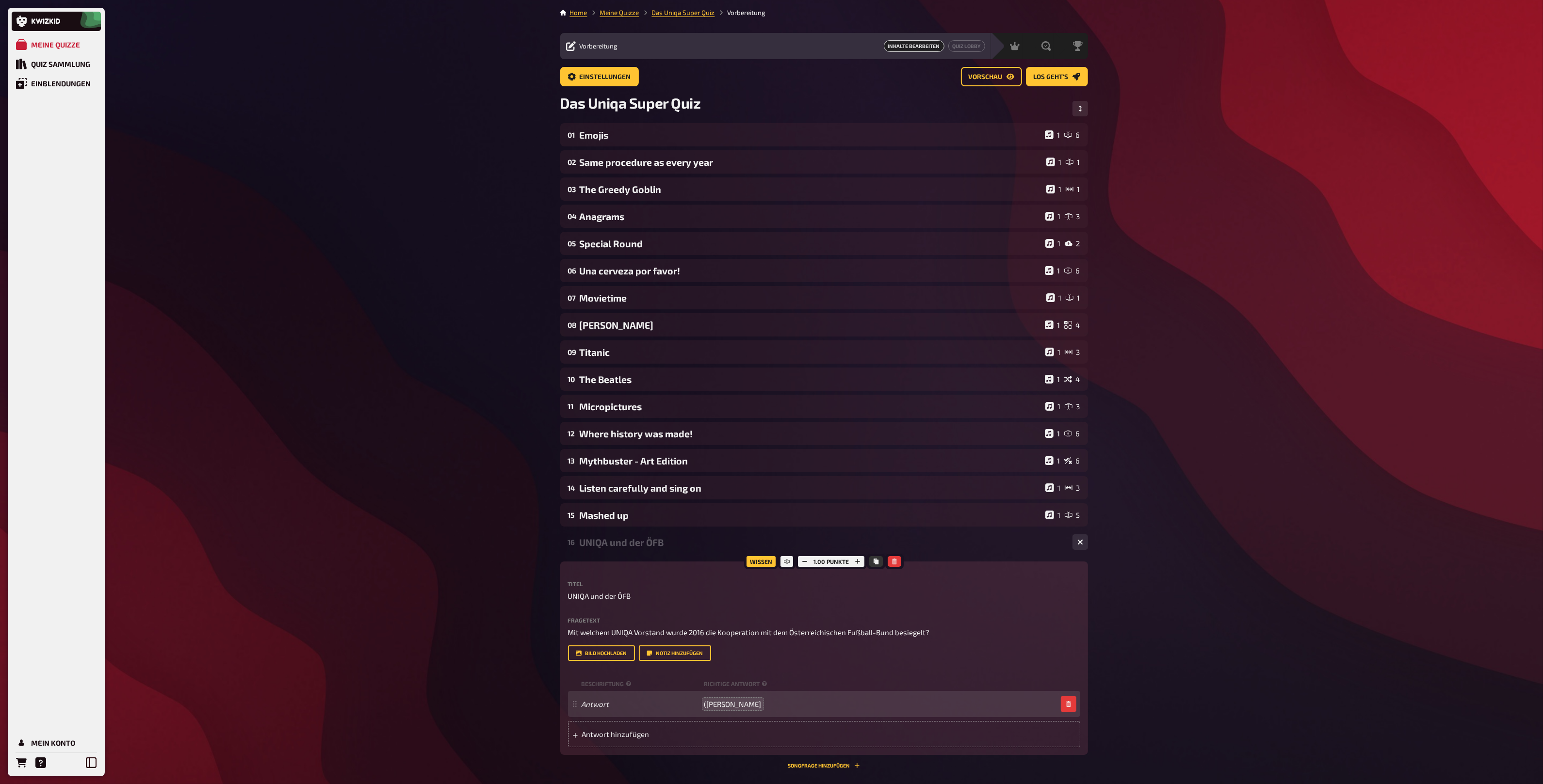
click at [708, 706] on span "([PERSON_NAME]" at bounding box center [732, 704] width 57 height 9
click at [859, 563] on icon "button" at bounding box center [857, 561] width 6 height 6
click at [859, 563] on icon "button" at bounding box center [857, 561] width 6 height 6
click at [802, 560] on icon "button" at bounding box center [804, 561] width 6 height 6
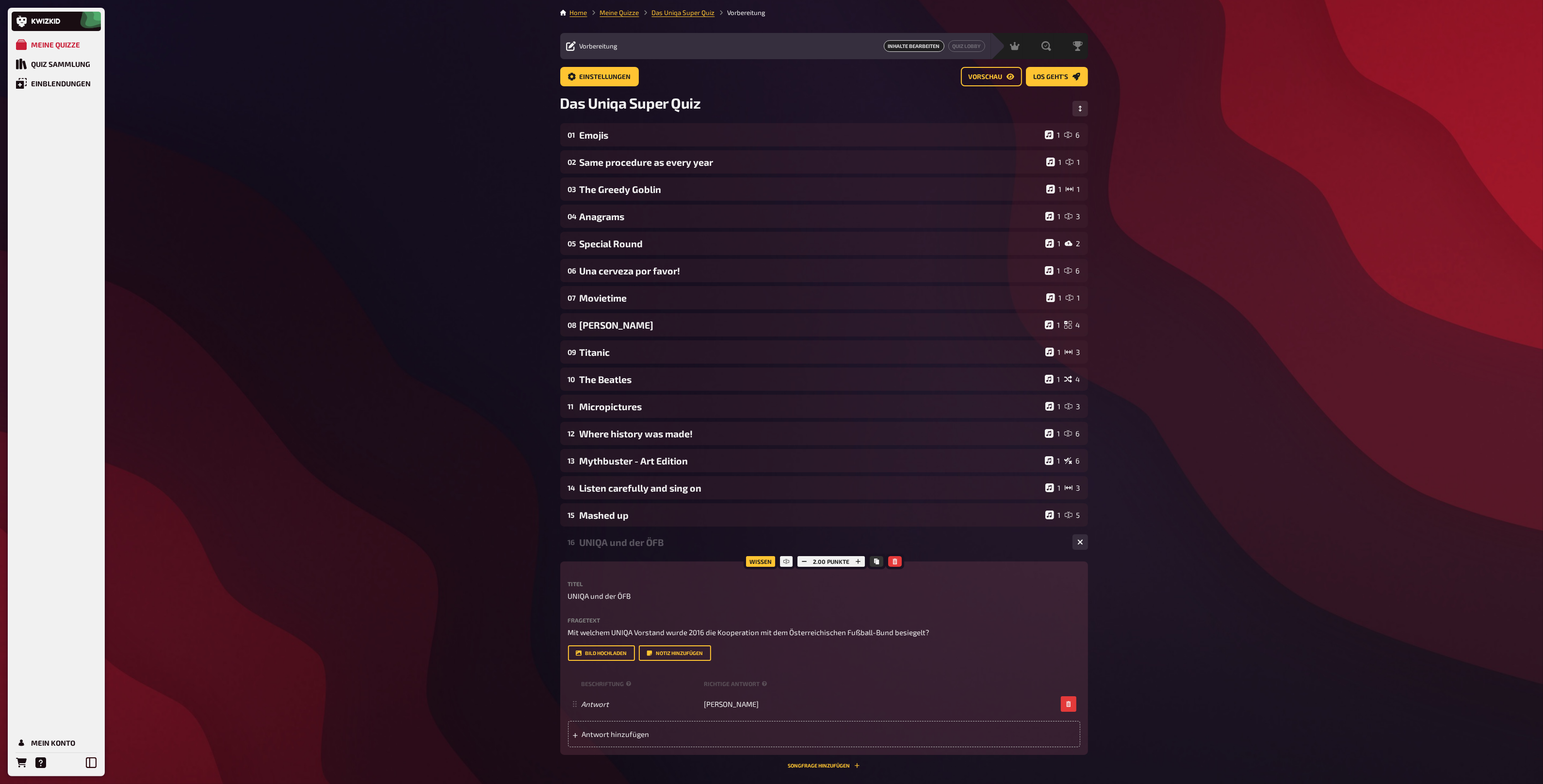
click at [670, 551] on div "16 UNIQA und der ÖFB 1" at bounding box center [824, 542] width 528 height 23
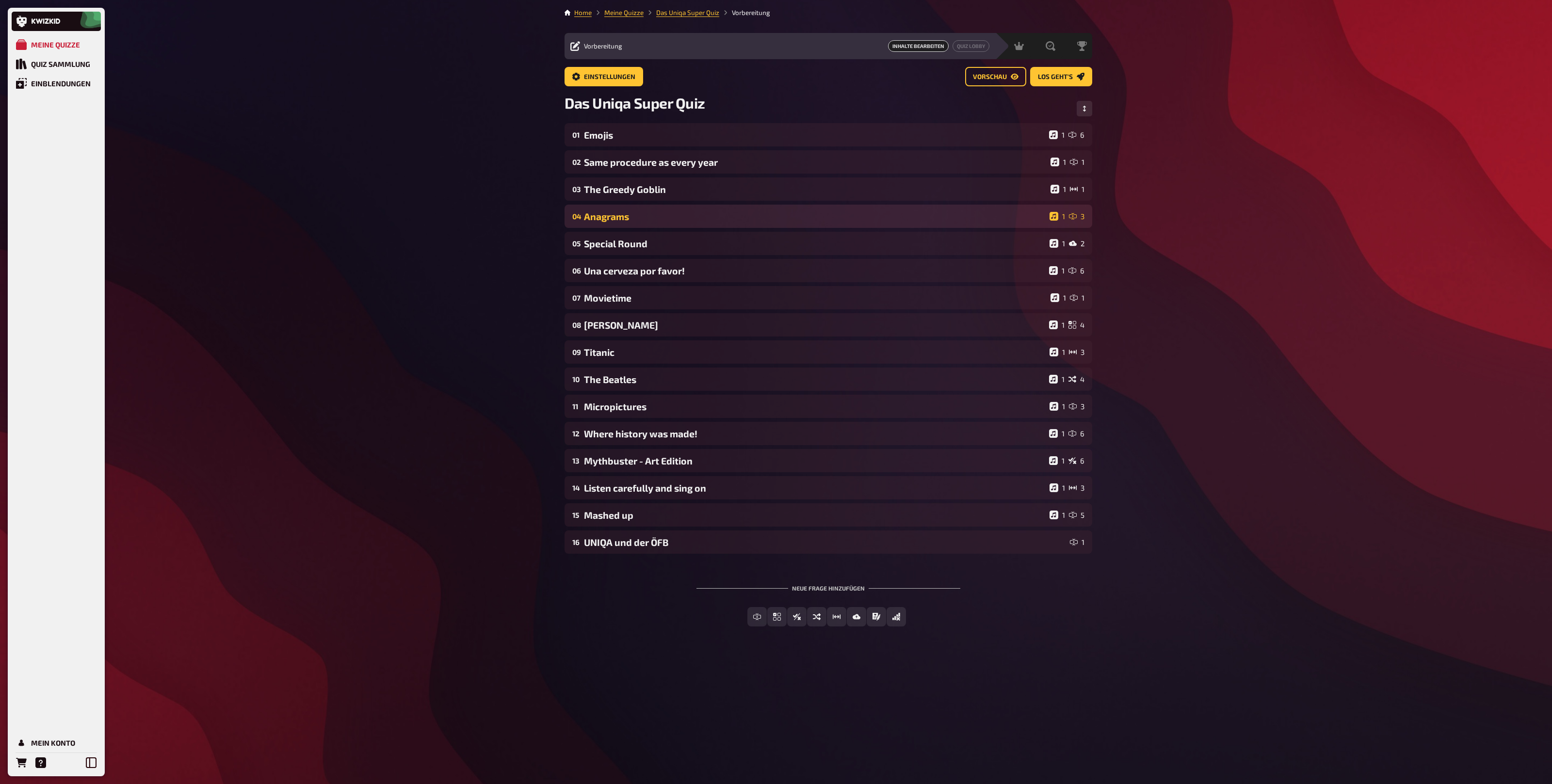
click at [679, 222] on div "04 Anagrams 1 3" at bounding box center [828, 216] width 528 height 23
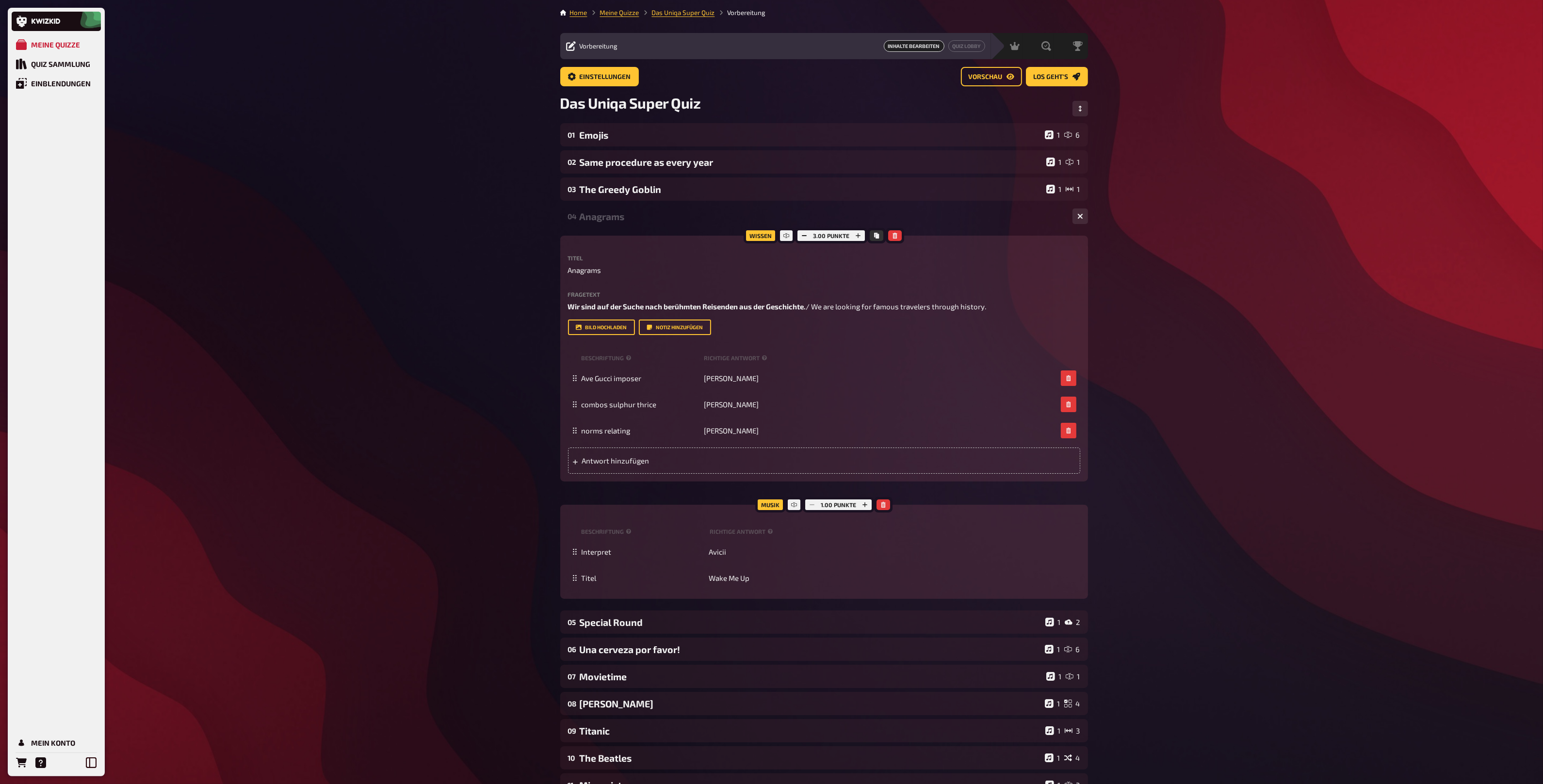
click at [679, 222] on div "04 Anagrams 1 3" at bounding box center [824, 216] width 528 height 23
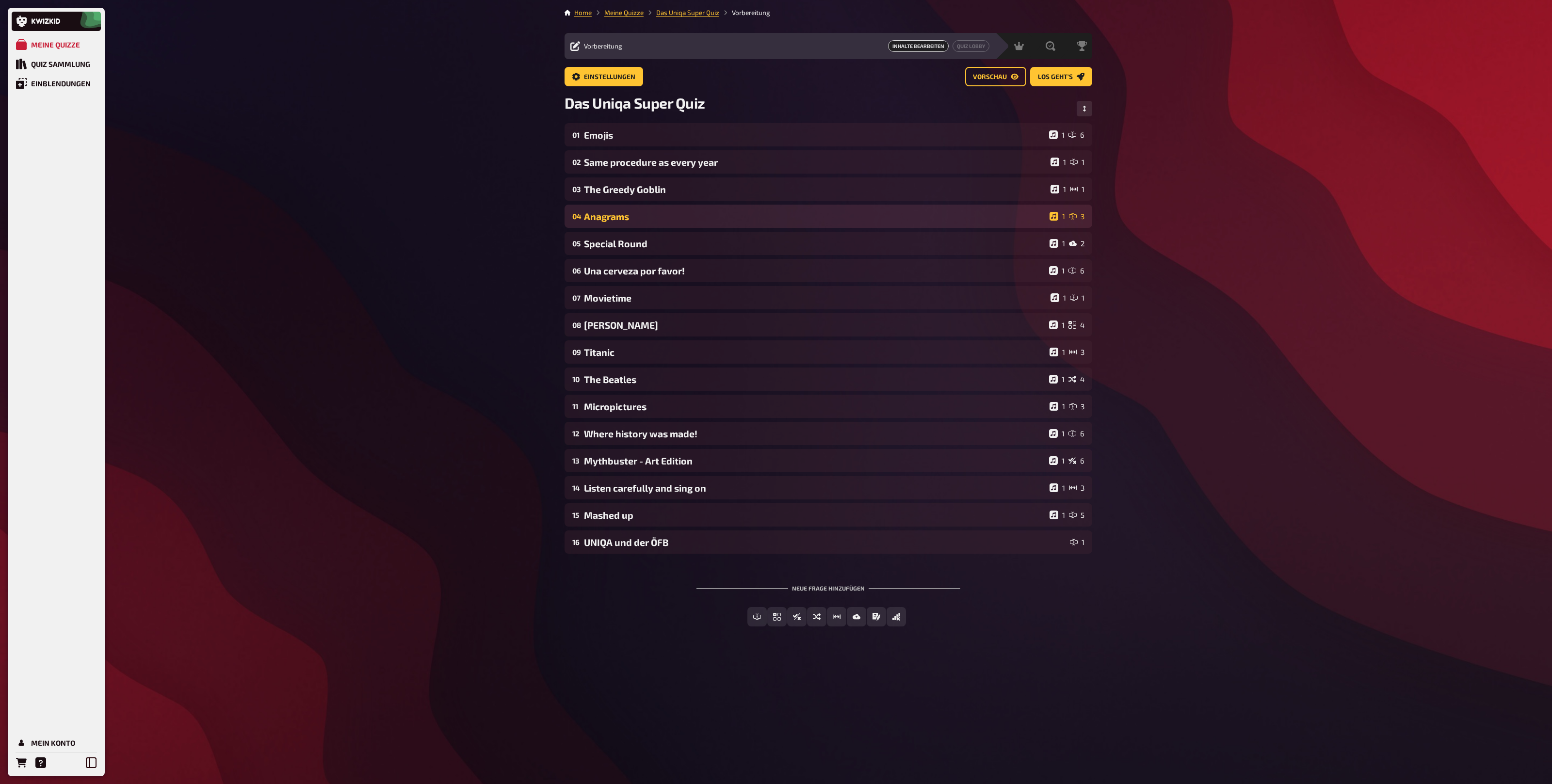
click at [679, 222] on div "04 Anagrams 1 3" at bounding box center [828, 216] width 528 height 23
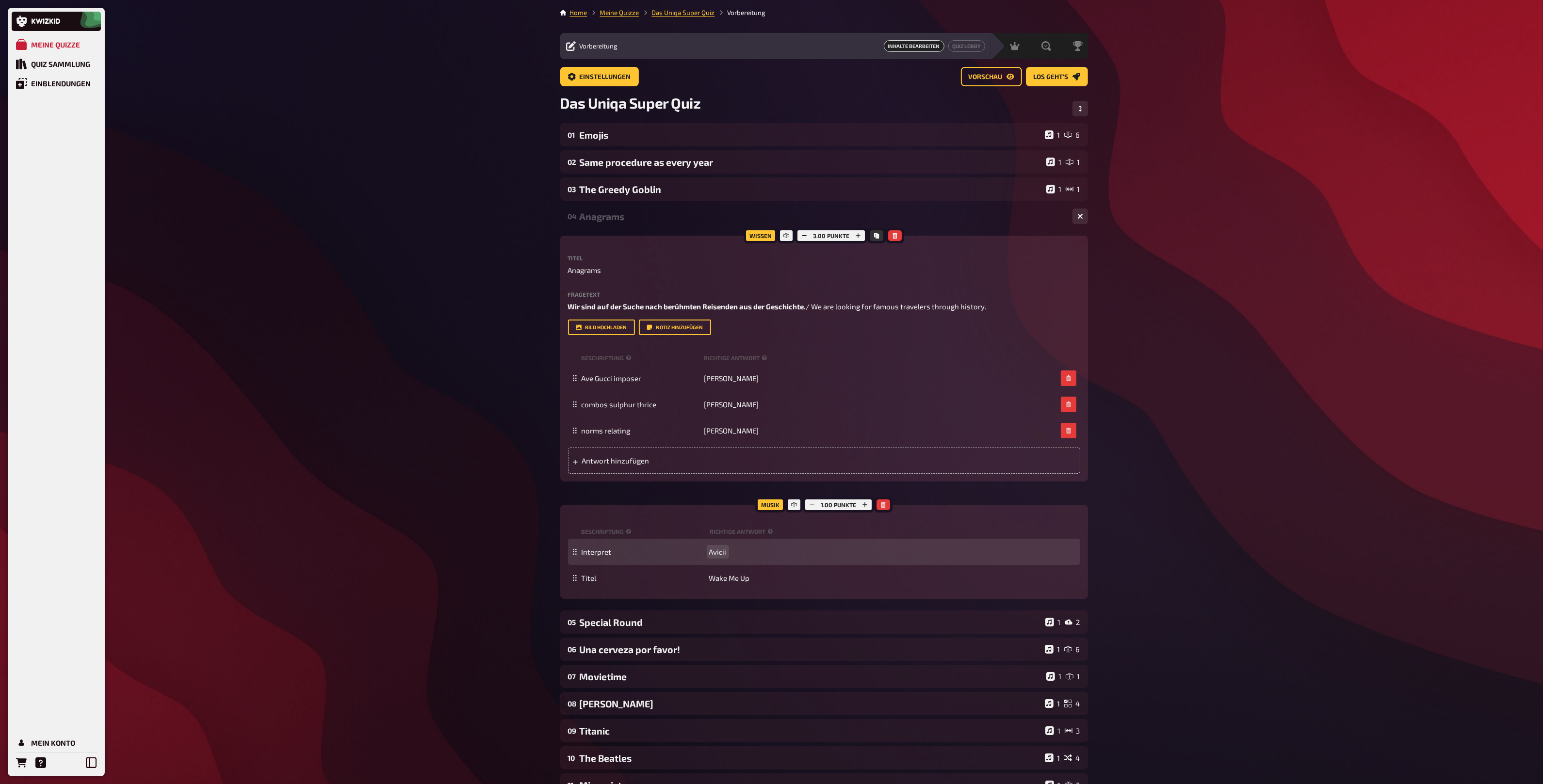
click at [716, 554] on span "Avicii" at bounding box center [718, 552] width 17 height 9
copy span "Avicii"
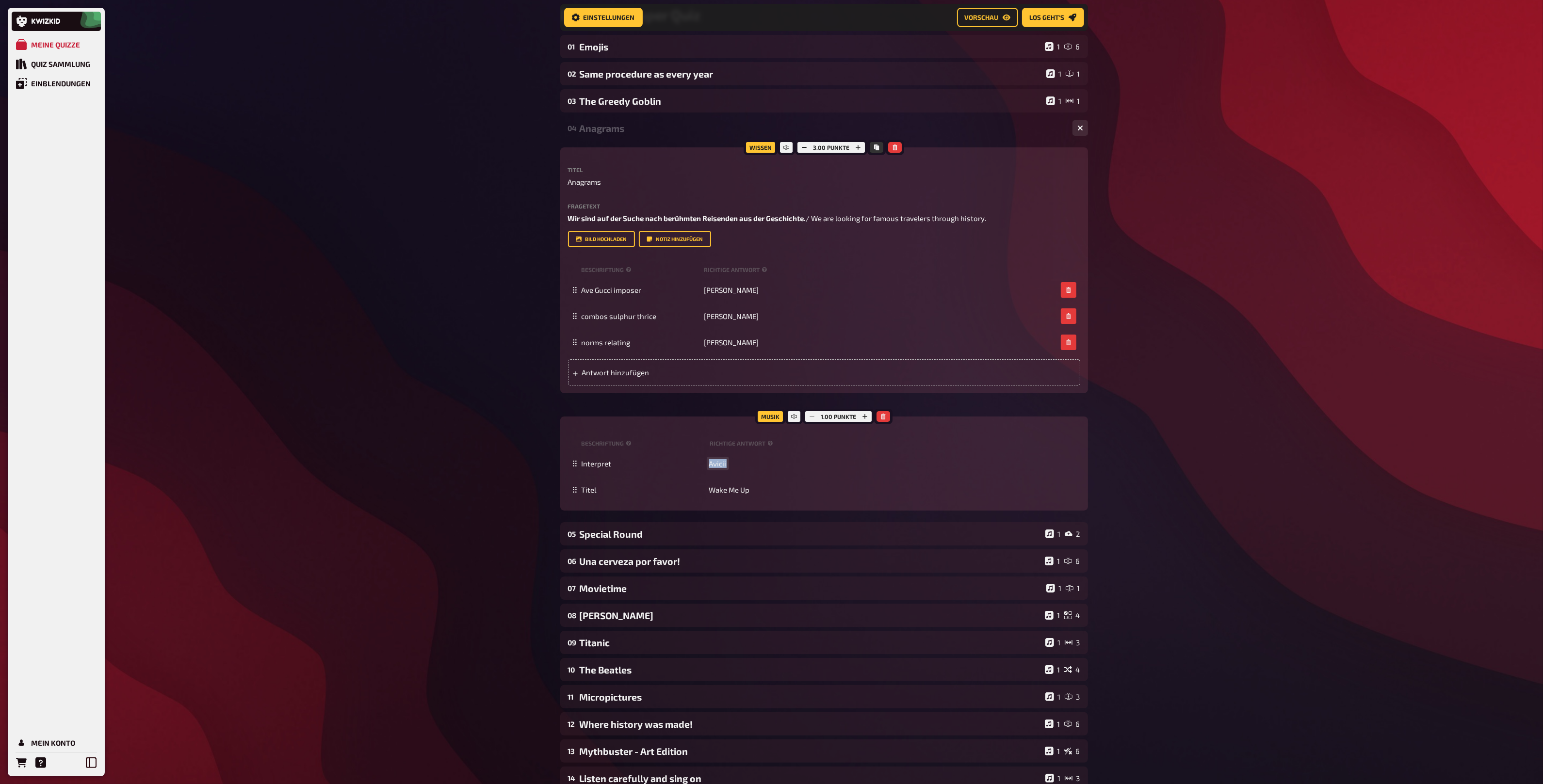
scroll to position [290, 0]
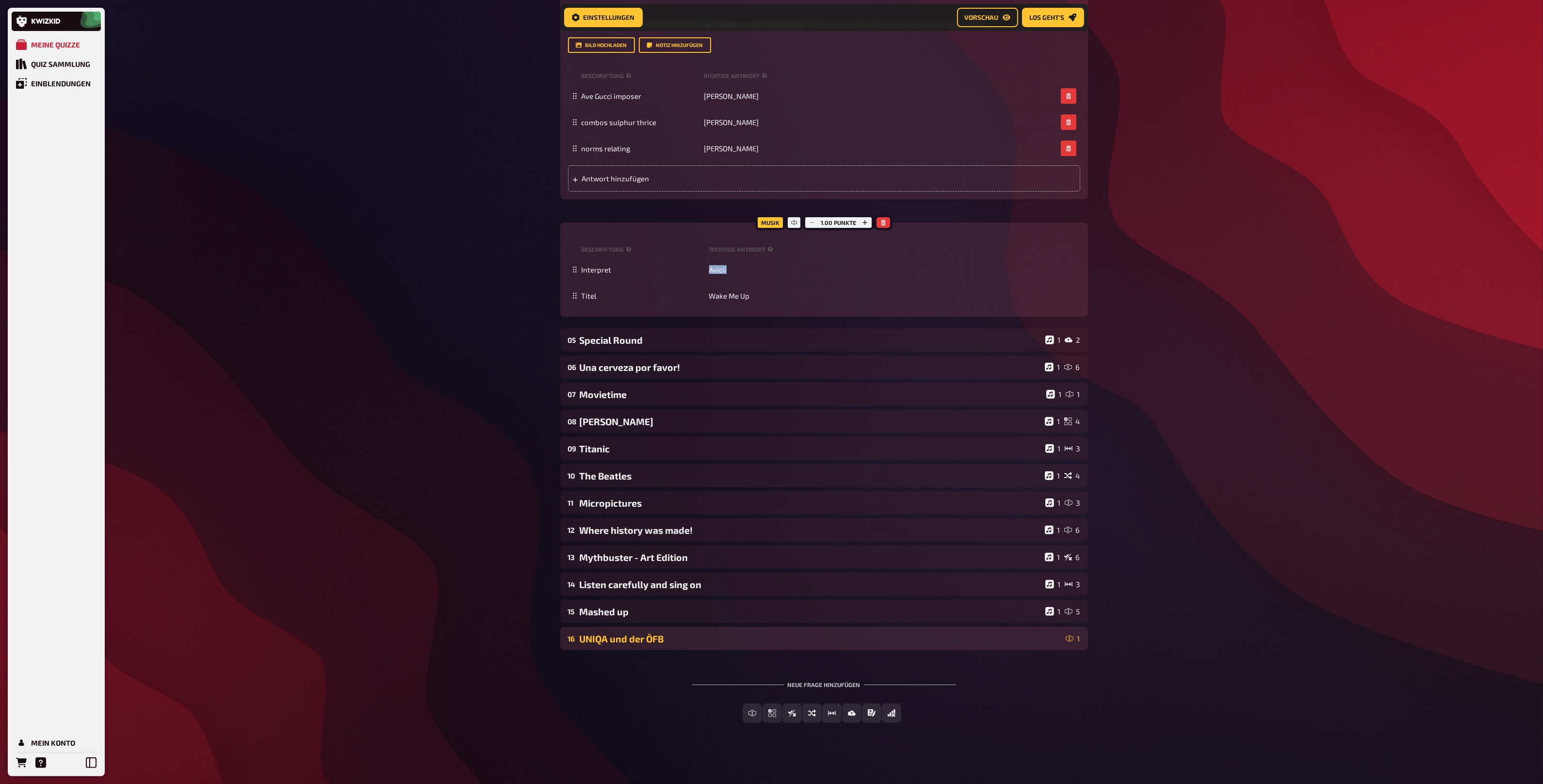
click at [718, 634] on div "UNIQA und der ÖFB" at bounding box center [820, 639] width 482 height 11
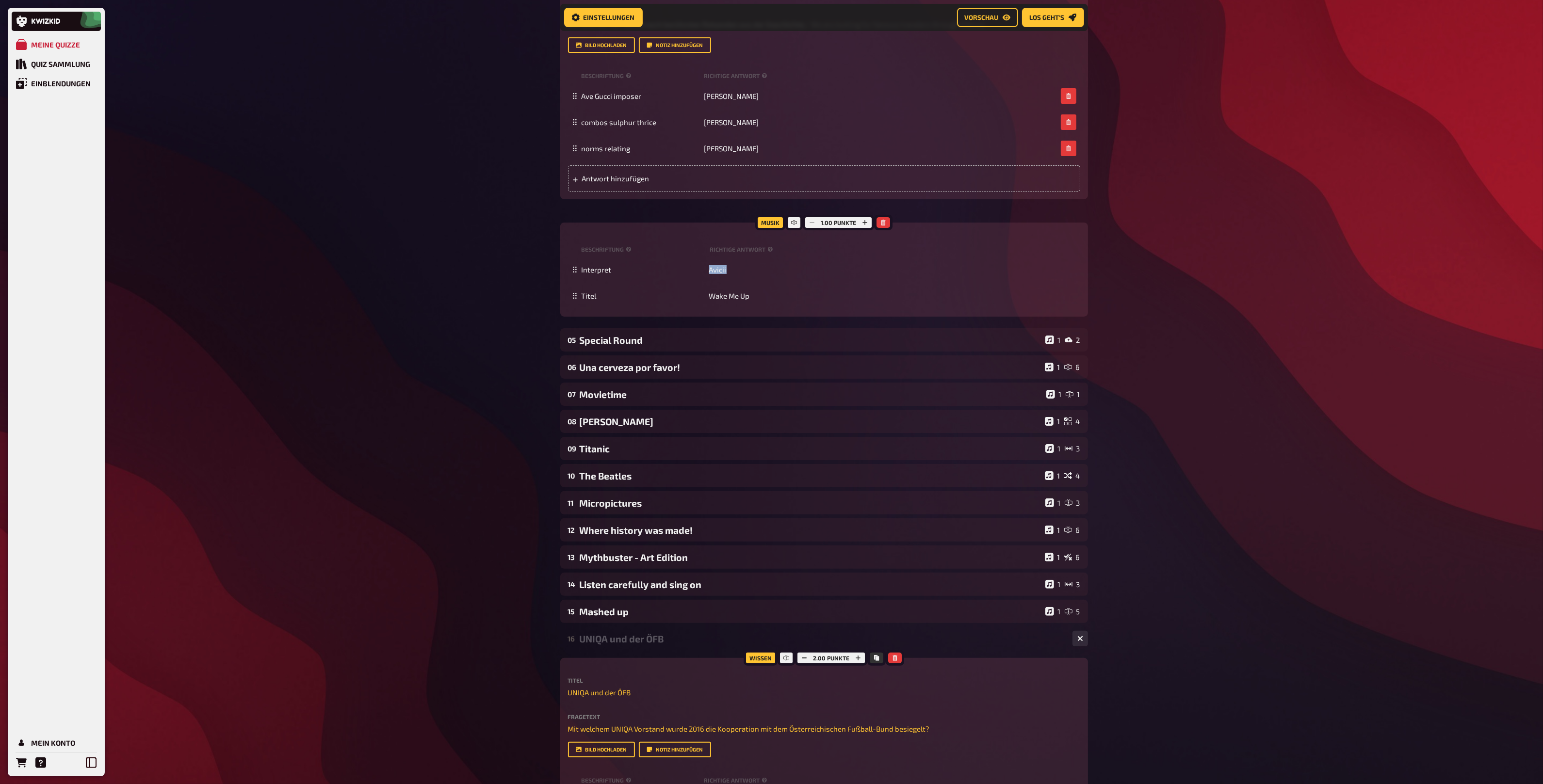
scroll to position [513, 0]
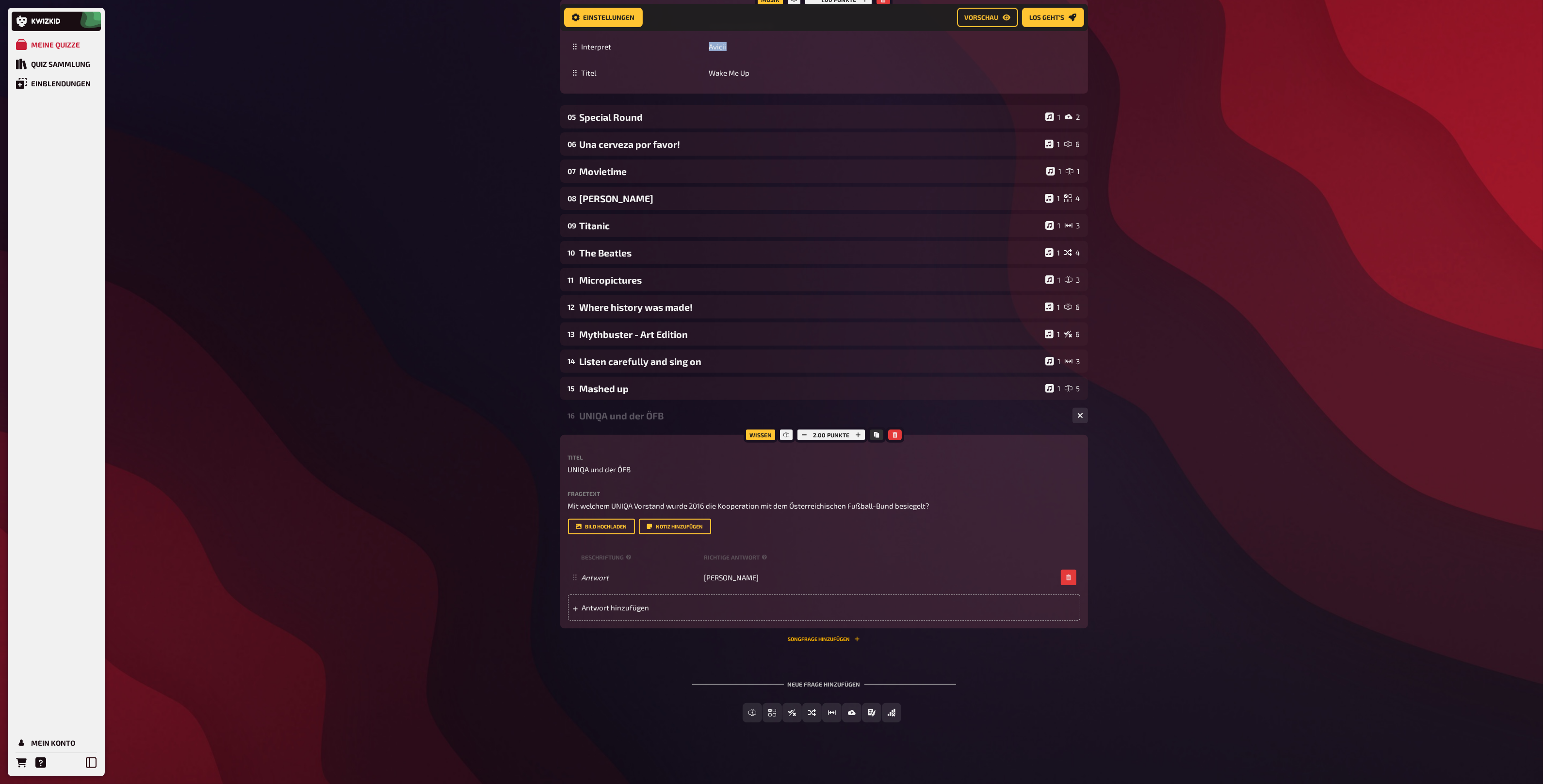
click at [818, 636] on button "Songfrage hinzufügen" at bounding box center [824, 639] width 72 height 6
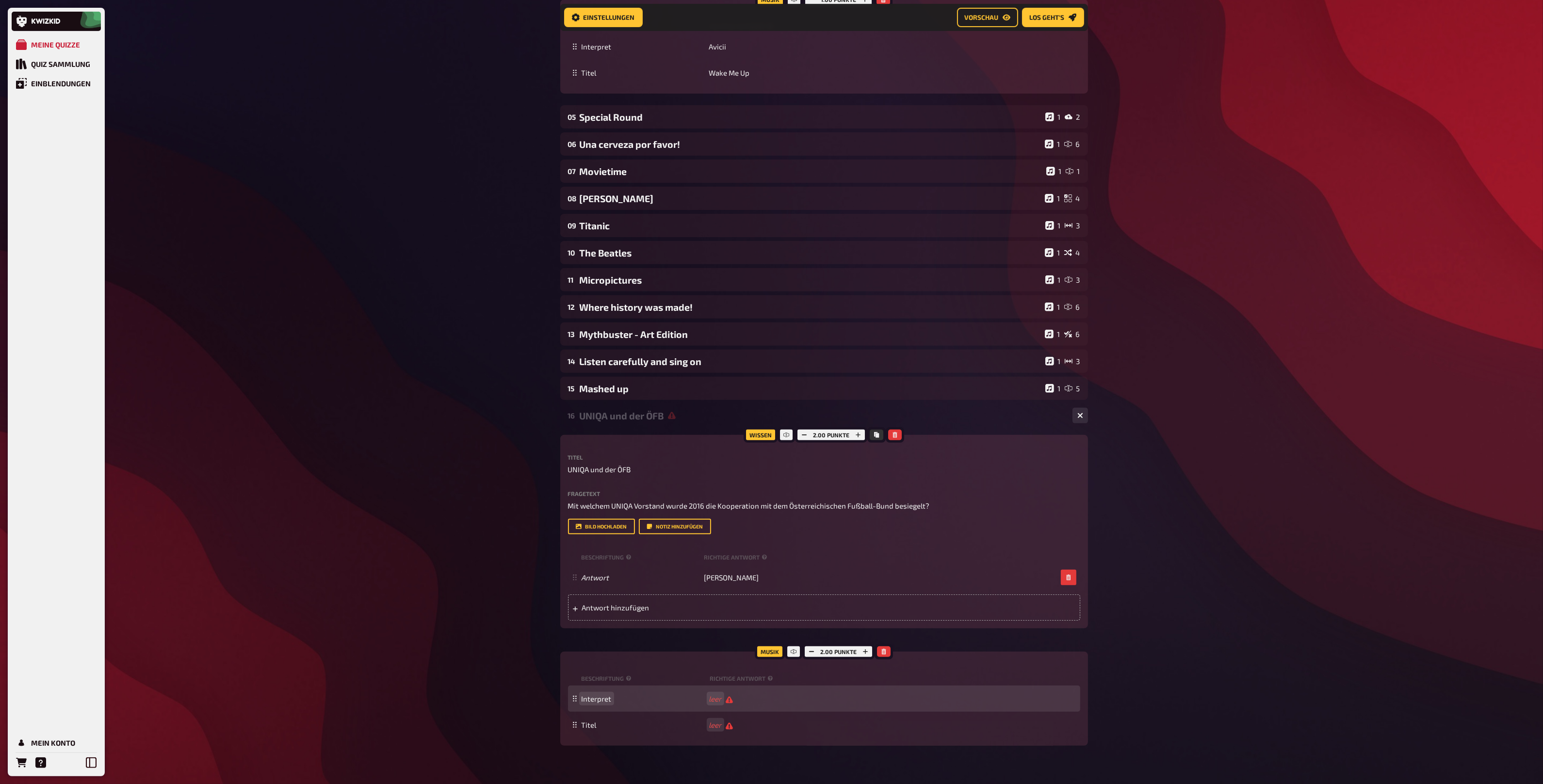
click at [704, 699] on span "Interpret" at bounding box center [643, 699] width 124 height 9
paste span
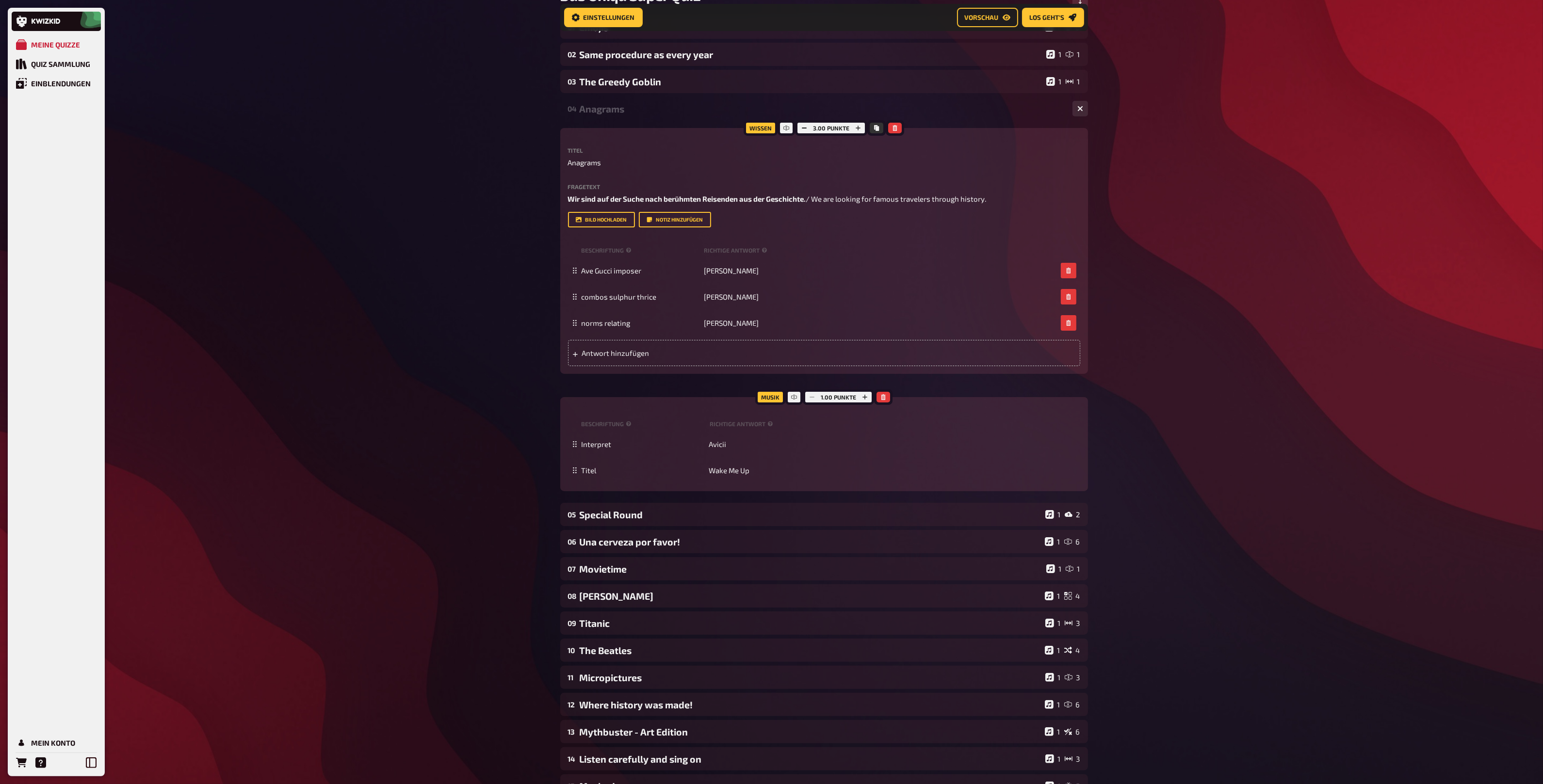
scroll to position [113, 0]
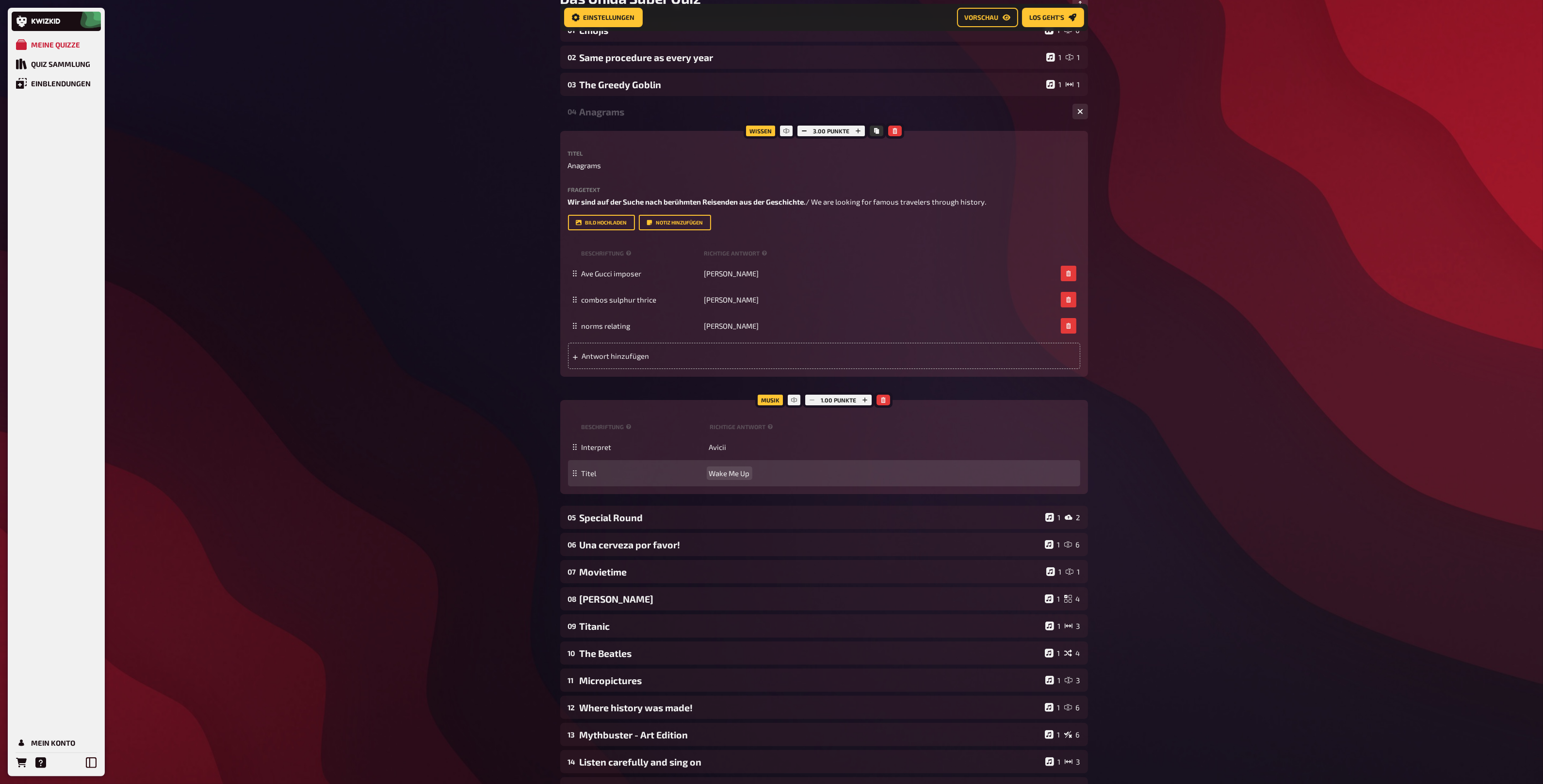
click at [725, 475] on span "Wake Me Up" at bounding box center [729, 473] width 41 height 9
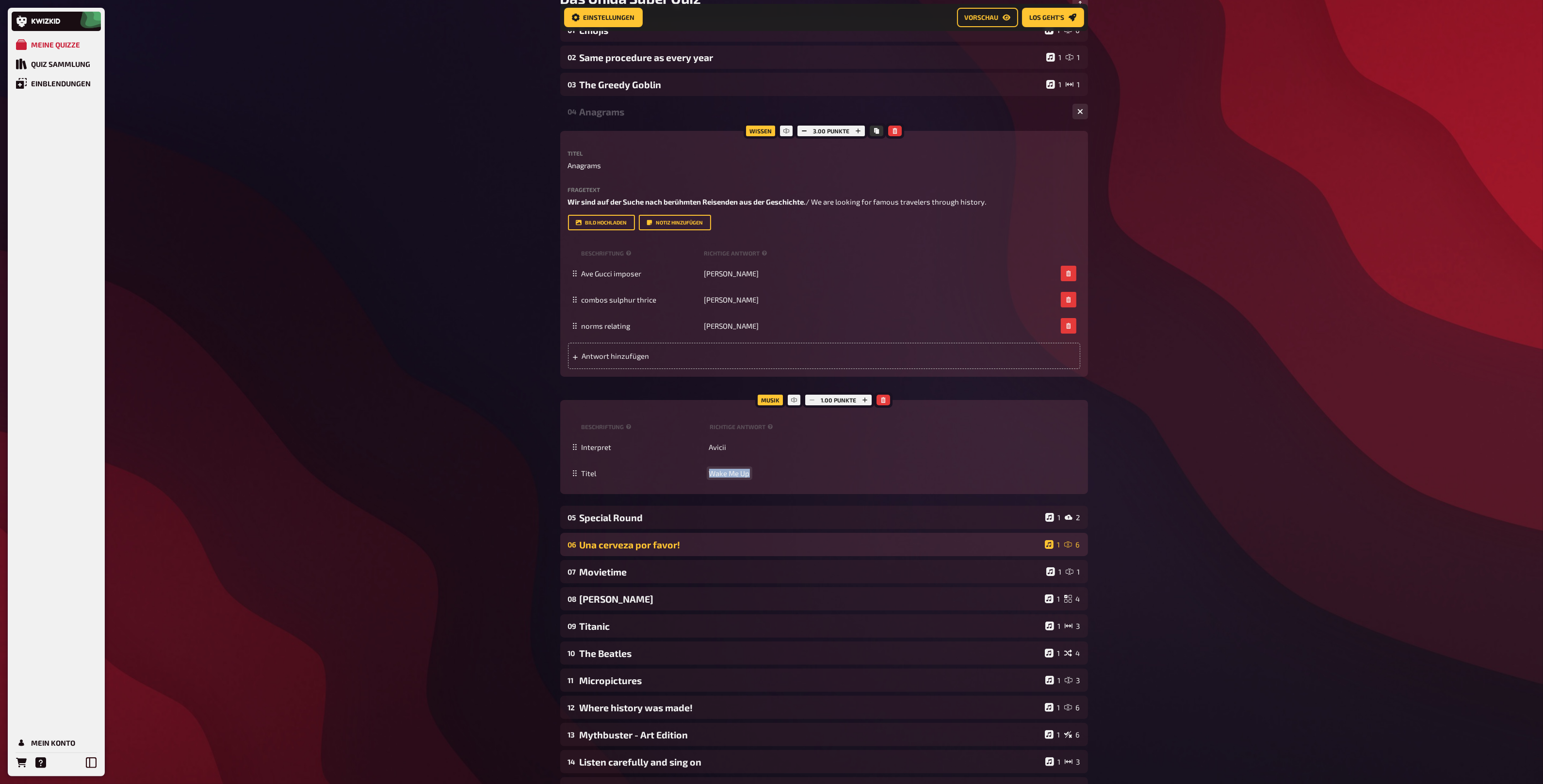
copy span "Wake Me Up"
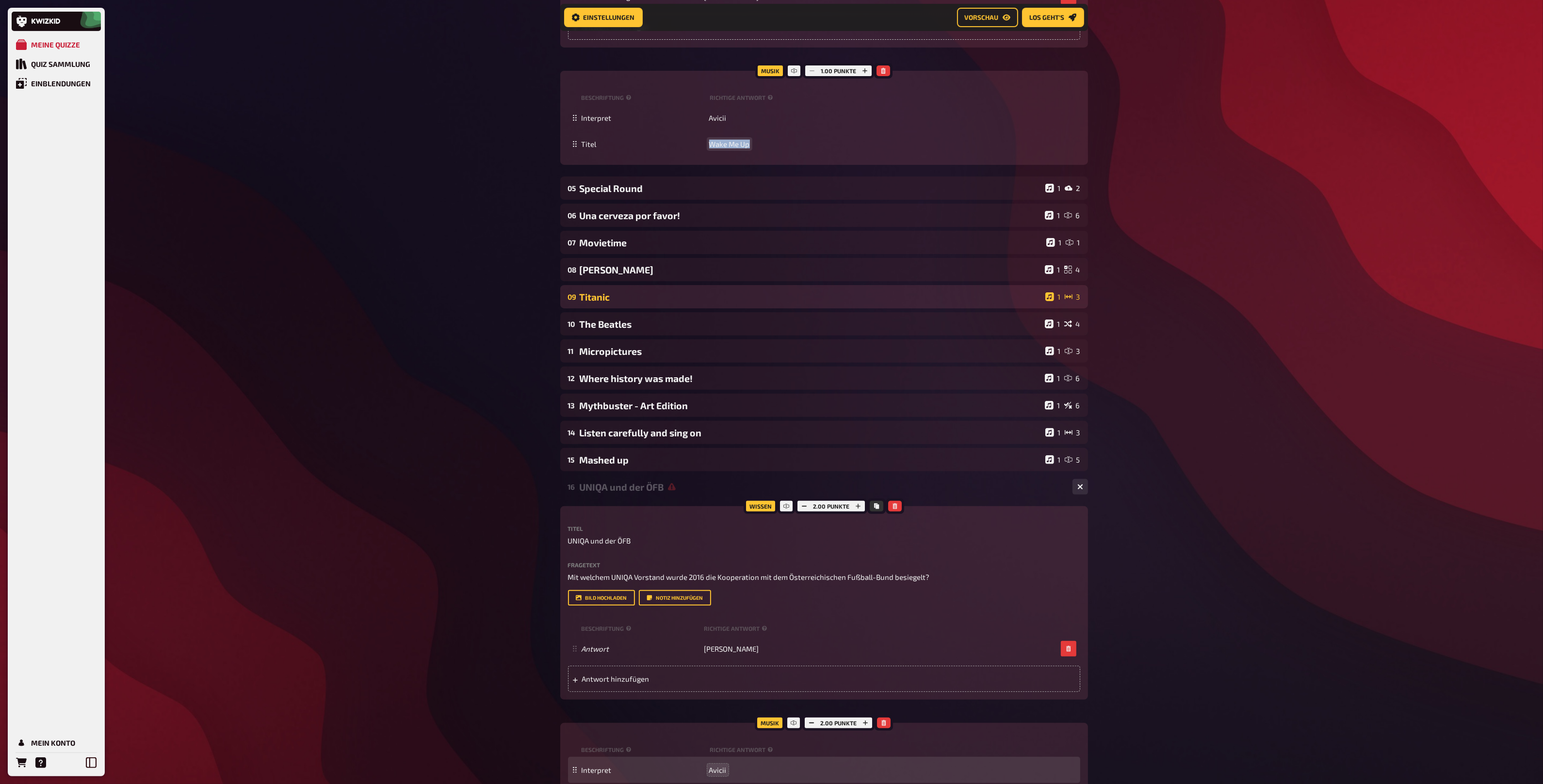
scroll to position [617, 0]
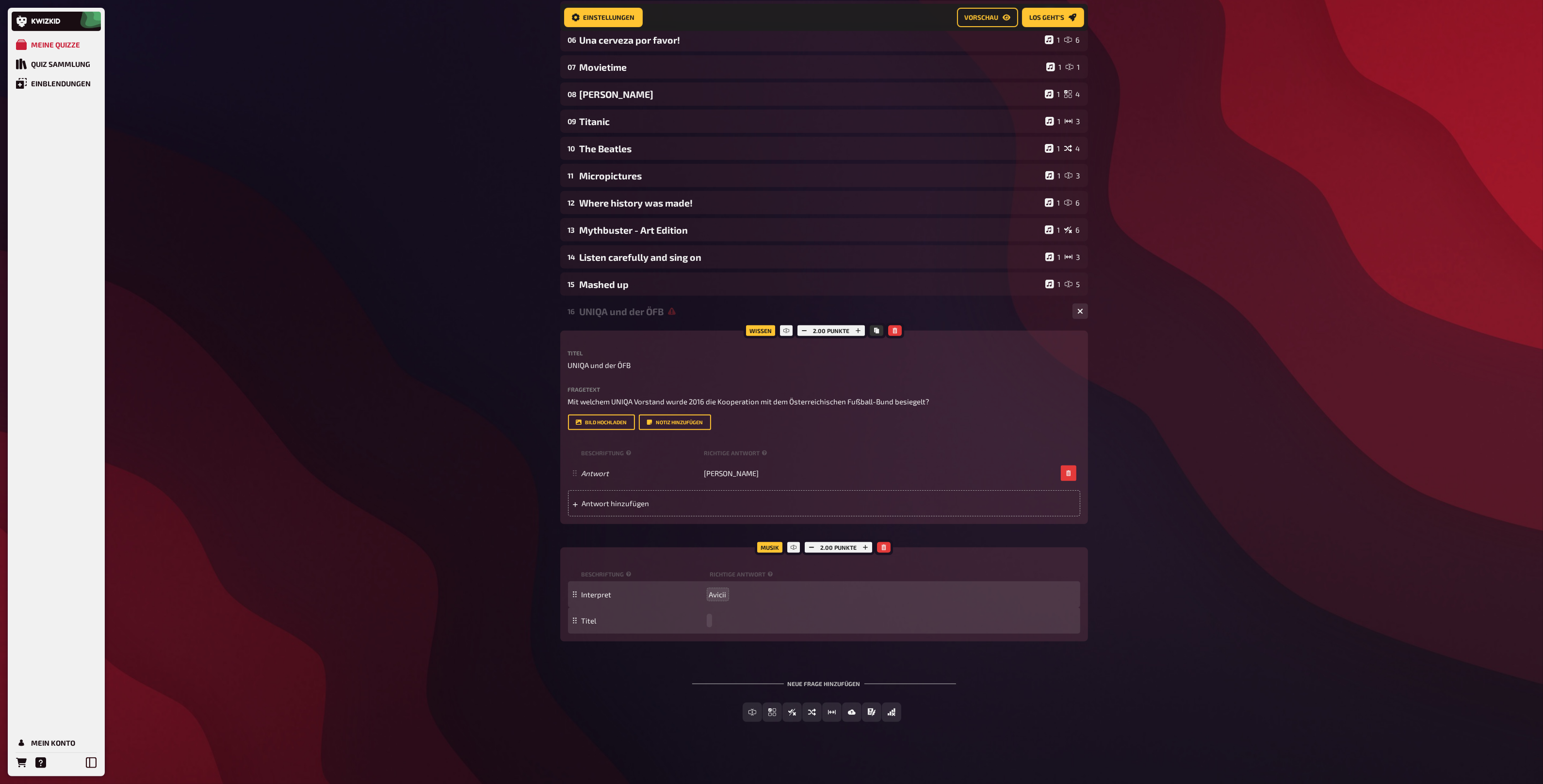
paste span
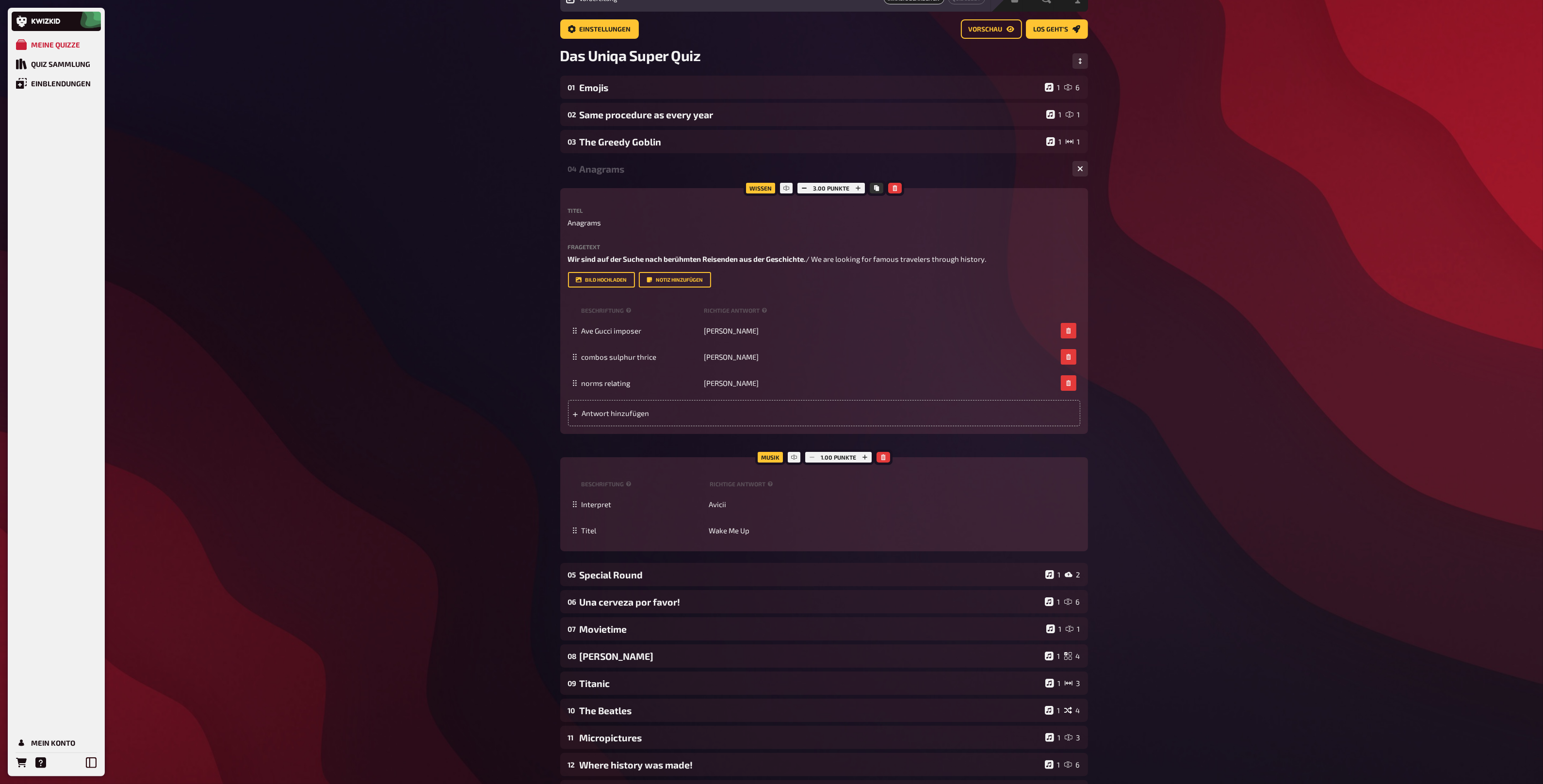
scroll to position [32, 0]
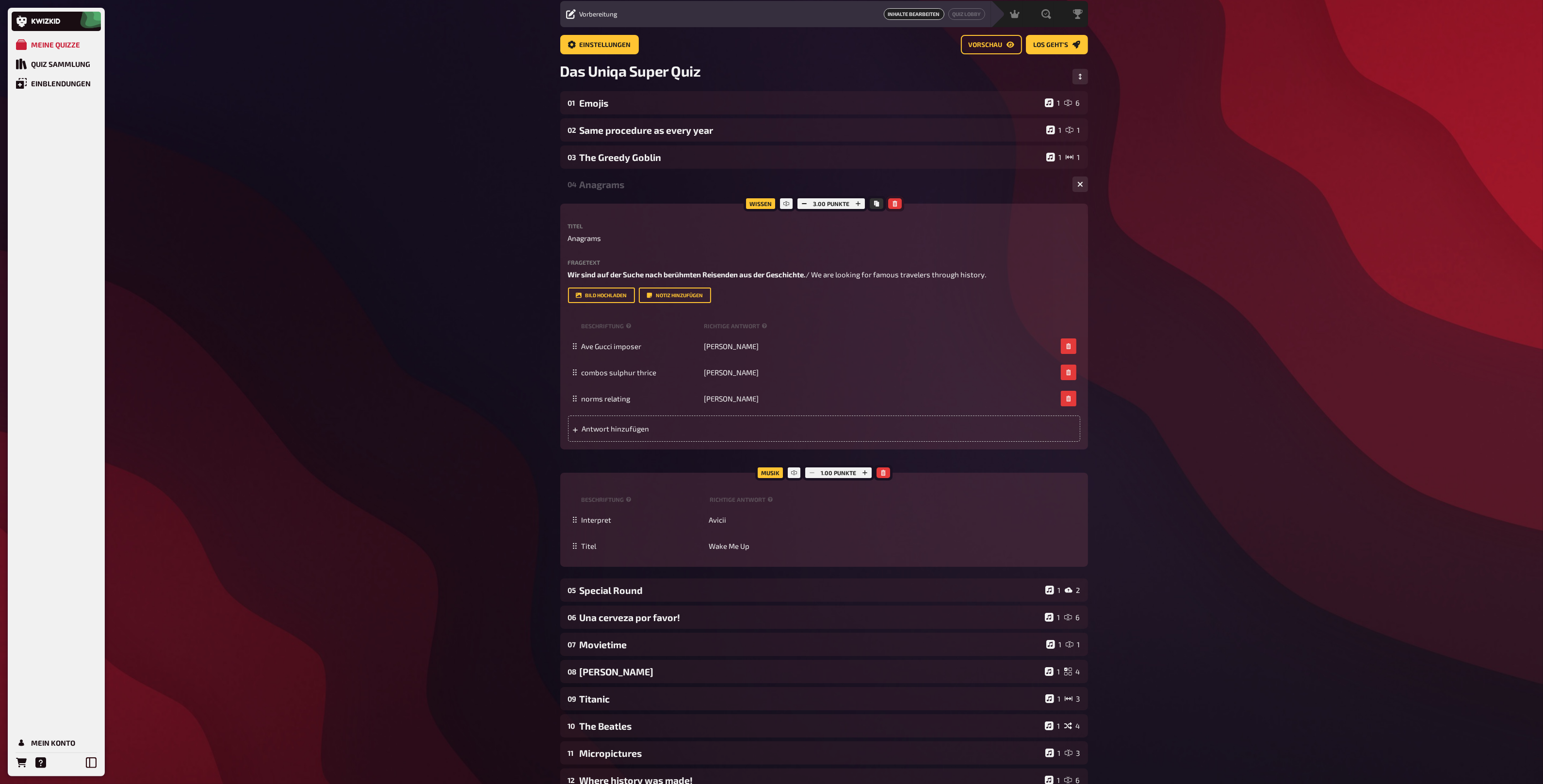
click at [893, 203] on icon "button" at bounding box center [895, 203] width 4 height 6
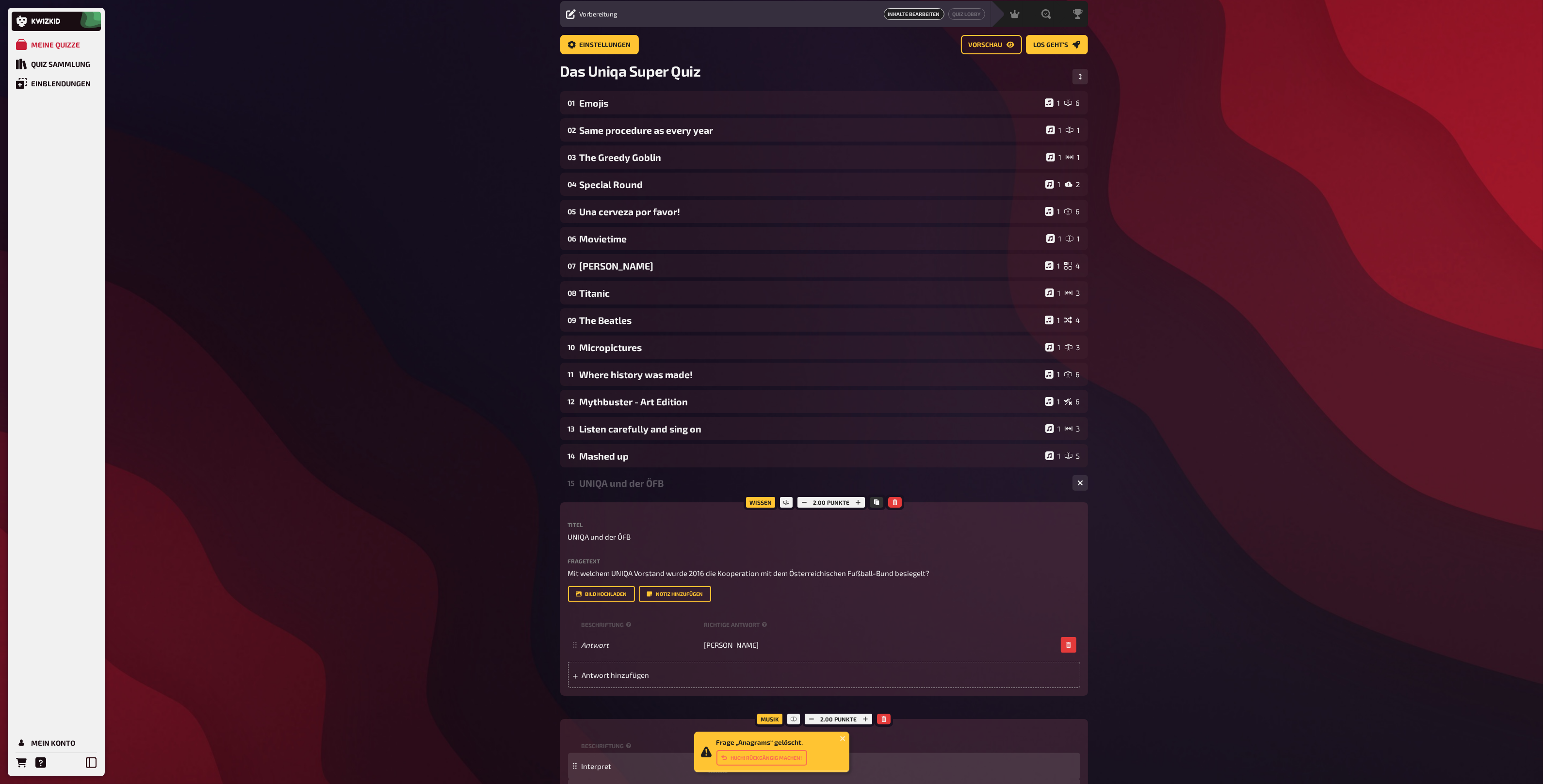
click at [657, 488] on div "15 UNIQA und der ÖFB 1 1" at bounding box center [824, 483] width 528 height 23
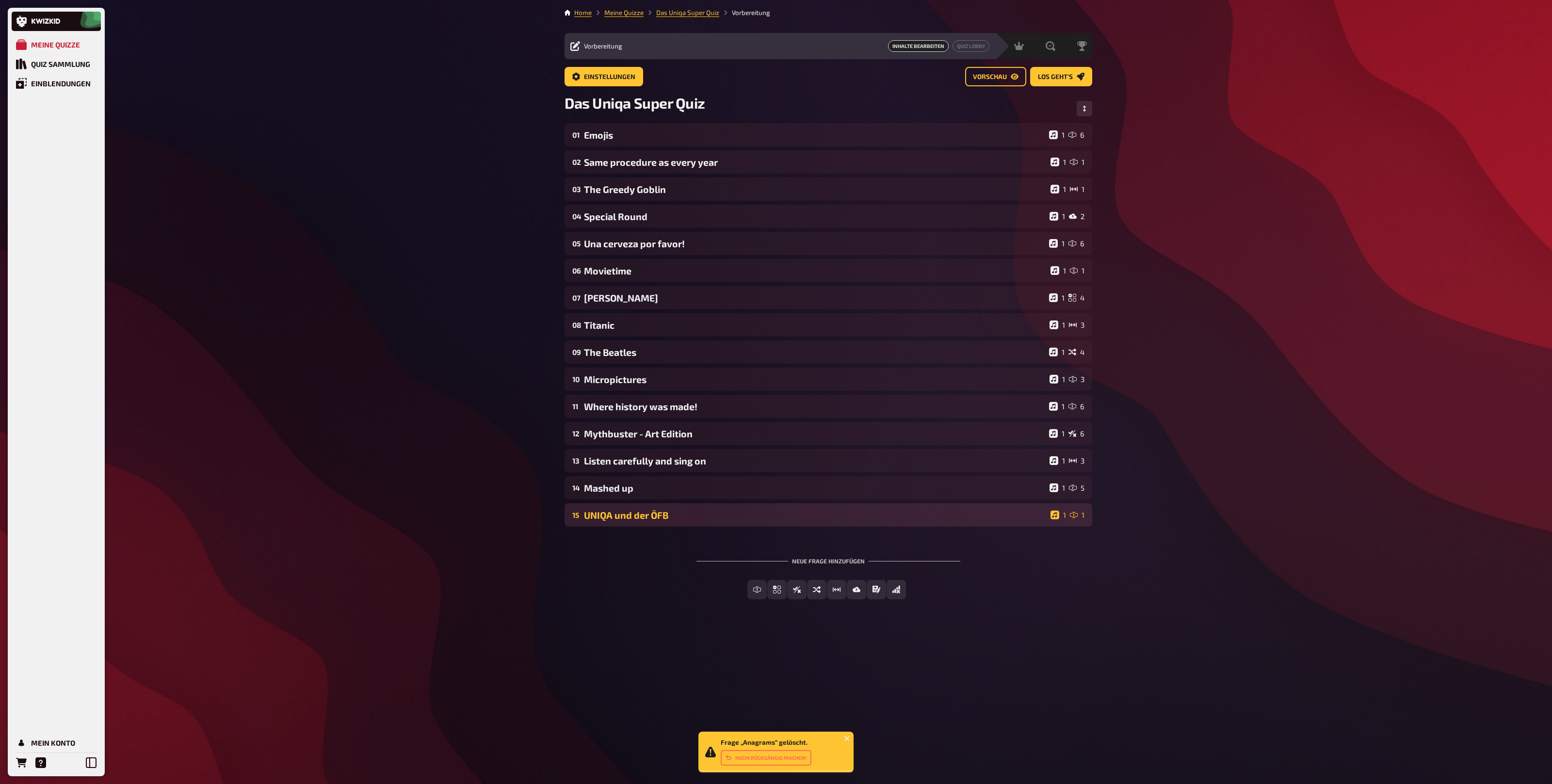
click at [775, 517] on div "UNIQA und der ÖFB" at bounding box center [815, 515] width 463 height 11
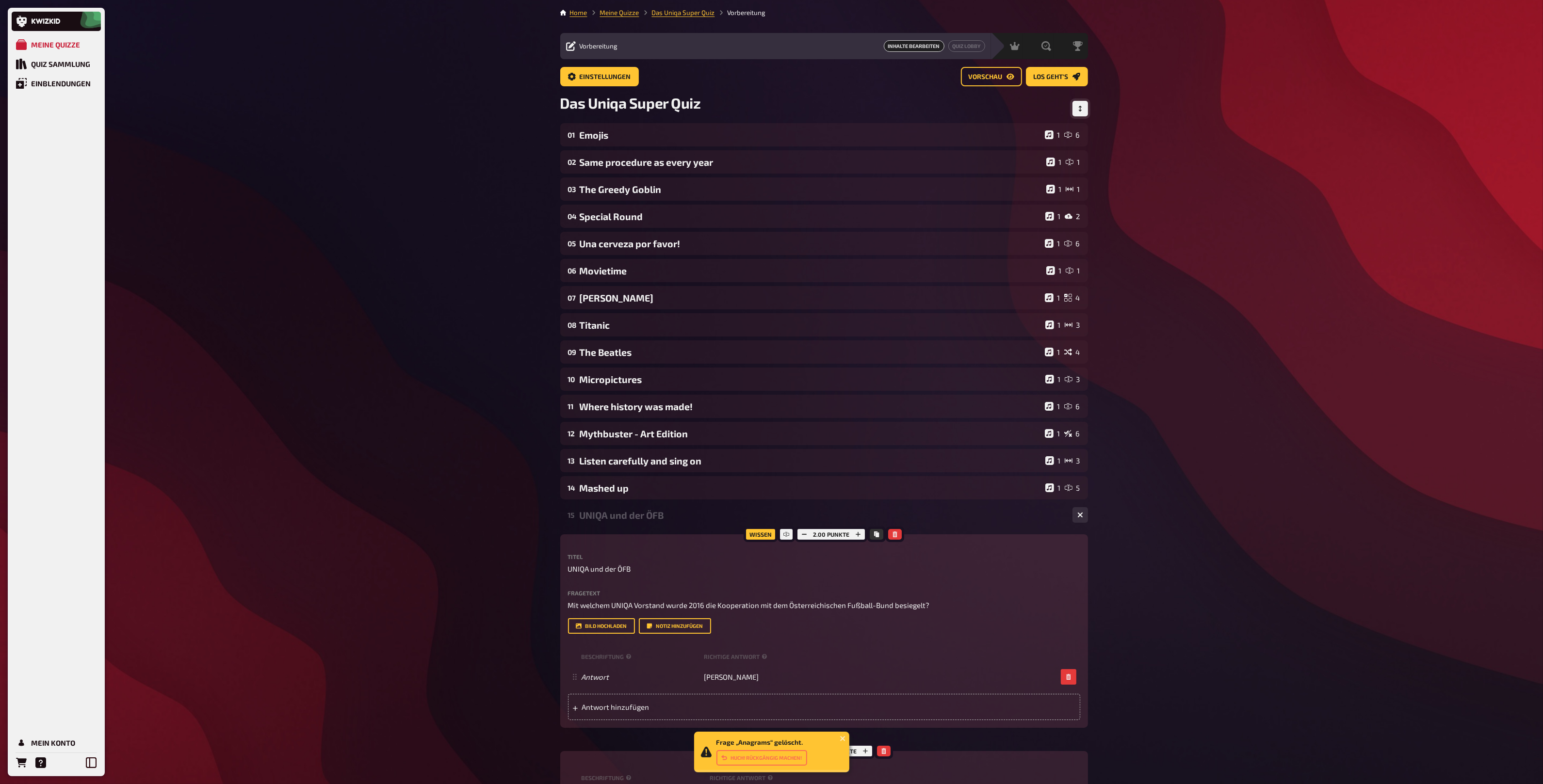
click at [1079, 106] on icon "Reihenfolge anpassen" at bounding box center [1080, 108] width 6 height 6
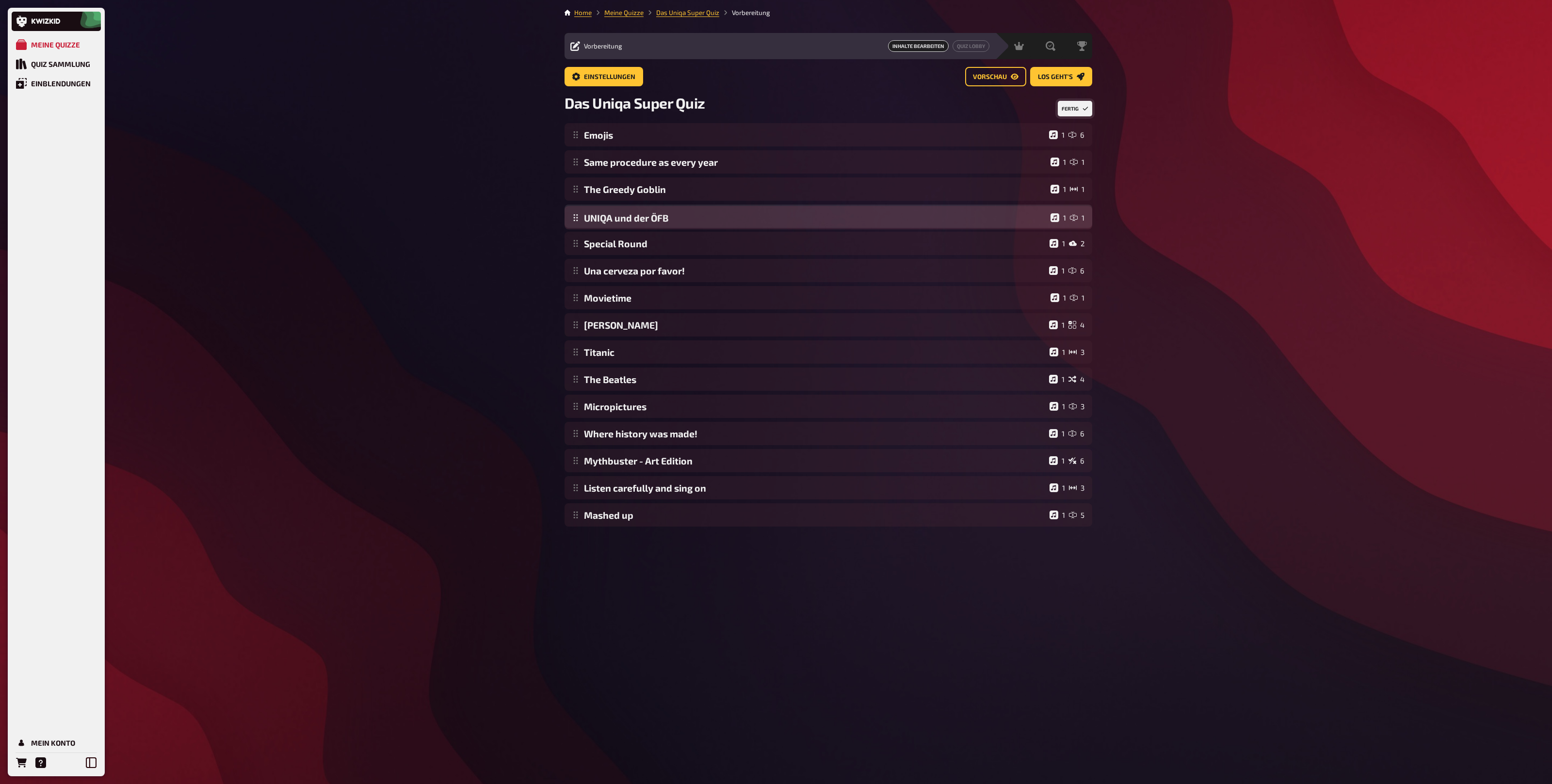
drag, startPoint x: 578, startPoint y: 520, endPoint x: 602, endPoint y: 222, distance: 299.0
click at [602, 222] on div "Emojis 1 6 Same procedure as every year 1 1 The Greedy Goblin 1 1 Special Round…" at bounding box center [828, 325] width 528 height 403
click at [1067, 105] on button "Fertig" at bounding box center [1075, 108] width 34 height 15
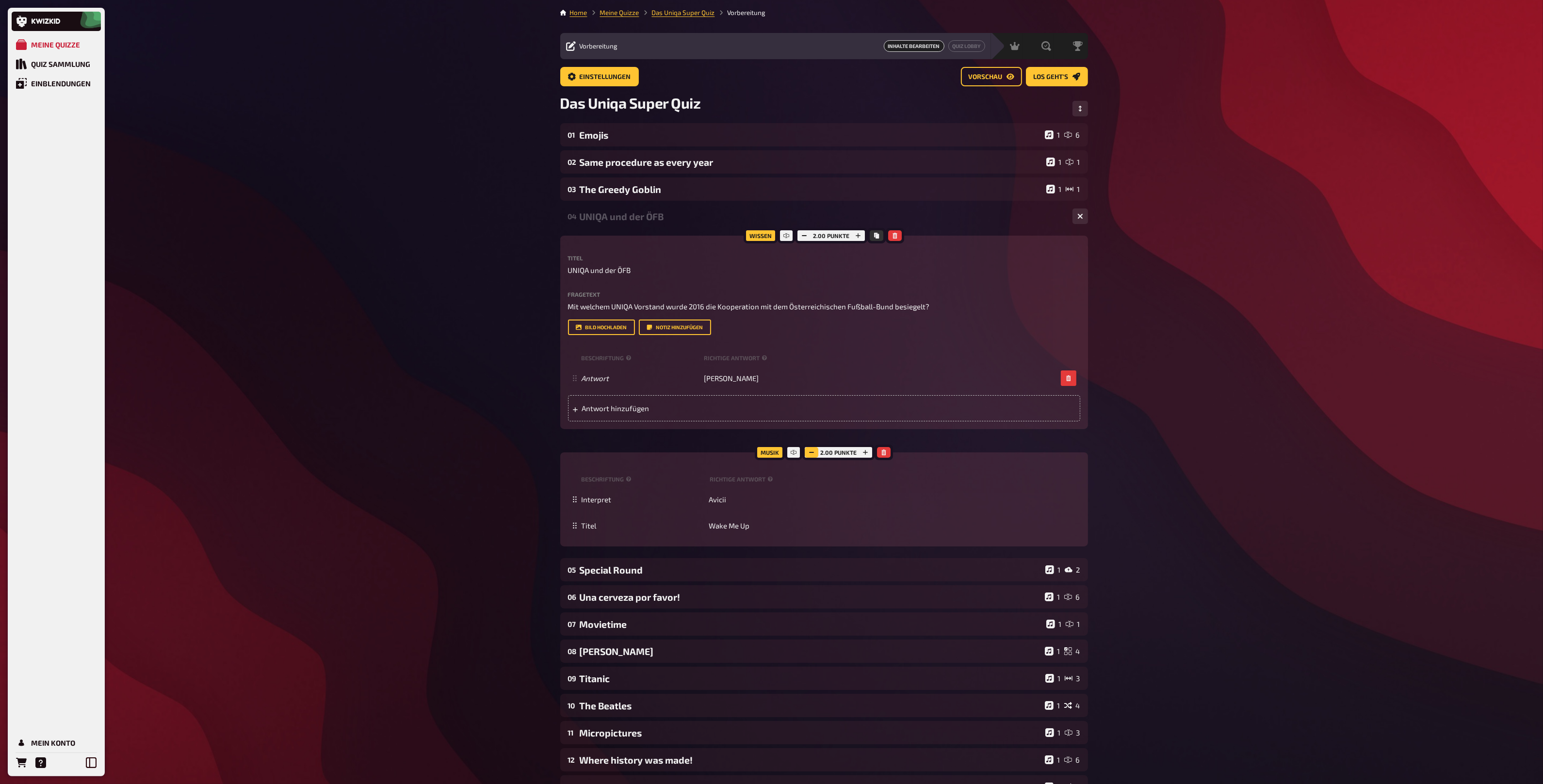
click at [812, 454] on icon "button" at bounding box center [811, 452] width 6 height 6
click at [673, 219] on div "UNIQA und der ÖFB" at bounding box center [822, 217] width 485 height 11
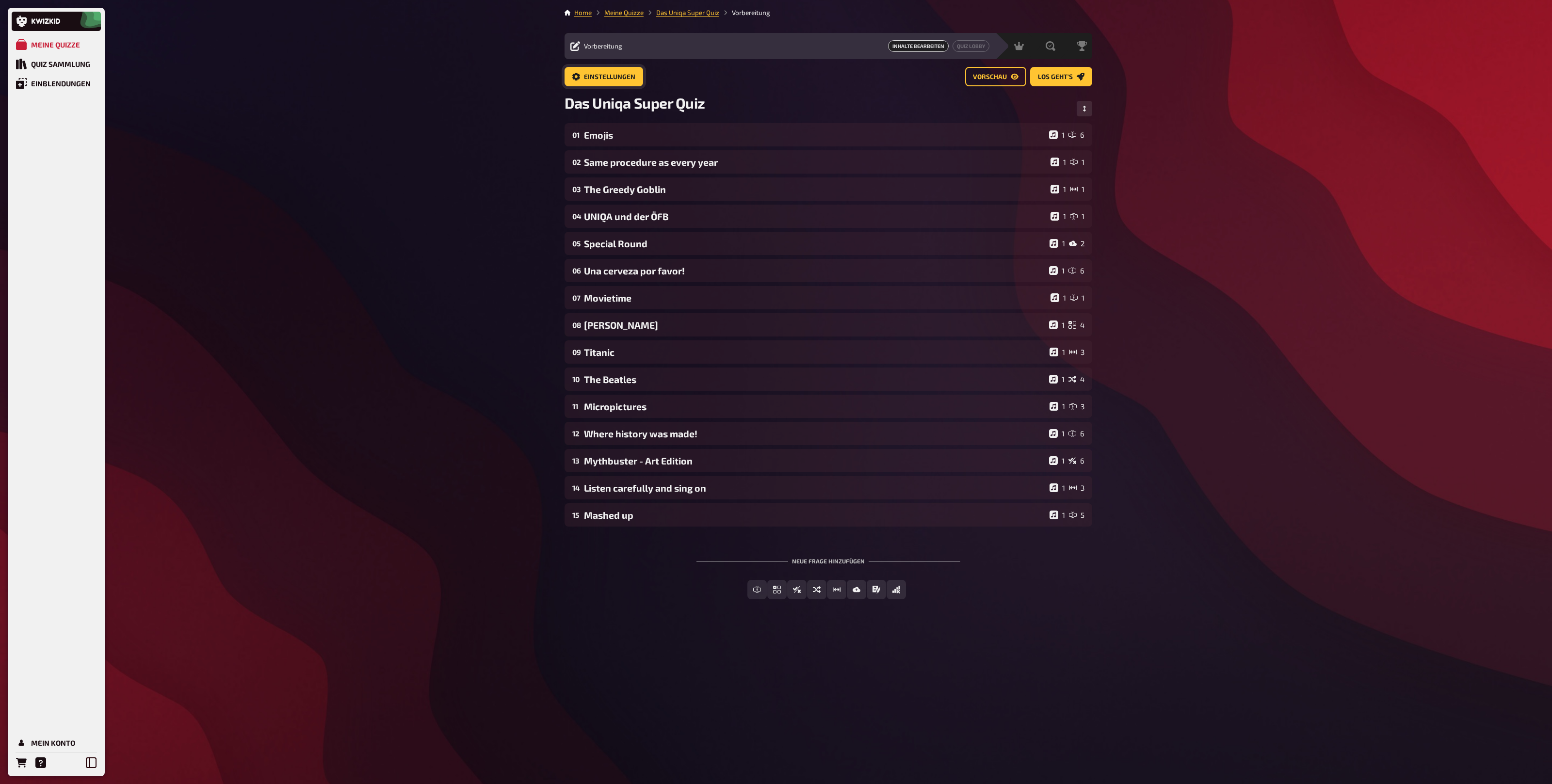
click at [624, 76] on span "Einstellungen" at bounding box center [609, 77] width 51 height 7
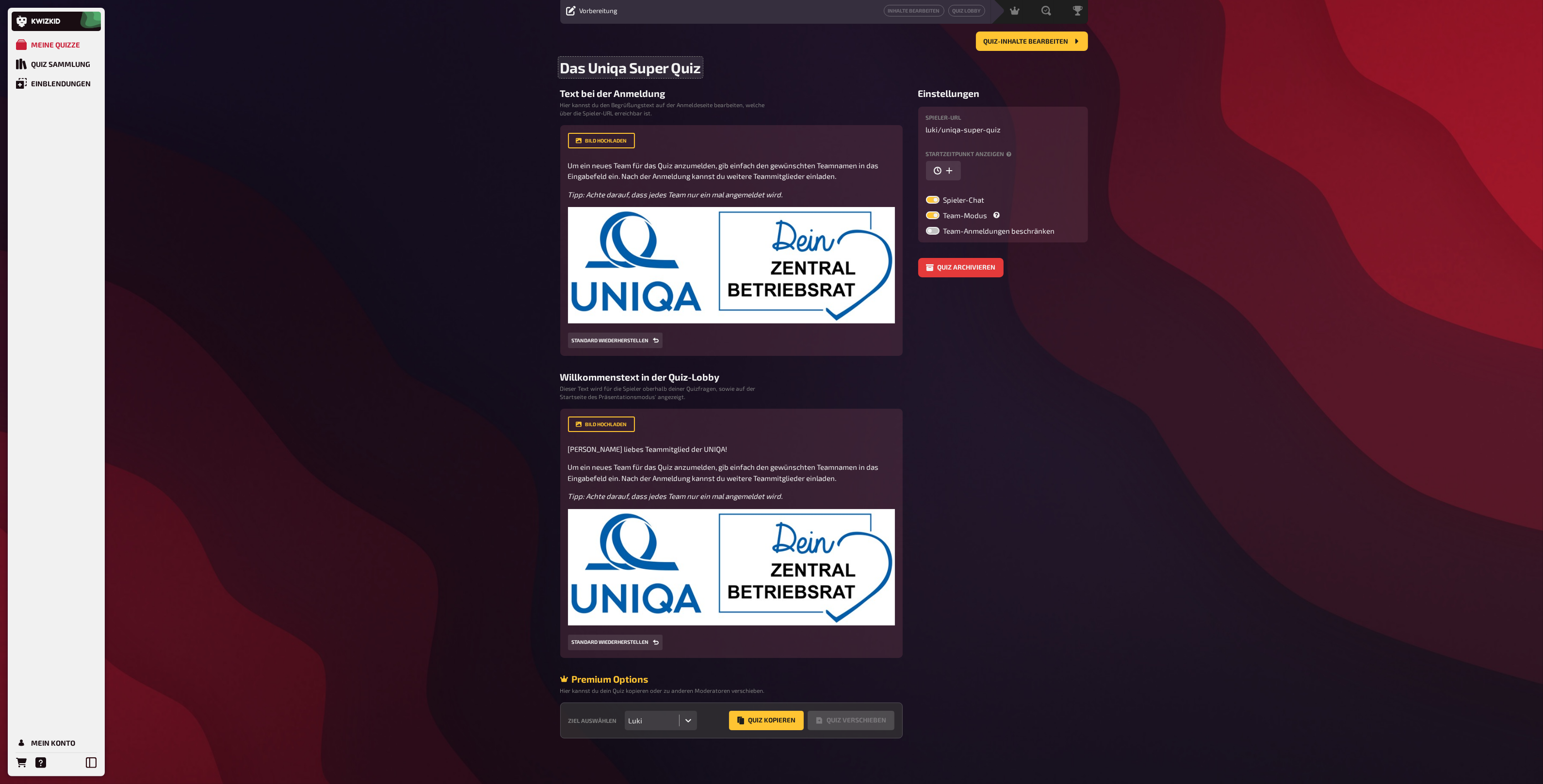
scroll to position [37, 0]
click at [952, 170] on icon "button" at bounding box center [949, 169] width 8 height 8
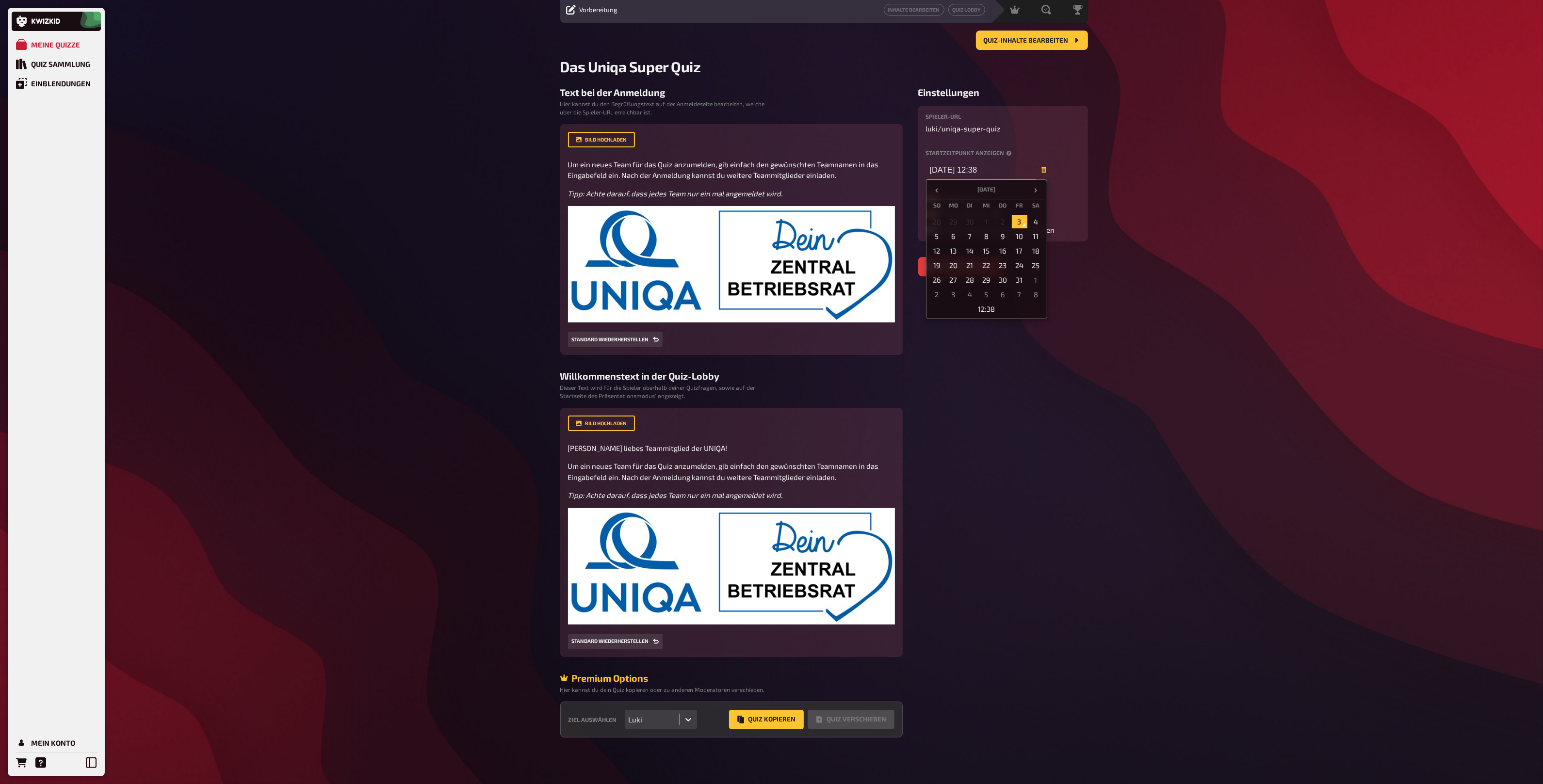
click at [948, 167] on input "[DATE] 12:38" at bounding box center [981, 169] width 110 height 19
click at [965, 234] on td "7" at bounding box center [970, 236] width 15 height 14
click at [1069, 166] on div "Startzeitpunkt anzeigen [DATE] 12:38 ‹ [DATE] › So Mo Di Mi Do Fr Sa 28 29 30 1…" at bounding box center [1003, 164] width 154 height 30
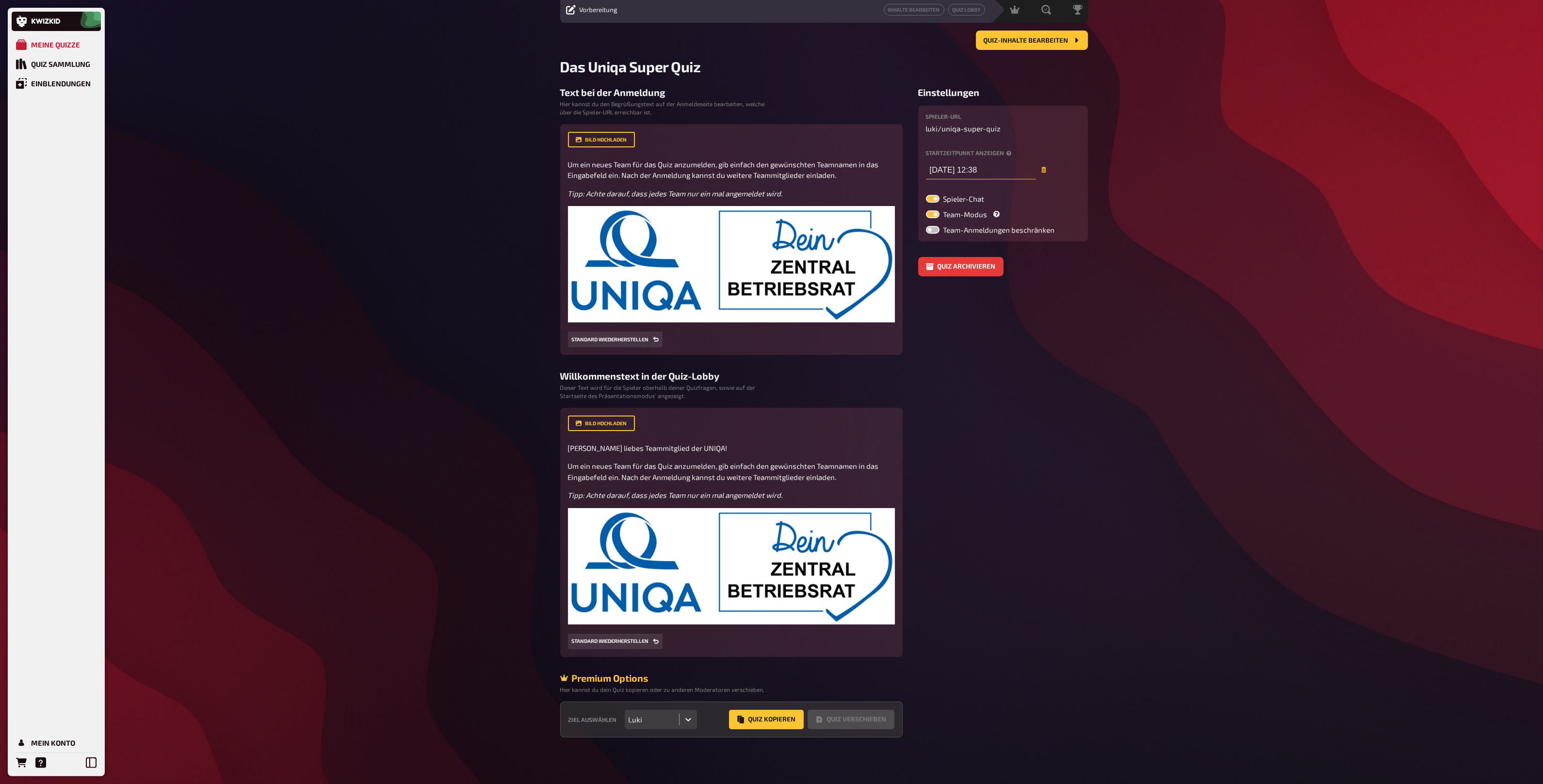
click at [979, 168] on input "[DATE] 12:38" at bounding box center [981, 169] width 110 height 19
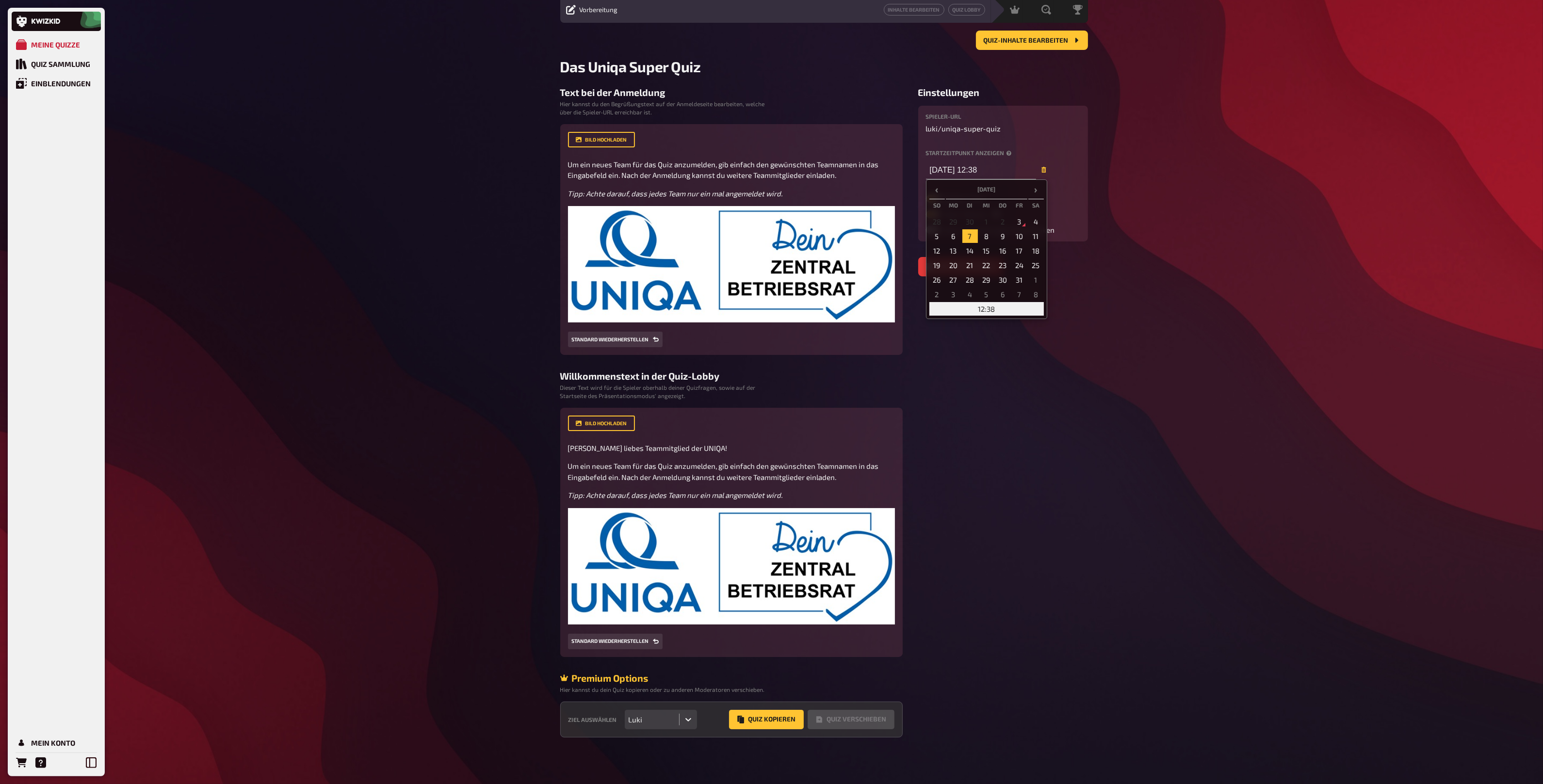
click at [982, 302] on td "12:38" at bounding box center [987, 309] width 115 height 14
click at [980, 211] on span "▲" at bounding box center [976, 211] width 19 height 19
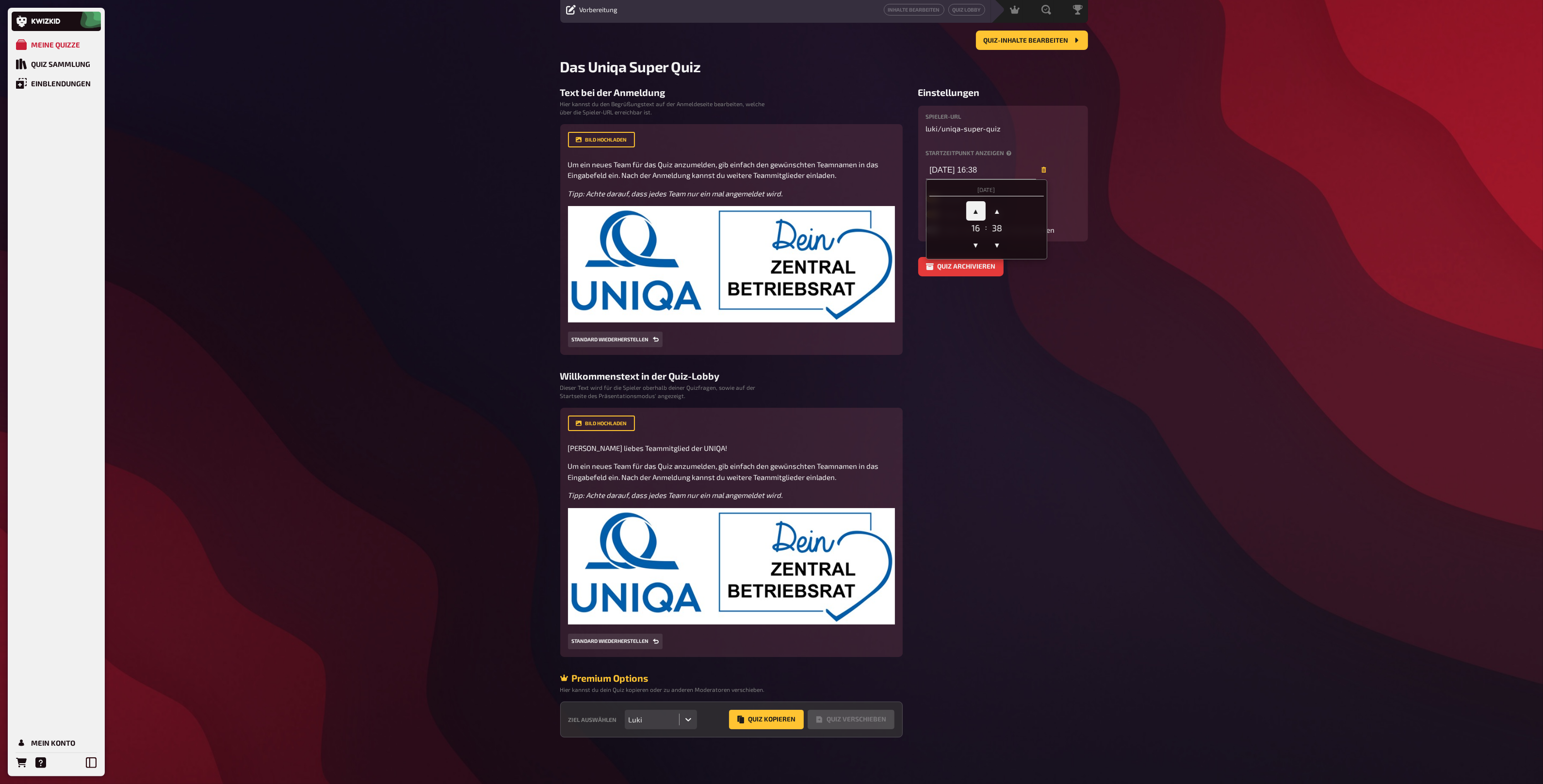
click at [980, 211] on span "▲" at bounding box center [976, 211] width 19 height 19
click at [998, 243] on span "▼" at bounding box center [997, 244] width 19 height 19
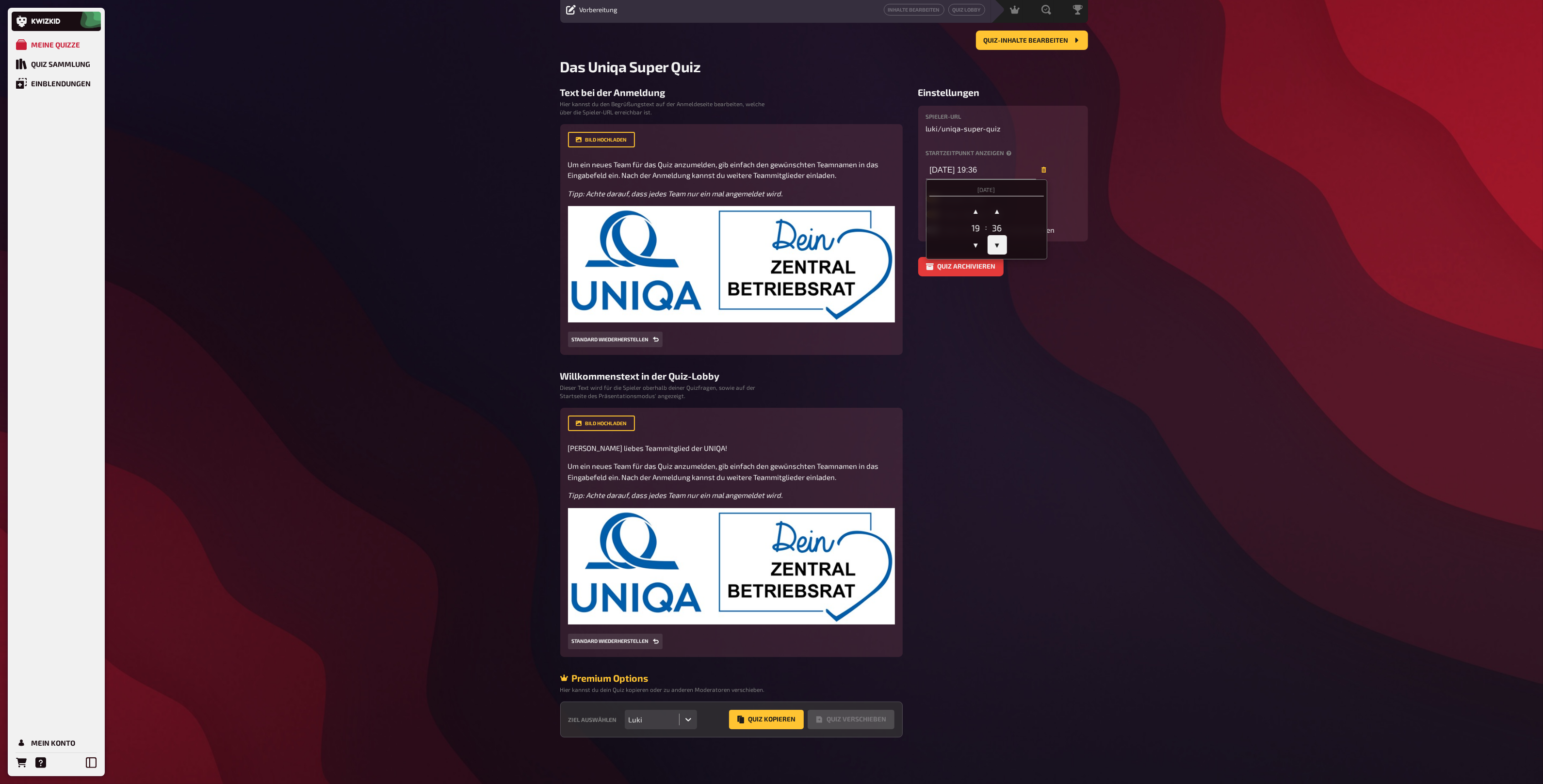
click at [998, 243] on span "▼" at bounding box center [997, 244] width 19 height 19
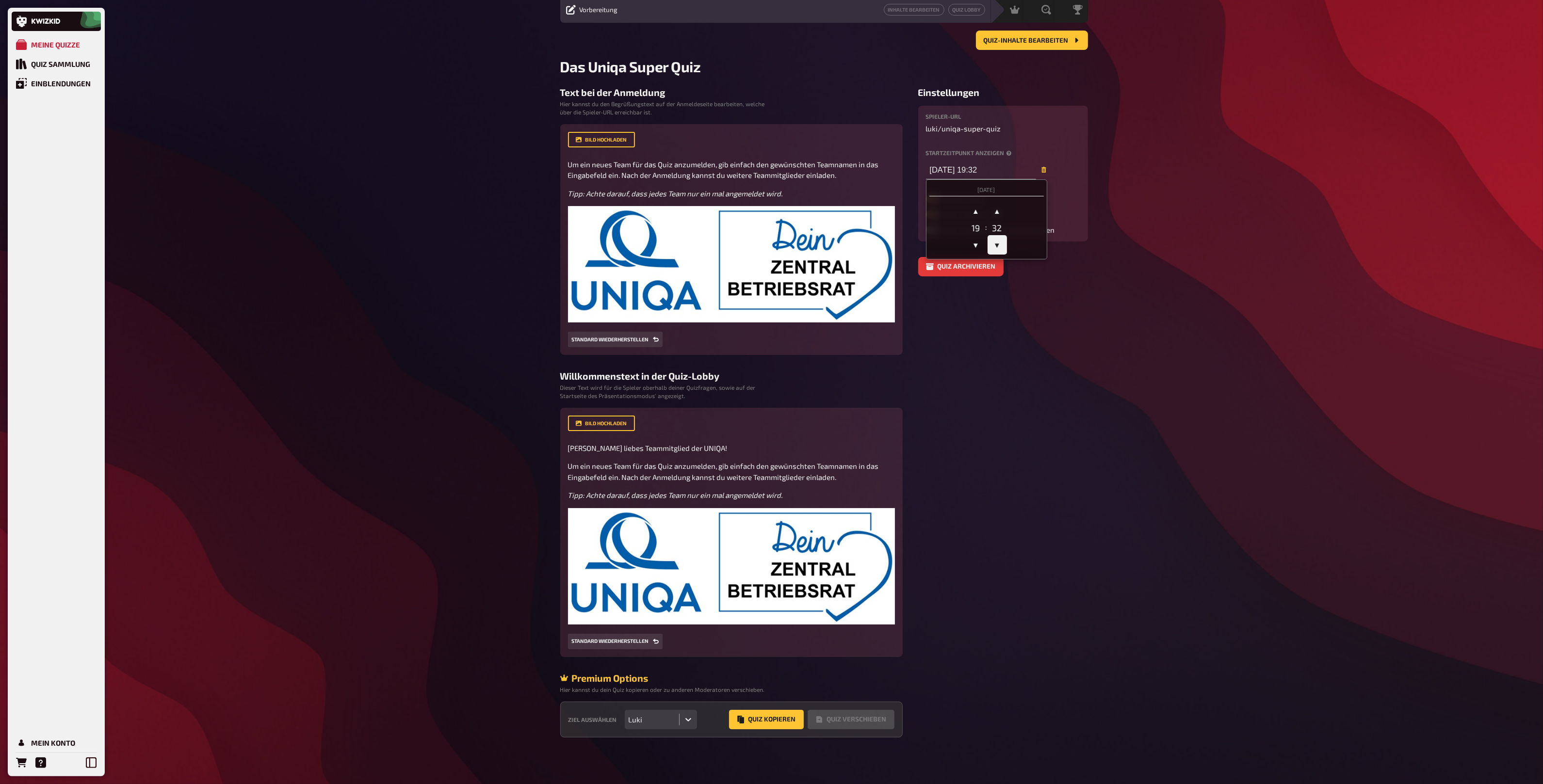
click at [998, 243] on span "▼" at bounding box center [997, 244] width 19 height 19
type input "[DATE] 19:30"
click at [1000, 312] on aside "Einstellungen Spieler-URL luki / uniqa-super-quiz Startzeitpunkt anzeigen [DATE…" at bounding box center [1003, 412] width 170 height 650
click at [689, 715] on icon at bounding box center [688, 720] width 10 height 10
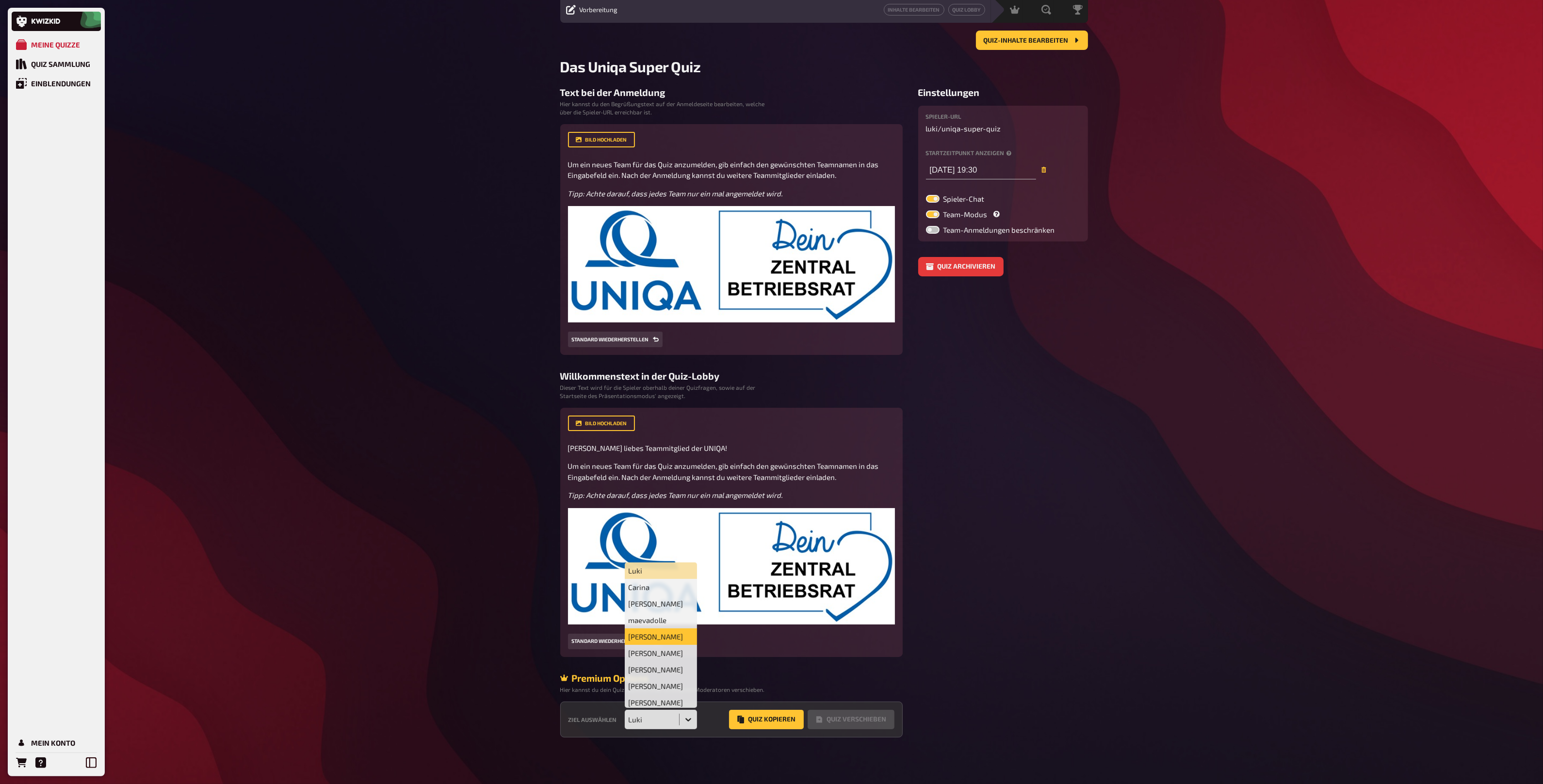
click at [662, 638] on div "[PERSON_NAME]" at bounding box center [661, 636] width 73 height 17
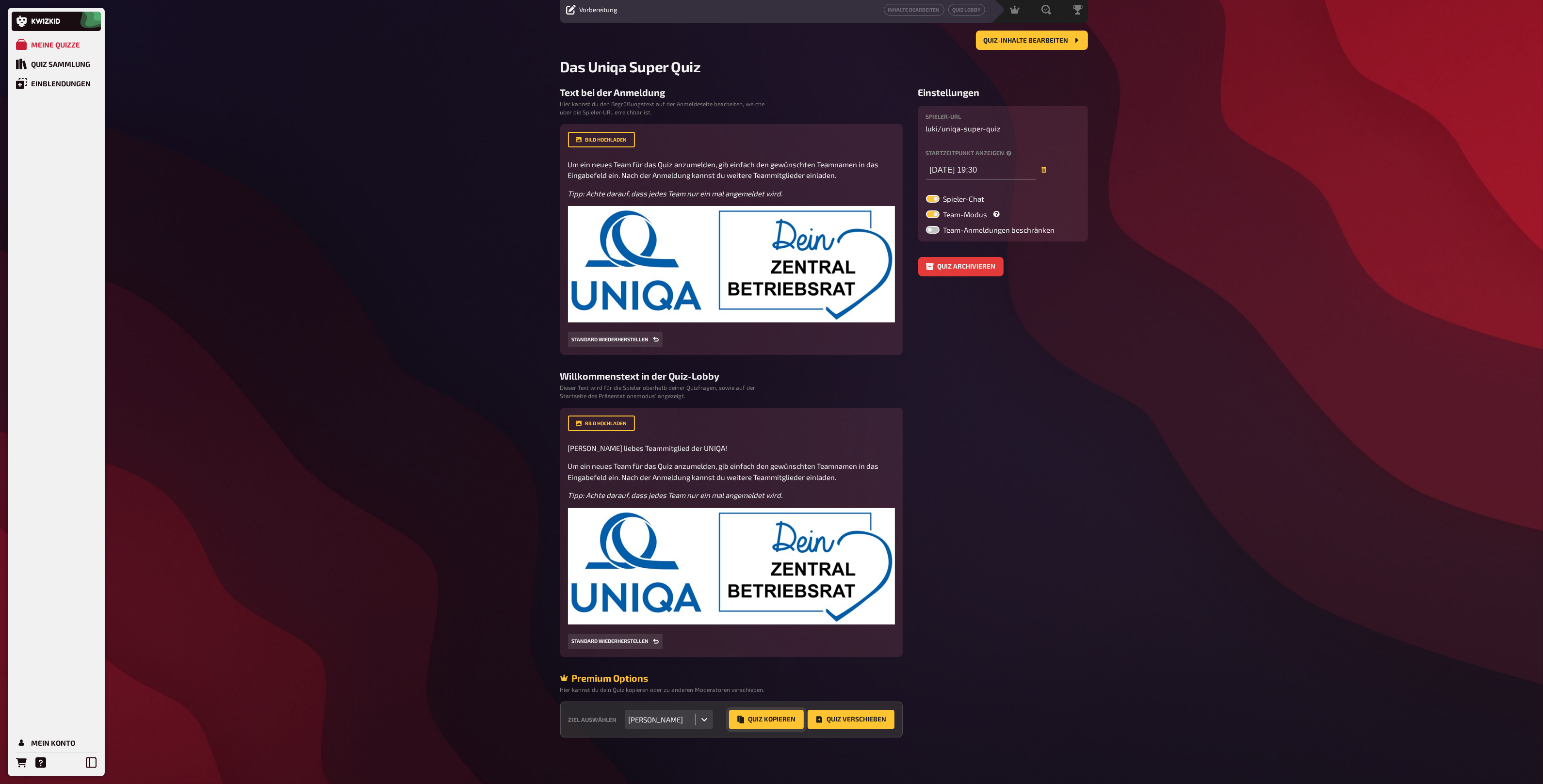
click at [766, 721] on button "Quiz Kopieren" at bounding box center [766, 719] width 75 height 19
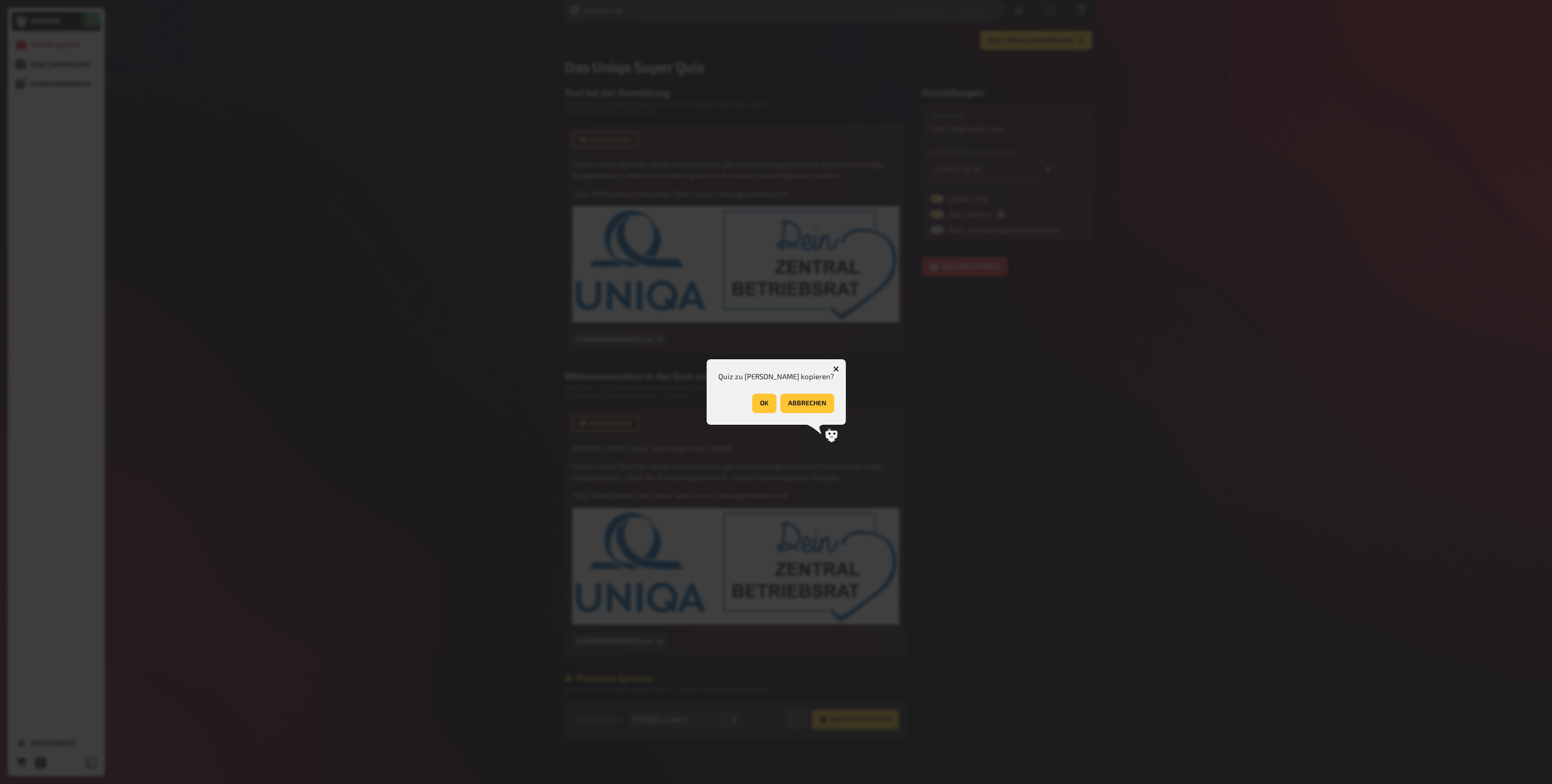
click at [754, 402] on button "OK" at bounding box center [764, 403] width 24 height 19
click at [806, 405] on button "OK" at bounding box center [812, 403] width 24 height 19
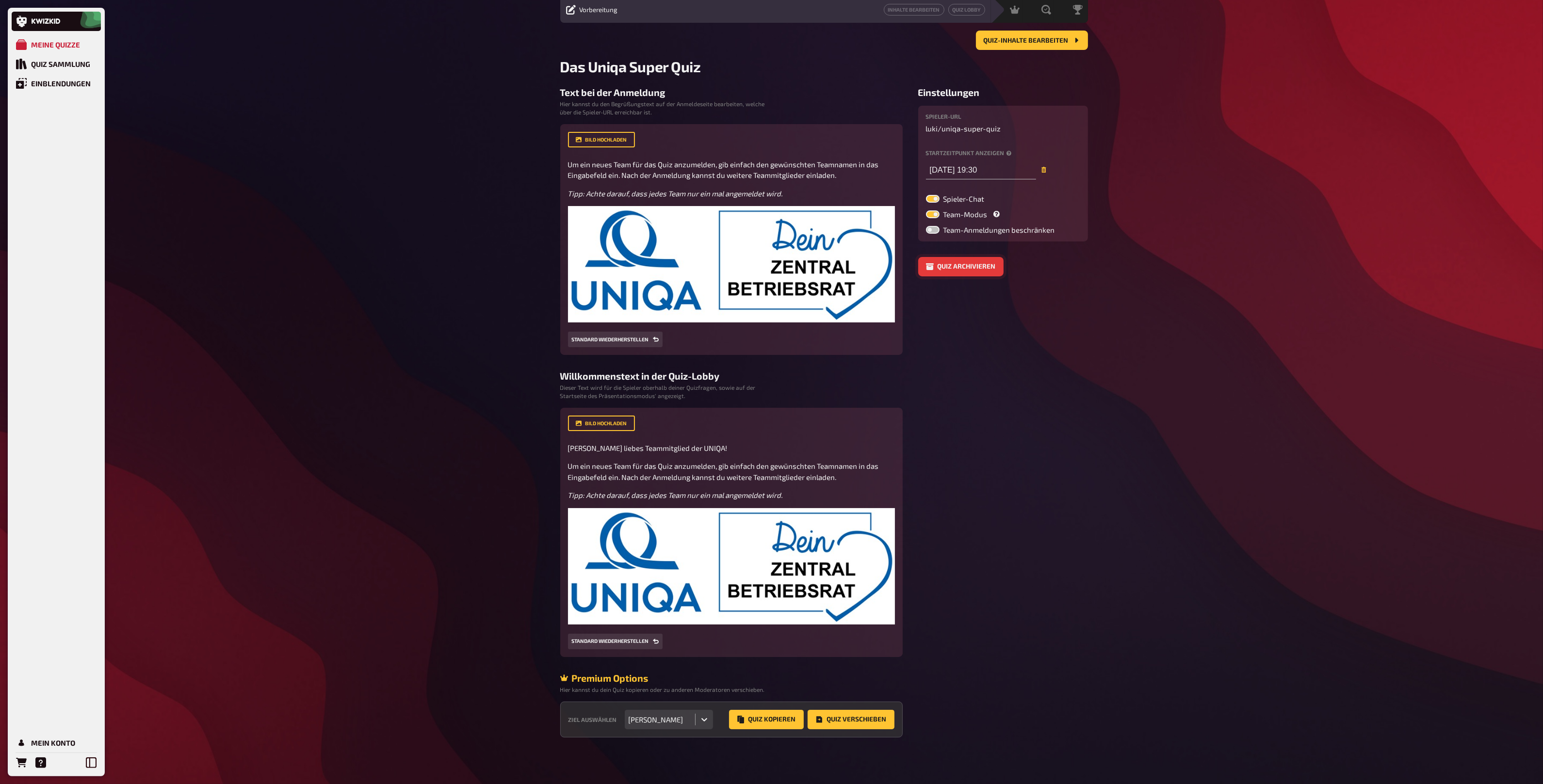
click at [946, 272] on button "Quiz archivieren" at bounding box center [961, 266] width 86 height 19
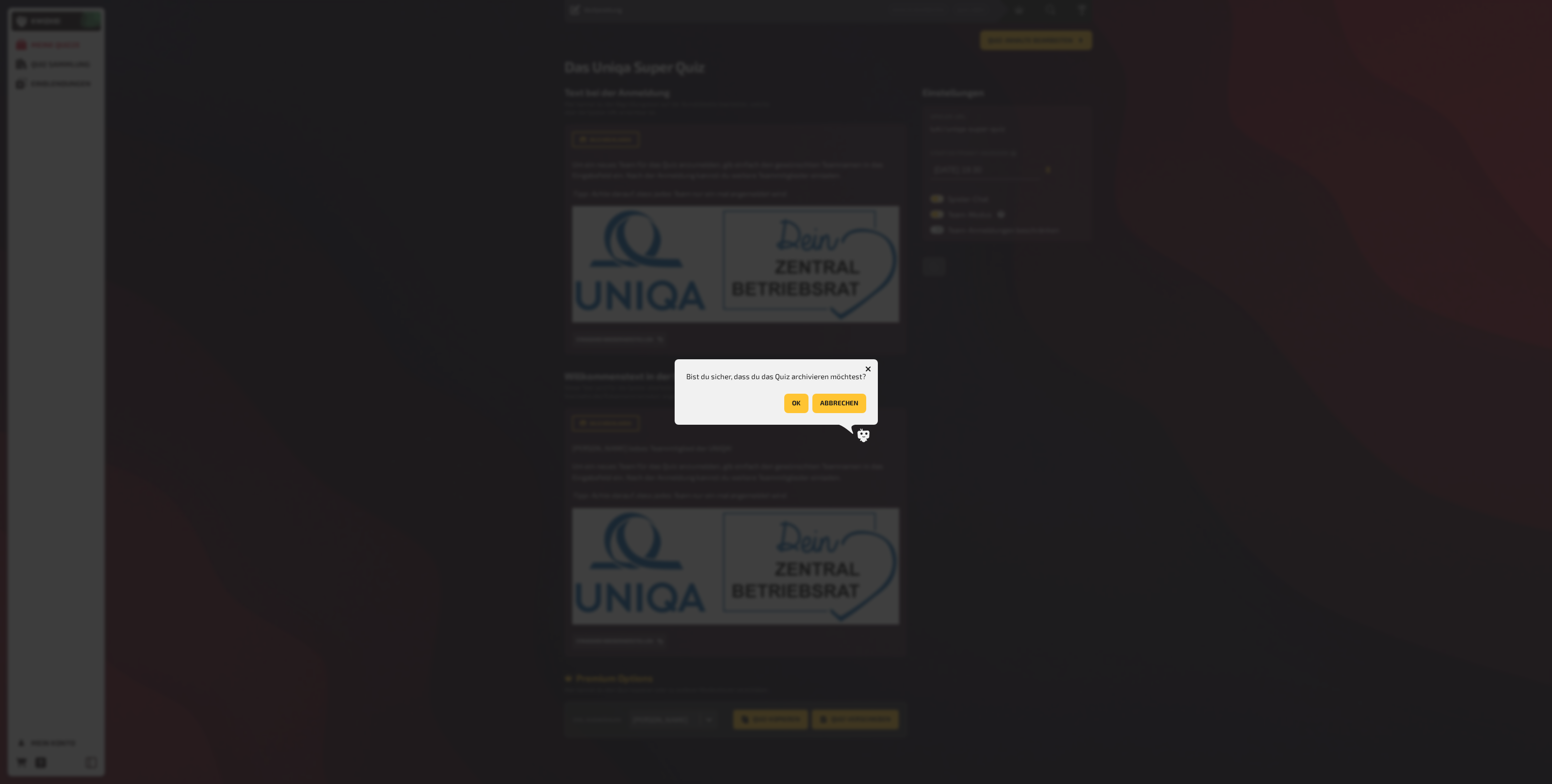
click at [789, 406] on button "OK" at bounding box center [796, 403] width 24 height 19
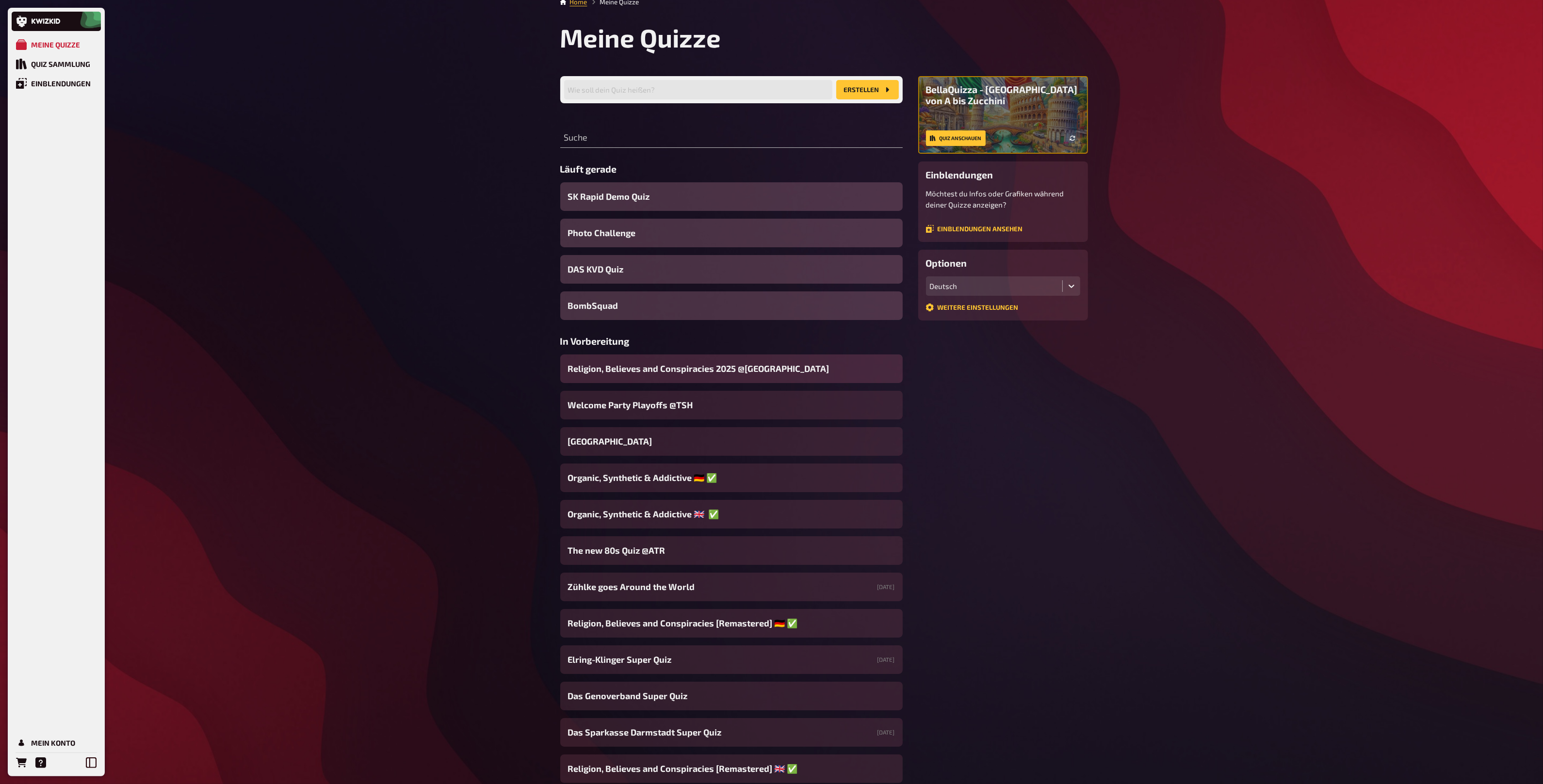
scroll to position [11, 0]
click at [784, 365] on div "Religion, Believes and Conspiracies 2025 @[GEOGRAPHIC_DATA]" at bounding box center [731, 368] width 342 height 28
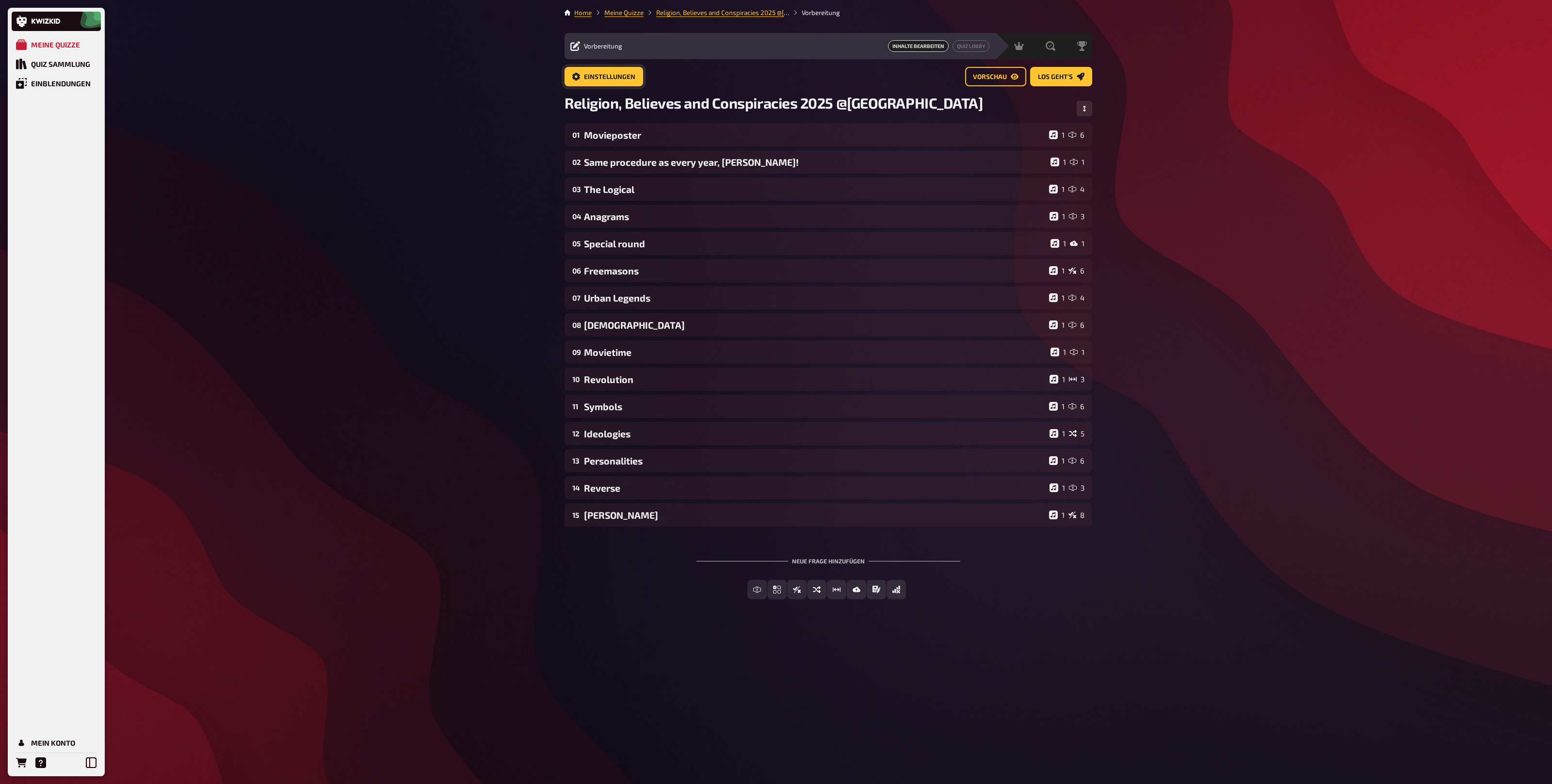
click at [604, 79] on span "Einstellungen" at bounding box center [609, 77] width 51 height 7
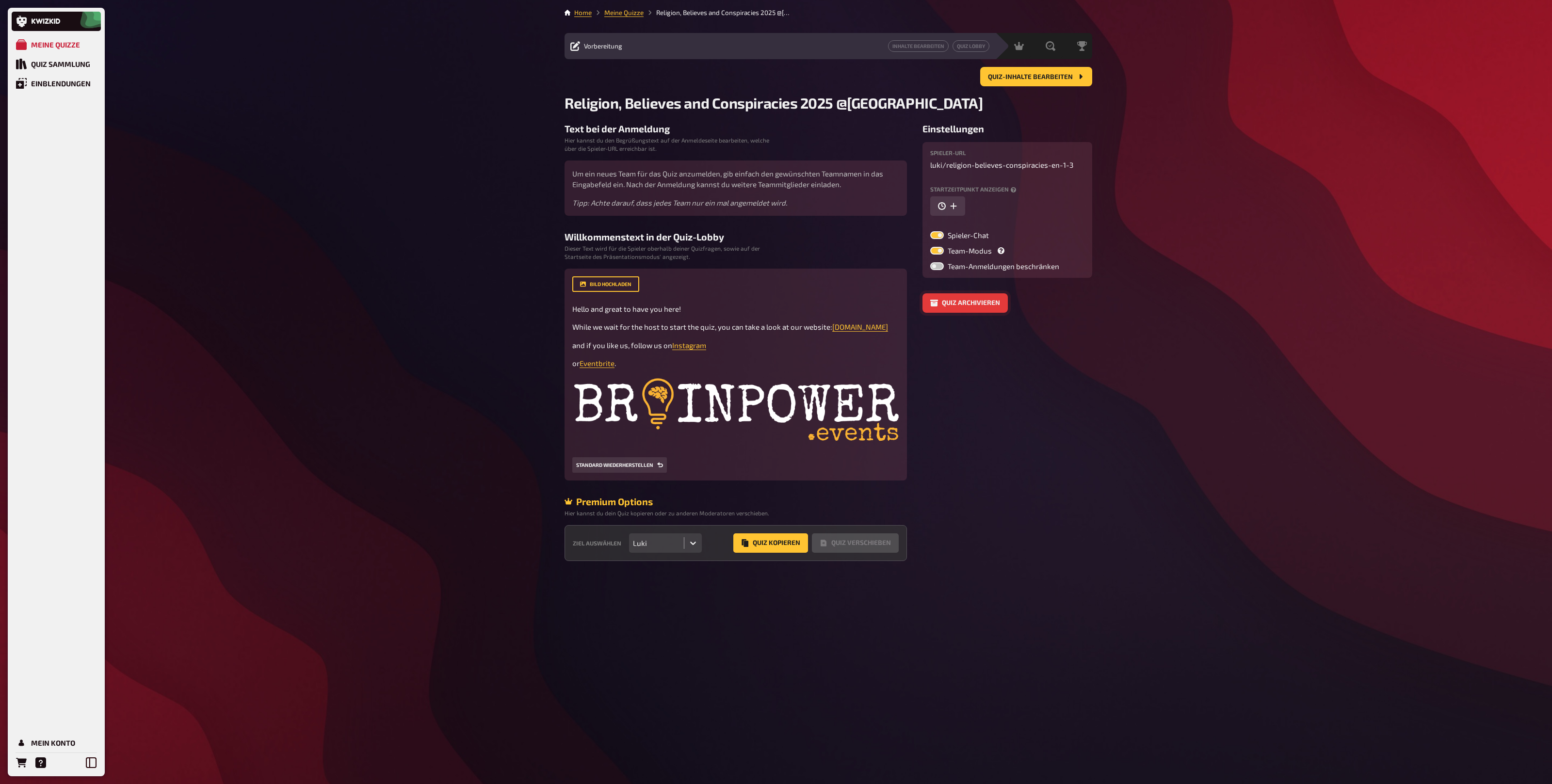
click at [949, 305] on button "Quiz archivieren" at bounding box center [965, 302] width 86 height 19
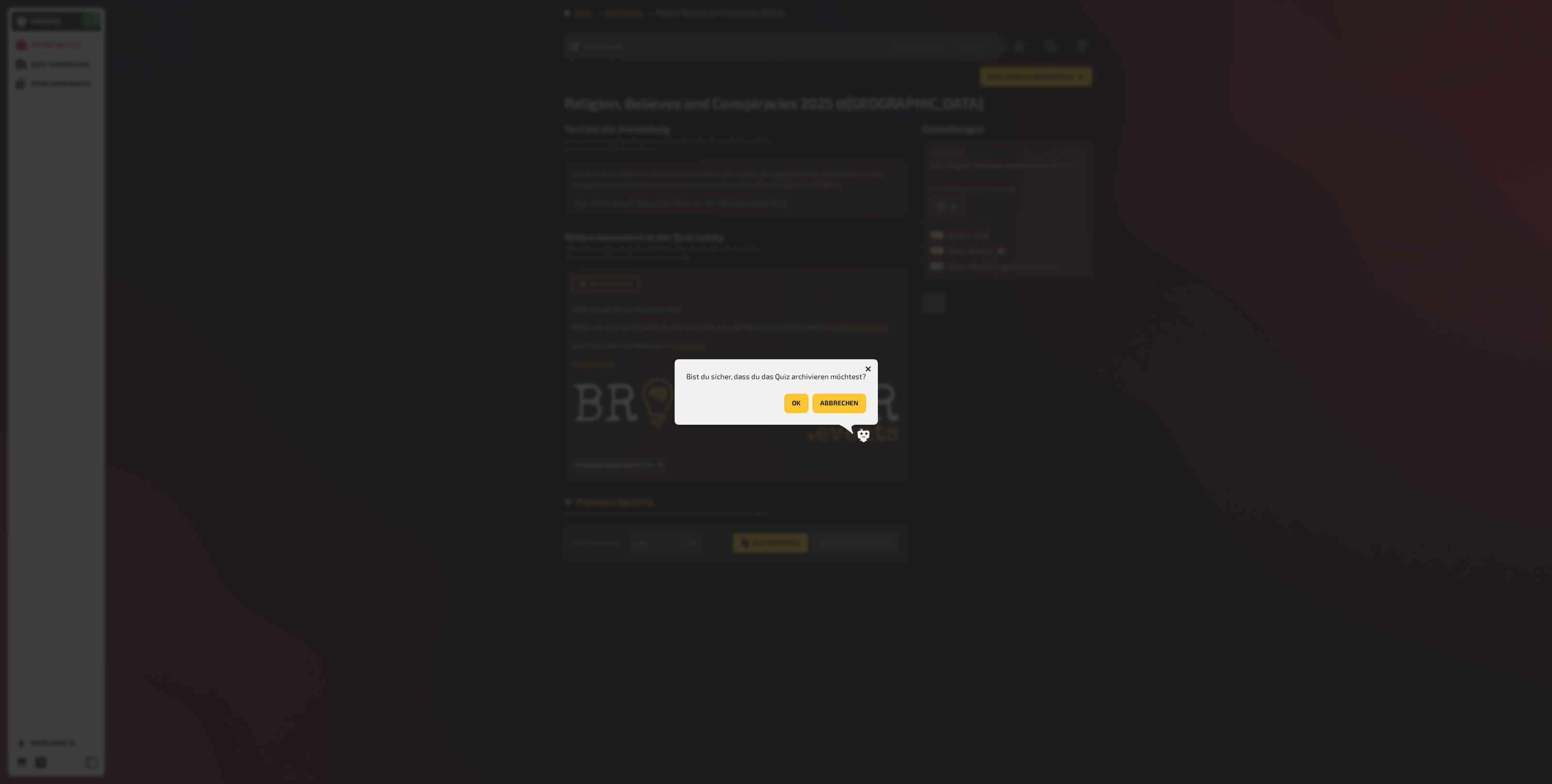
click at [791, 405] on button "OK" at bounding box center [796, 403] width 24 height 19
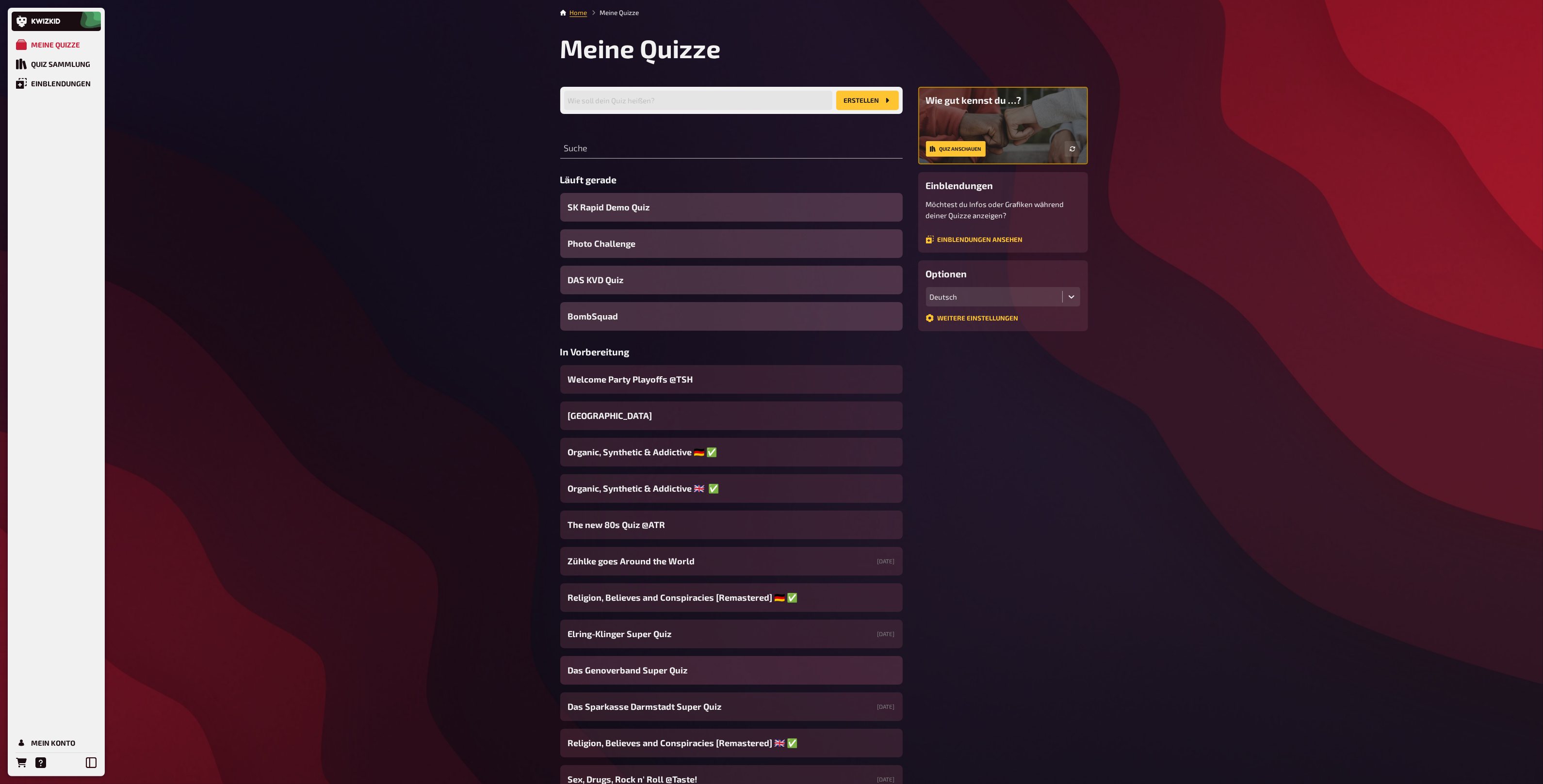
click at [702, 669] on div "Das Genoverband Super Quiz" at bounding box center [731, 670] width 342 height 28
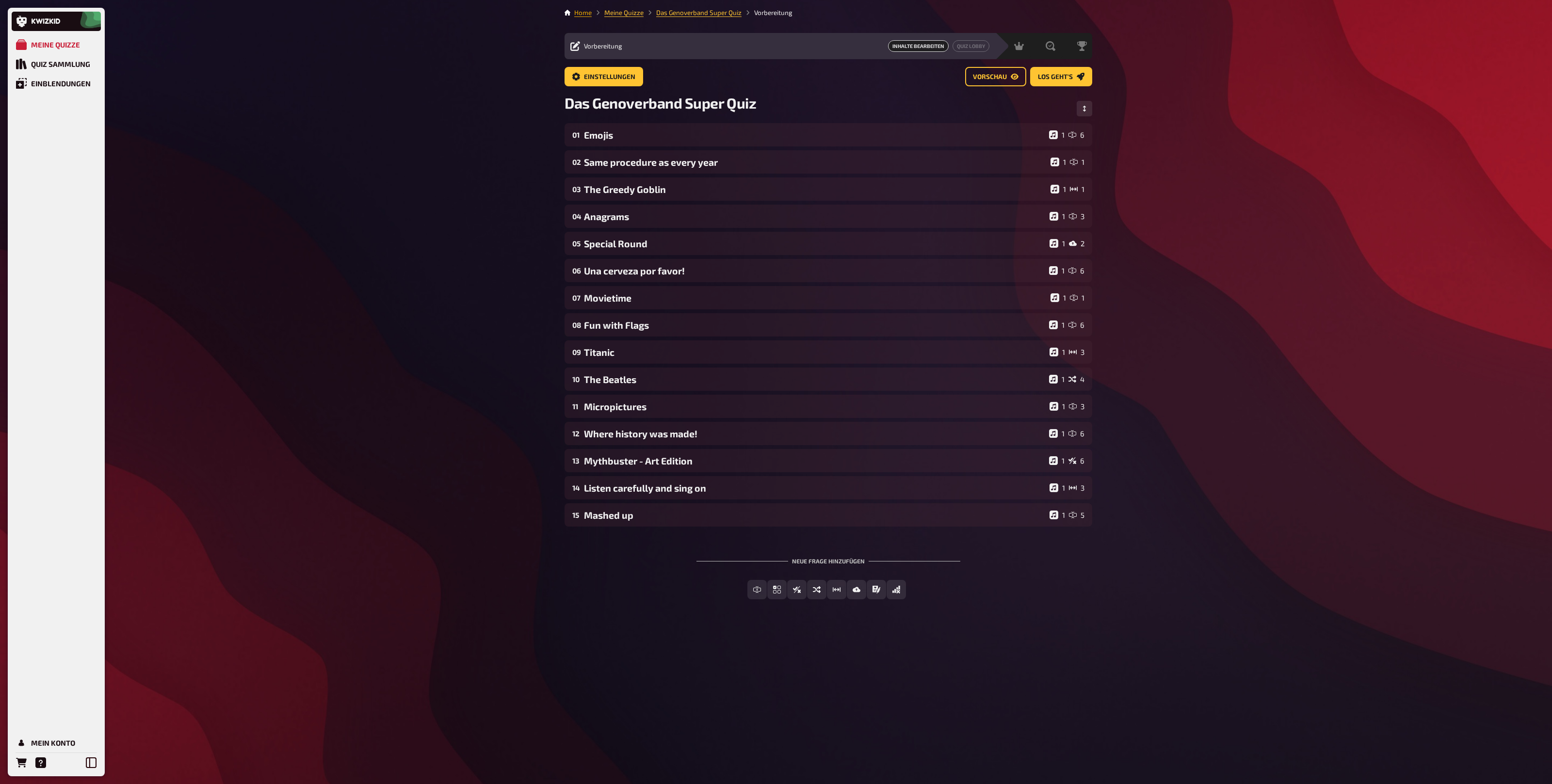
click at [583, 15] on link "Home" at bounding box center [583, 12] width 17 height 8
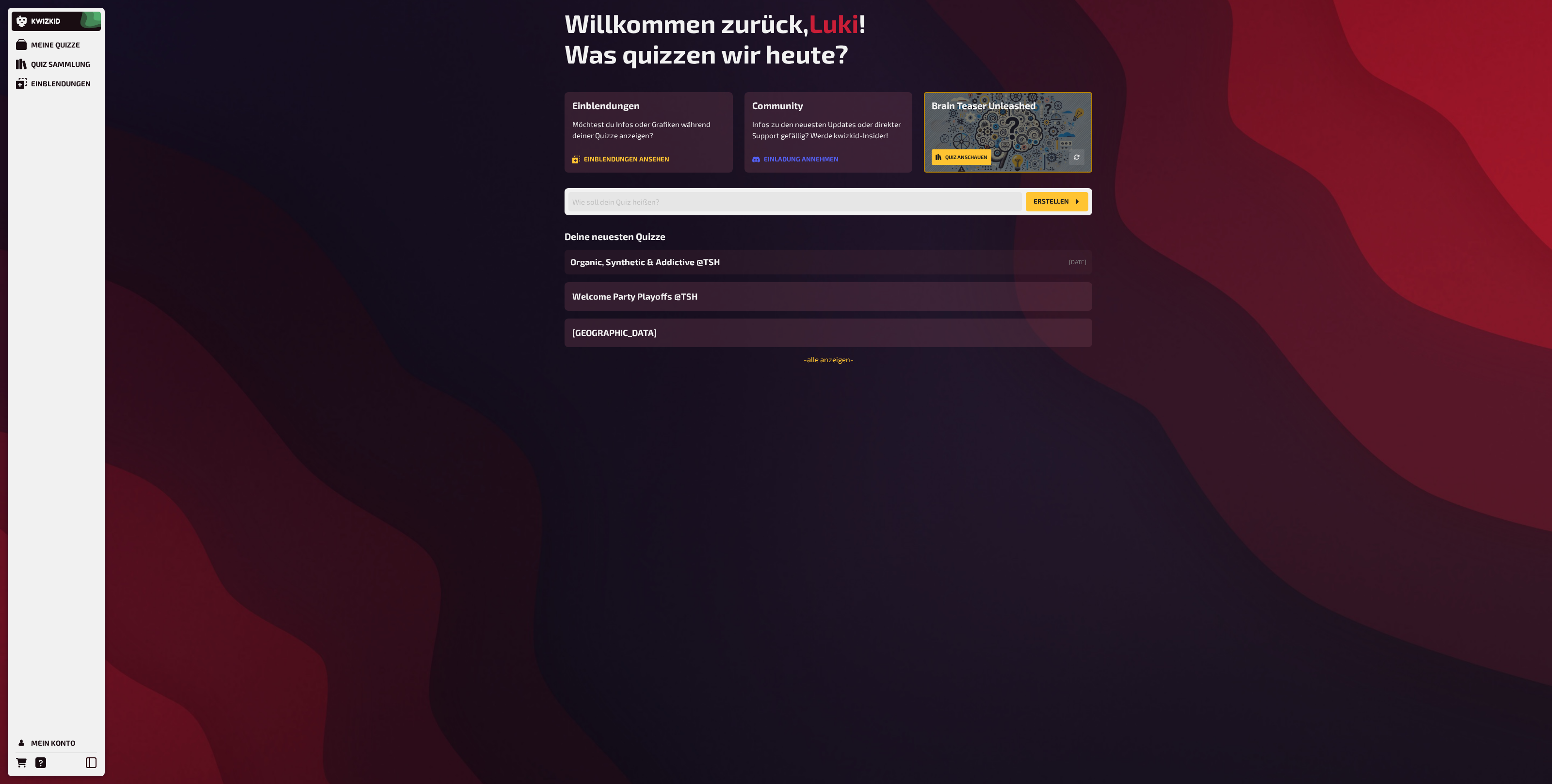
click at [823, 364] on div "Willkommen zurück, Luki ! Was quizzen wir [DATE]? Einblendungen Möchtest du Inf…" at bounding box center [828, 392] width 543 height 784
click at [821, 361] on link "- alle anzeigen -" at bounding box center [828, 359] width 50 height 9
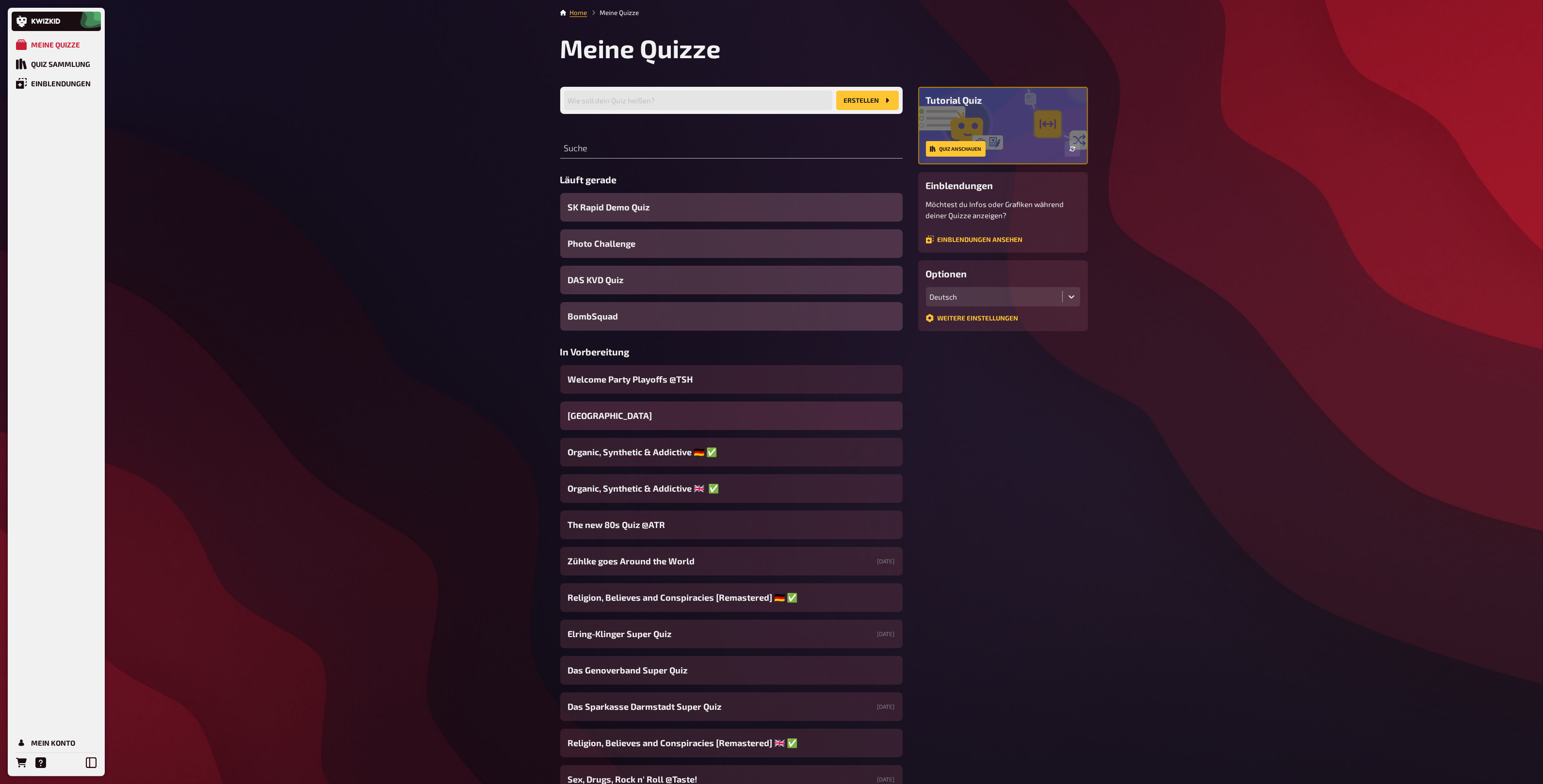
click at [671, 414] on div "[GEOGRAPHIC_DATA]" at bounding box center [731, 416] width 342 height 28
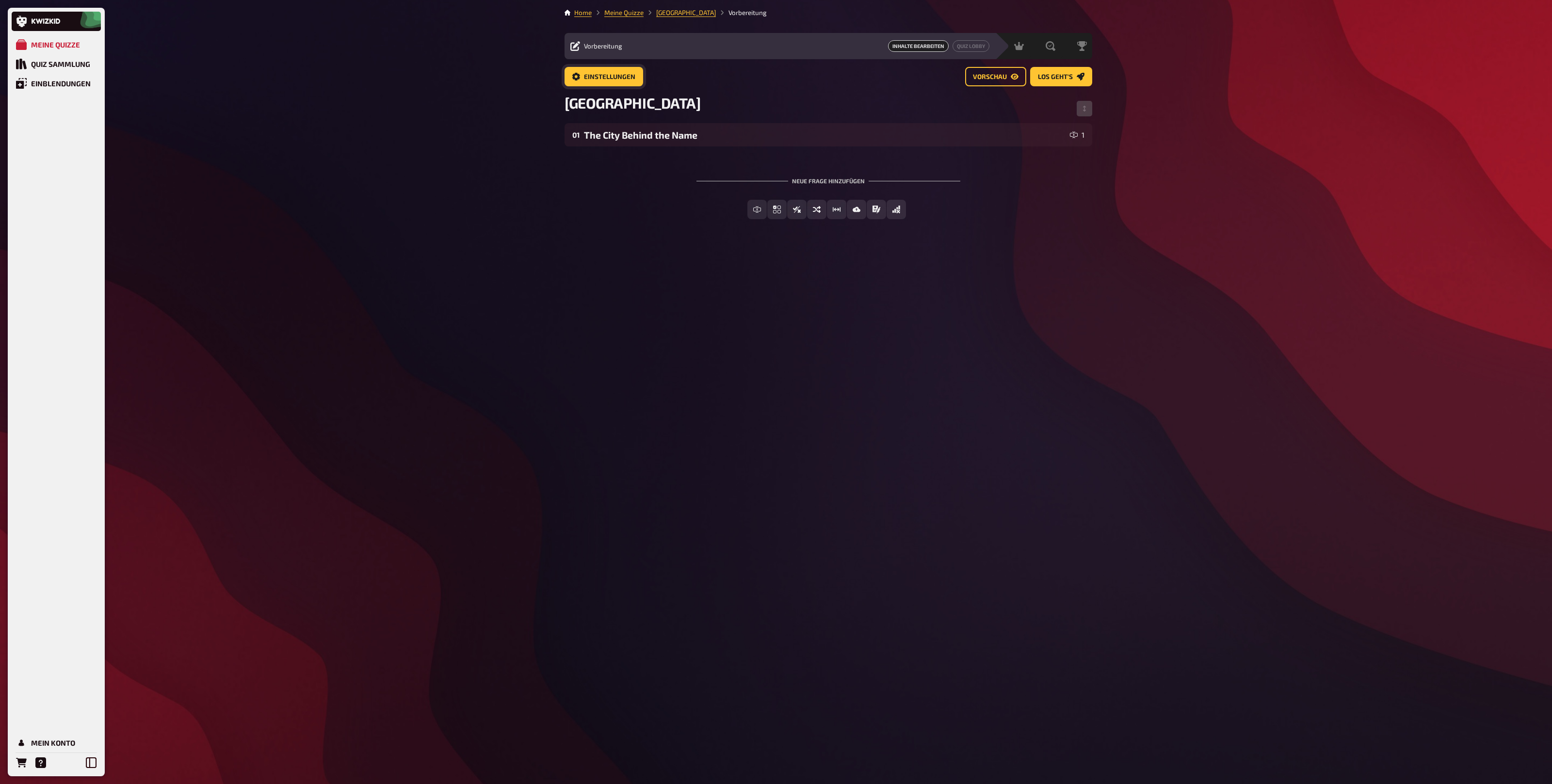
click at [628, 81] on link "Einstellungen" at bounding box center [604, 76] width 79 height 19
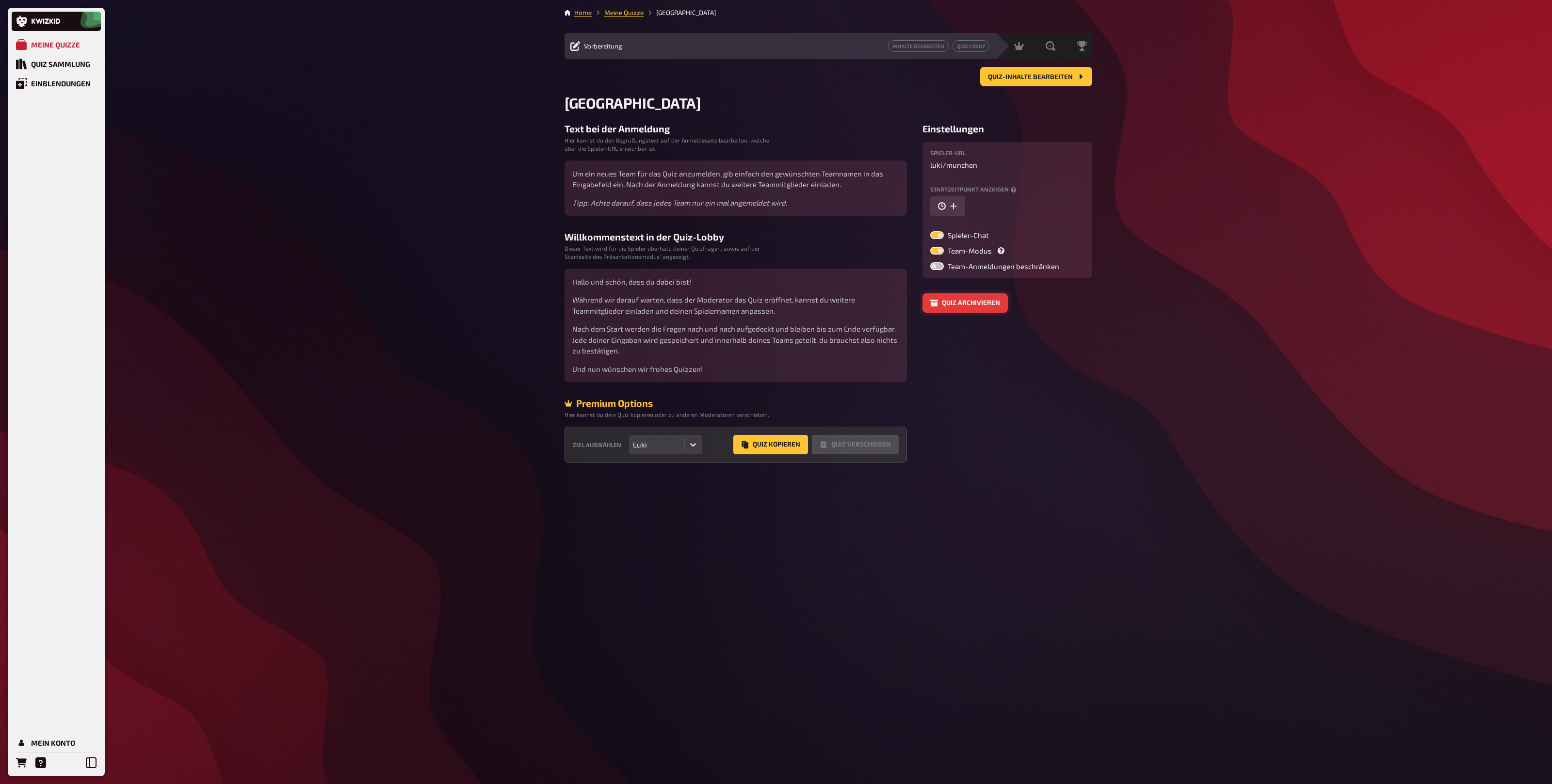
click at [988, 304] on button "Quiz archivieren" at bounding box center [965, 302] width 86 height 19
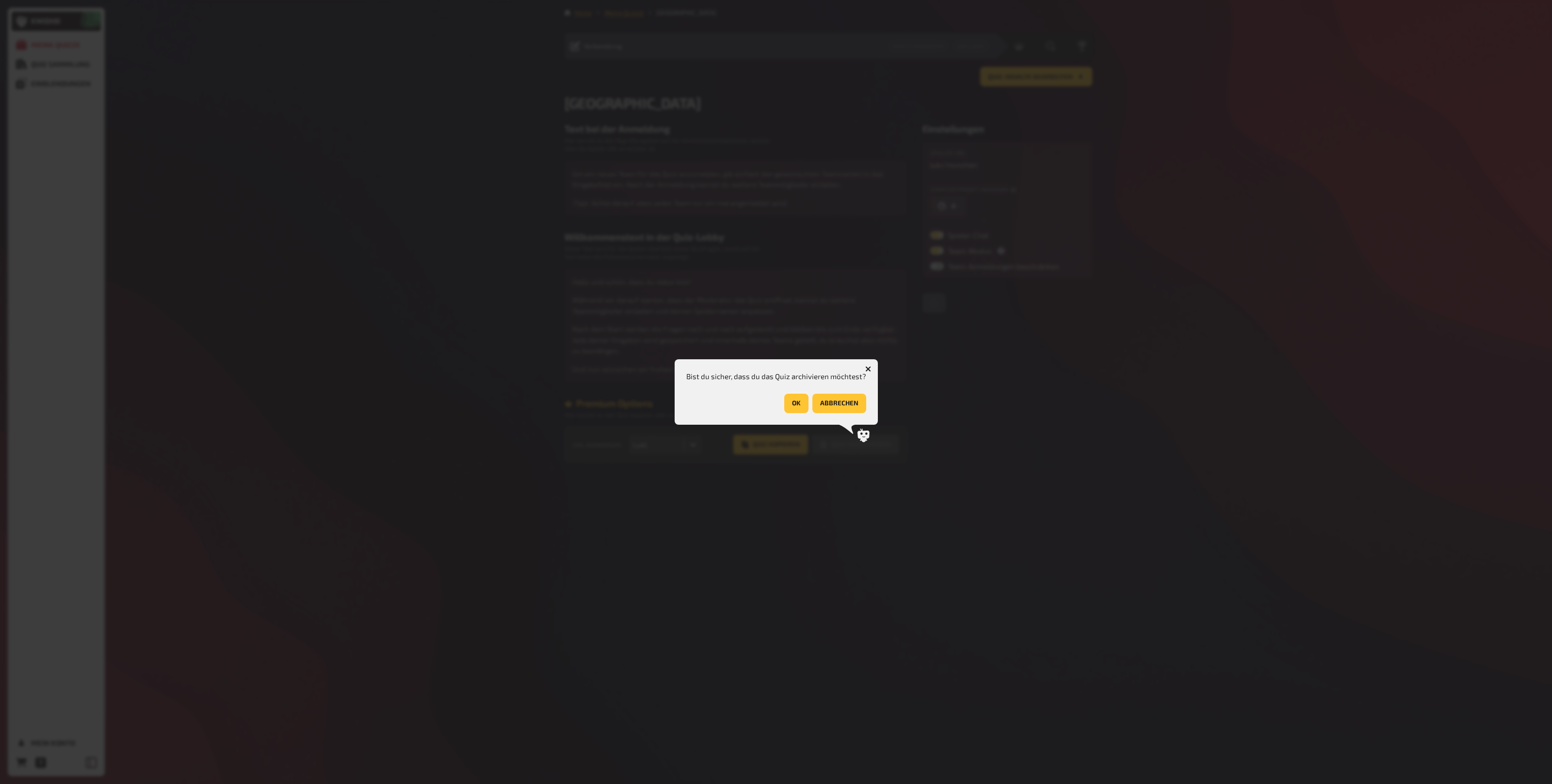
click at [803, 401] on button "OK" at bounding box center [796, 403] width 24 height 19
